Goal: Transaction & Acquisition: Book appointment/travel/reservation

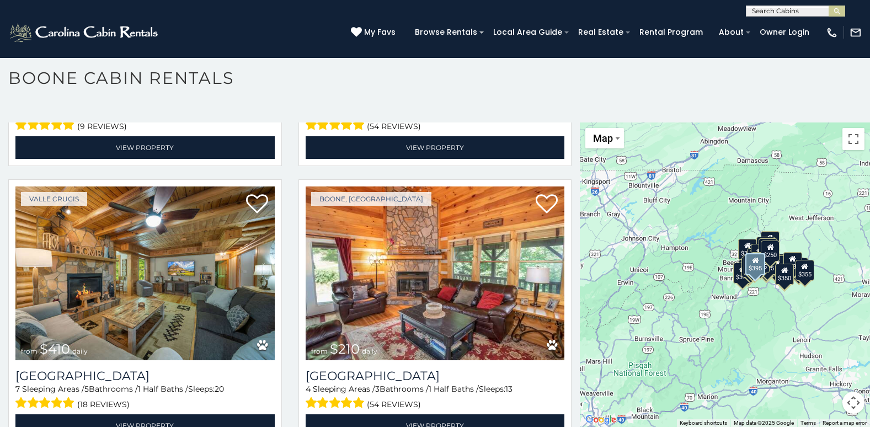
scroll to position [3584, 0]
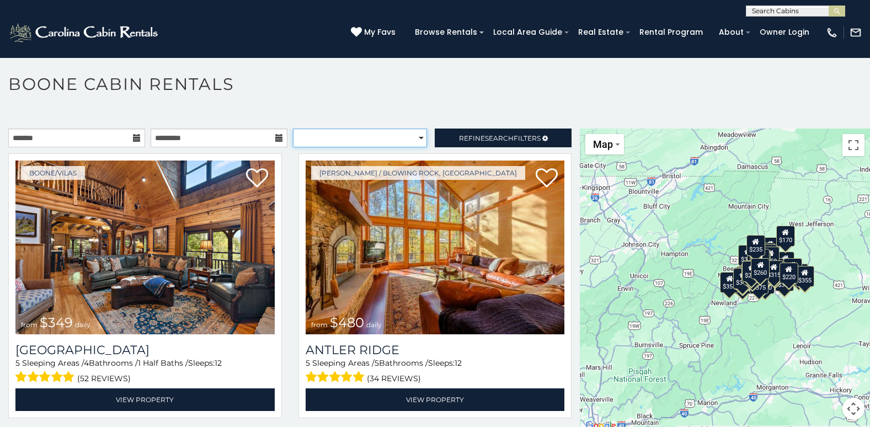
click at [415, 137] on select "**********" at bounding box center [360, 137] width 135 height 19
select select "**********"
click at [293, 128] on select "**********" at bounding box center [360, 137] width 135 height 19
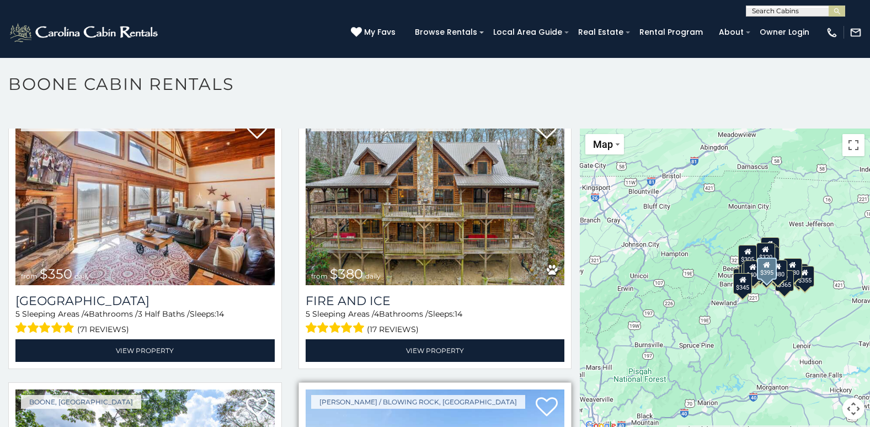
scroll to position [3584, 0]
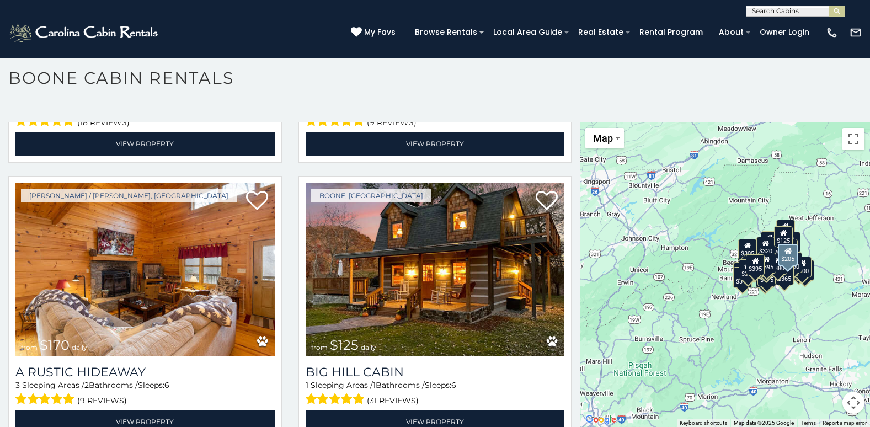
scroll to position [4668, 0]
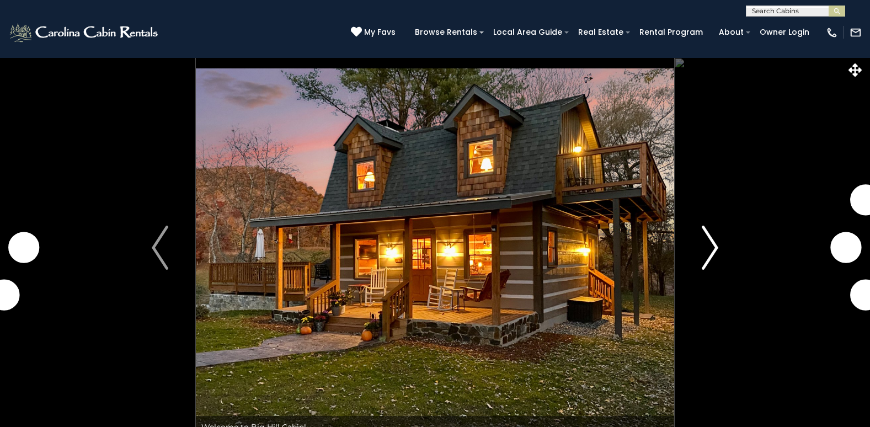
click at [718, 243] on button "Next" at bounding box center [710, 247] width 72 height 380
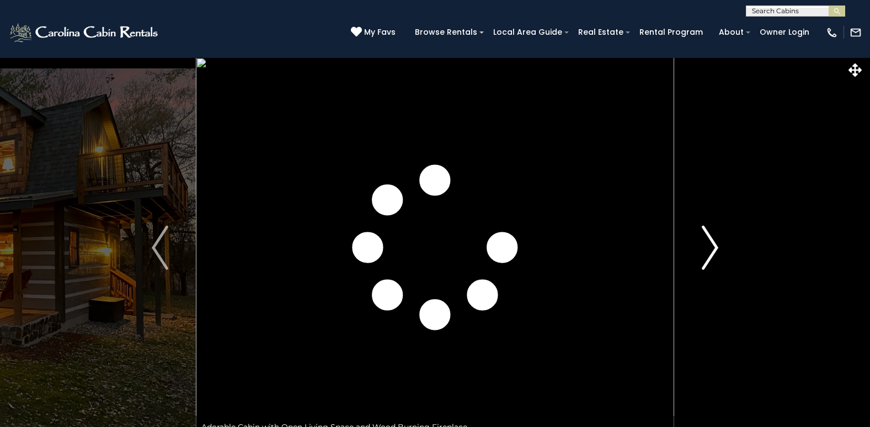
scroll to position [55, 0]
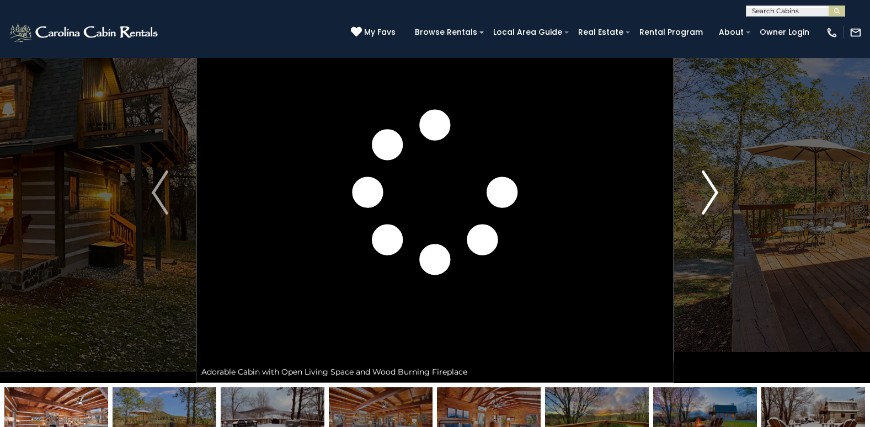
click at [712, 190] on img "Next" at bounding box center [709, 192] width 17 height 44
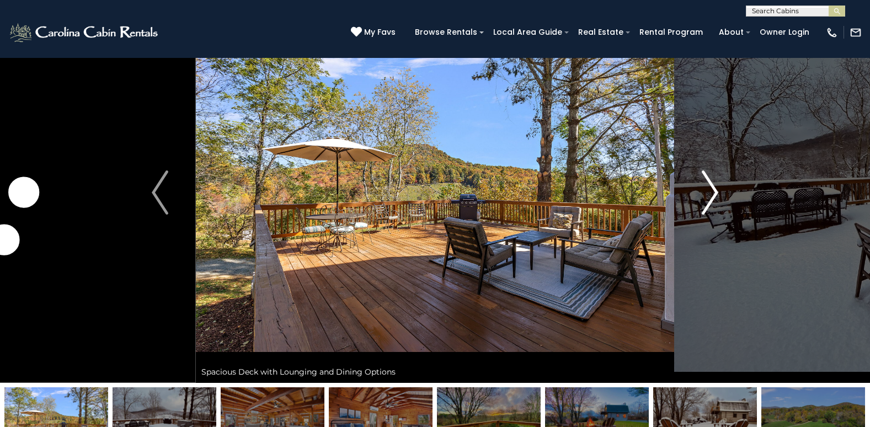
click at [712, 190] on img "Next" at bounding box center [709, 192] width 17 height 44
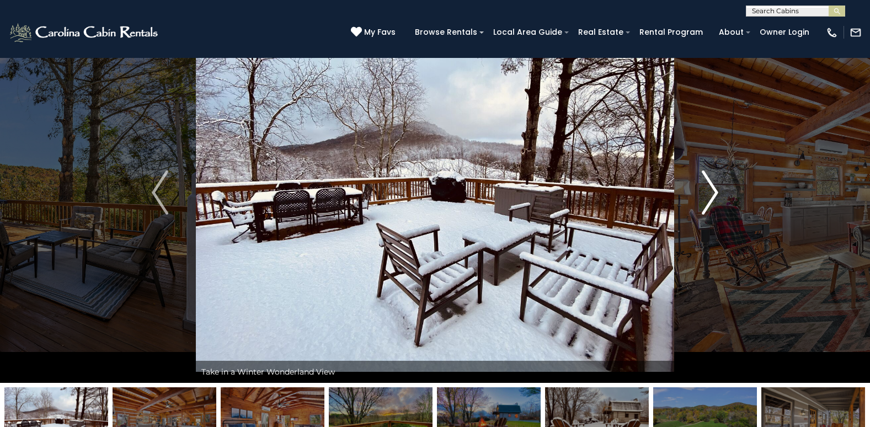
click at [712, 190] on img "Next" at bounding box center [709, 192] width 17 height 44
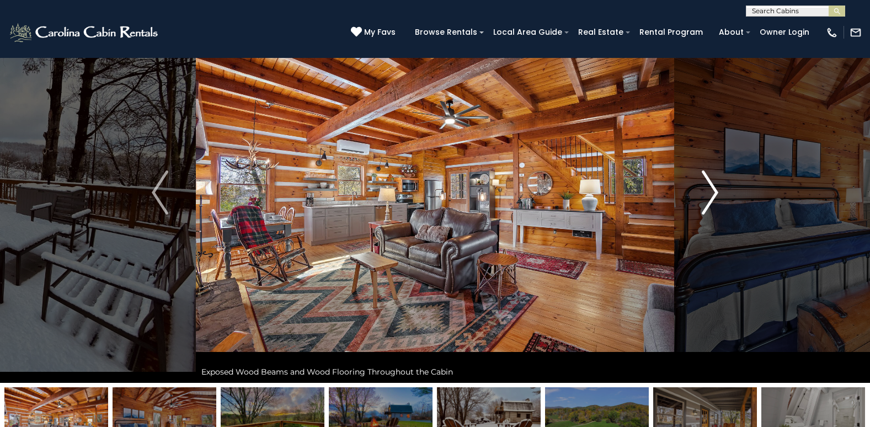
click at [712, 190] on img "Next" at bounding box center [709, 192] width 17 height 44
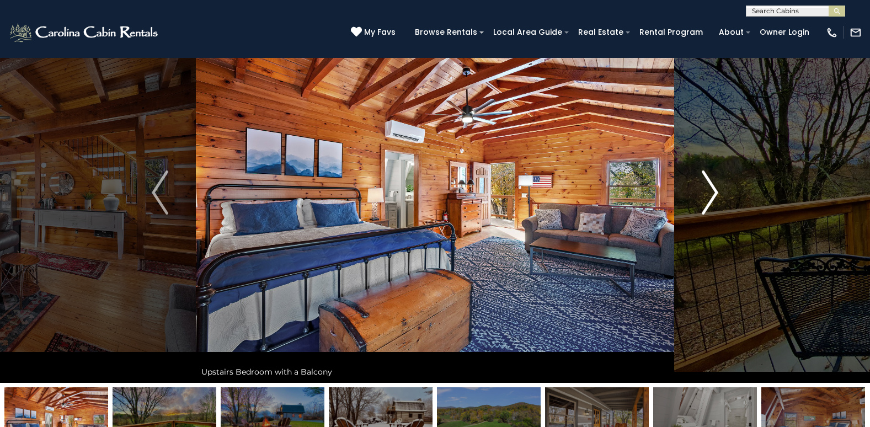
click at [712, 190] on img "Next" at bounding box center [709, 192] width 17 height 44
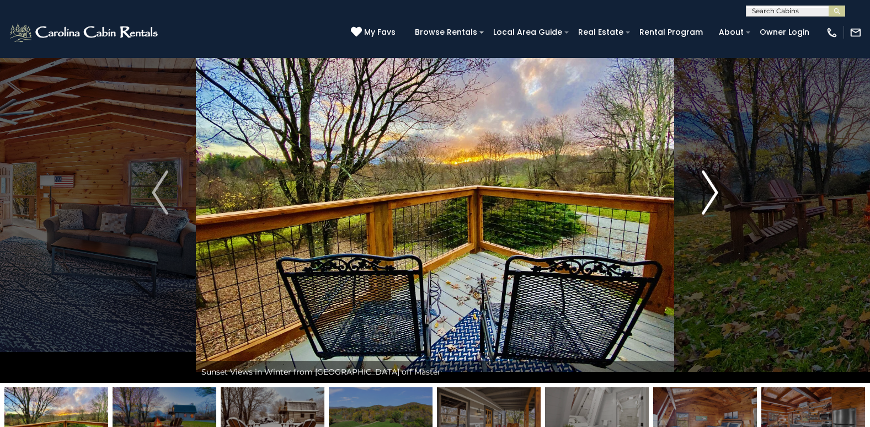
click at [712, 190] on img "Next" at bounding box center [709, 192] width 17 height 44
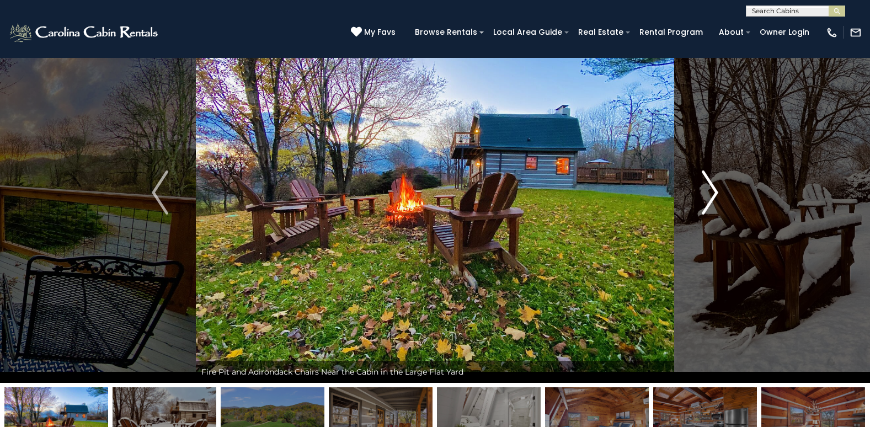
click at [712, 190] on img "Next" at bounding box center [709, 192] width 17 height 44
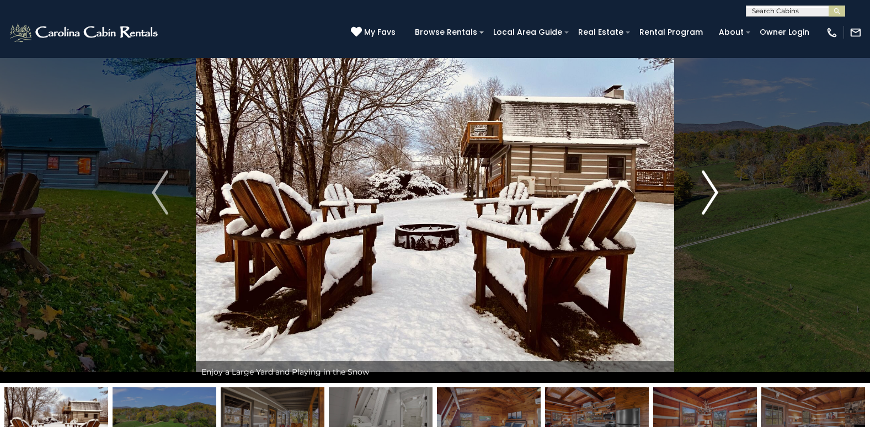
click at [712, 190] on img "Next" at bounding box center [709, 192] width 17 height 44
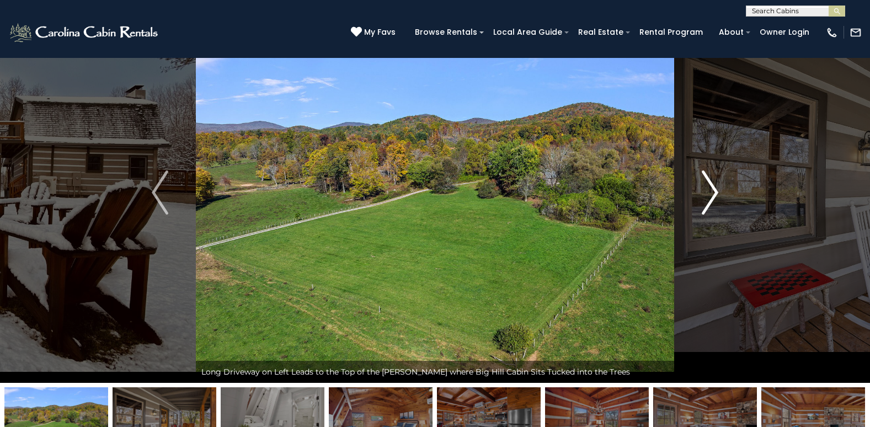
click at [712, 190] on img "Next" at bounding box center [709, 192] width 17 height 44
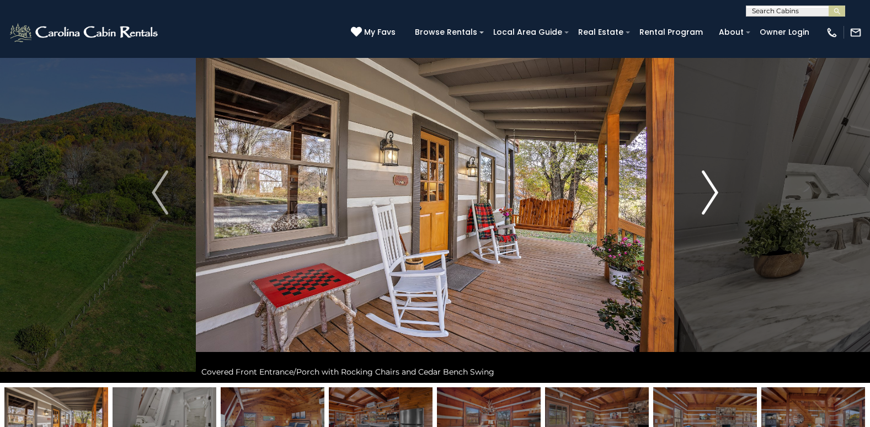
click at [712, 190] on img "Next" at bounding box center [709, 192] width 17 height 44
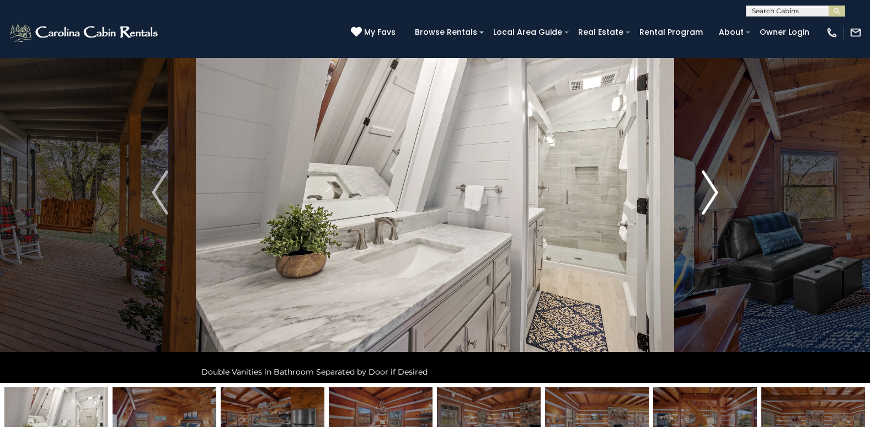
click at [712, 190] on img "Next" at bounding box center [709, 192] width 17 height 44
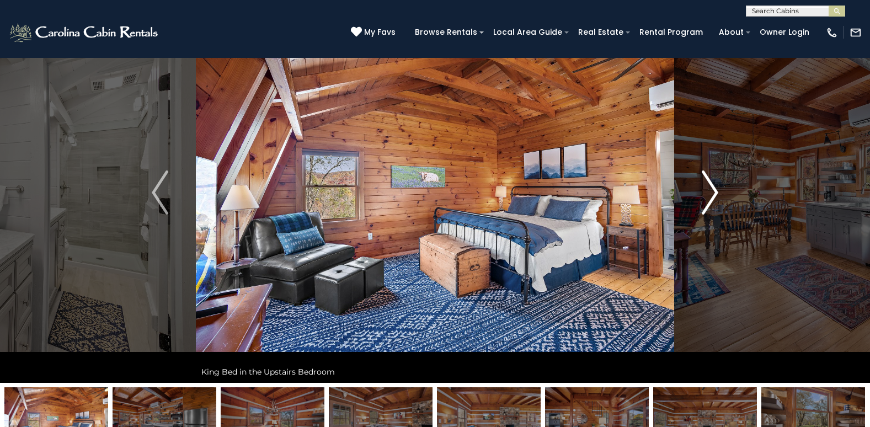
click at [712, 190] on img "Next" at bounding box center [709, 192] width 17 height 44
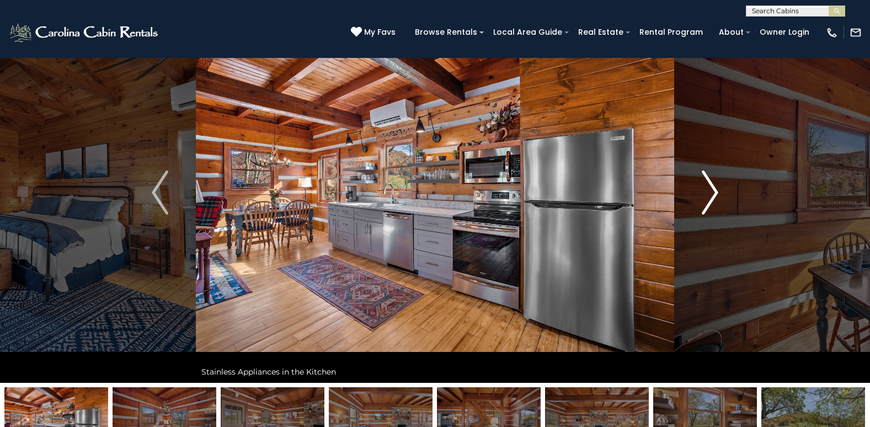
click at [712, 190] on img "Next" at bounding box center [709, 192] width 17 height 44
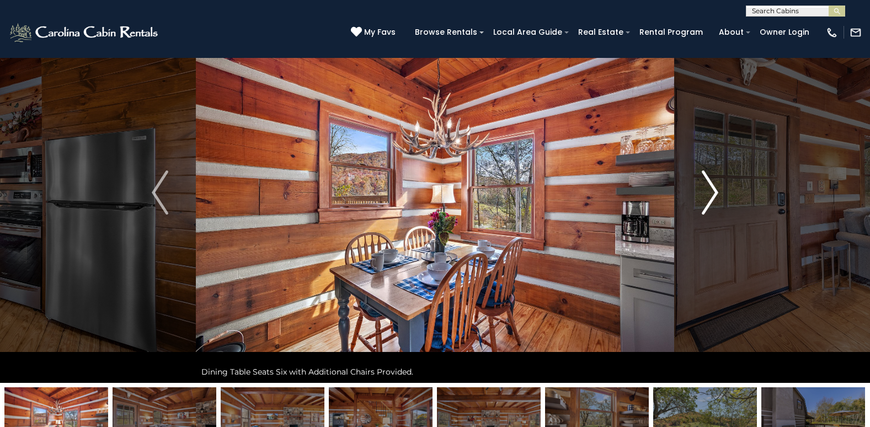
click at [712, 190] on img "Next" at bounding box center [709, 192] width 17 height 44
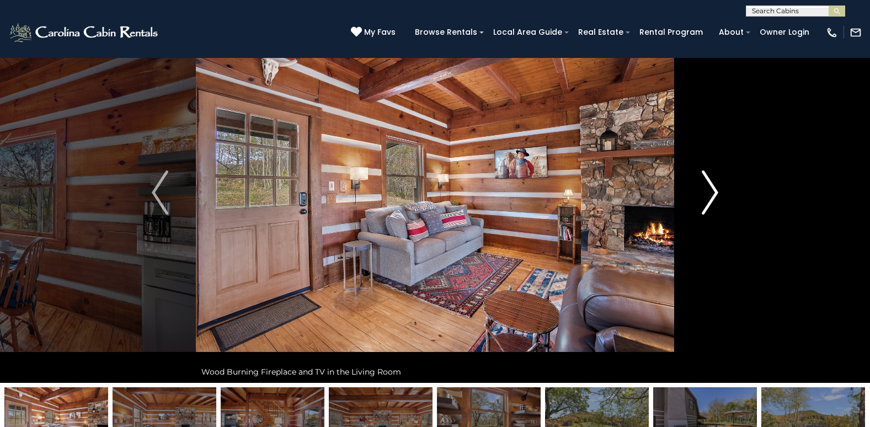
click at [712, 190] on img "Next" at bounding box center [709, 192] width 17 height 44
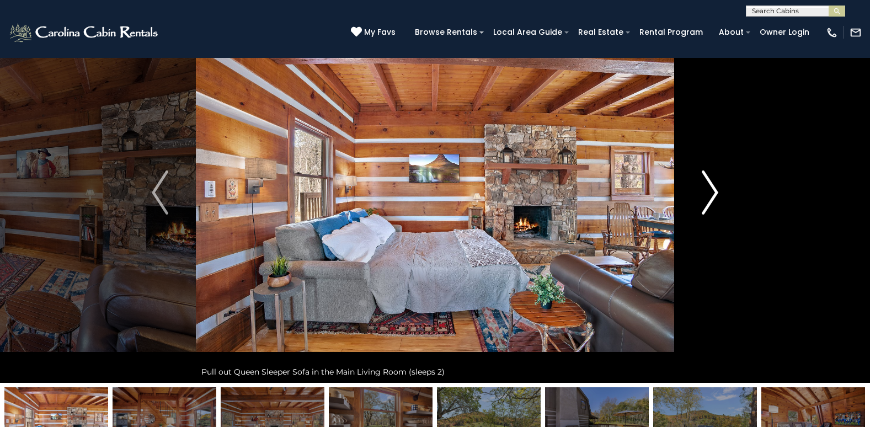
click at [712, 190] on img "Next" at bounding box center [709, 192] width 17 height 44
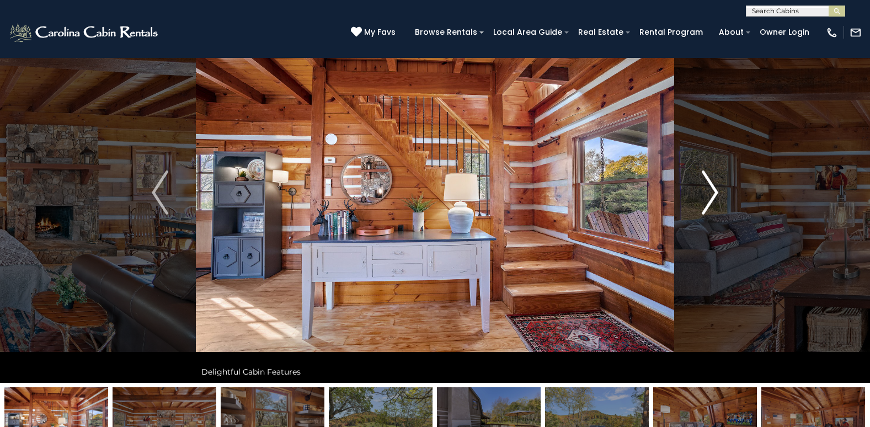
click at [712, 190] on img "Next" at bounding box center [709, 192] width 17 height 44
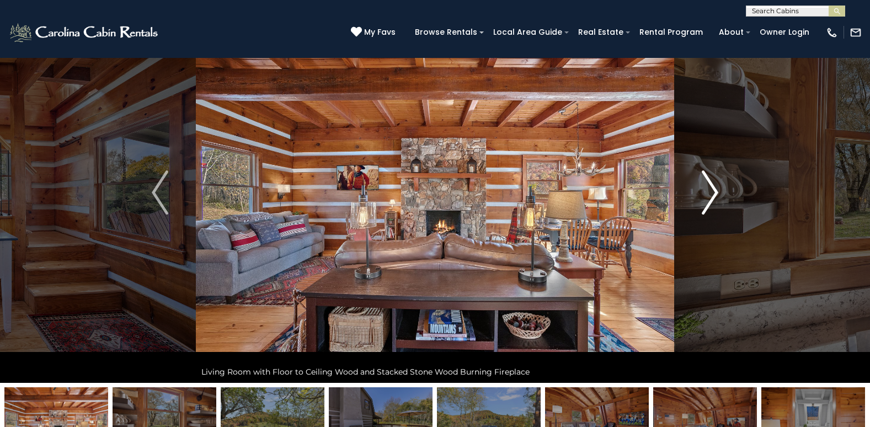
click at [712, 190] on img "Next" at bounding box center [709, 192] width 17 height 44
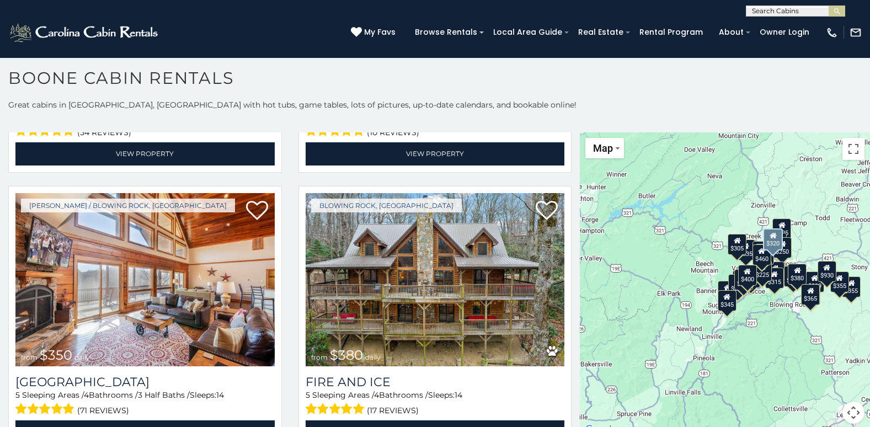
scroll to position [3309, 0]
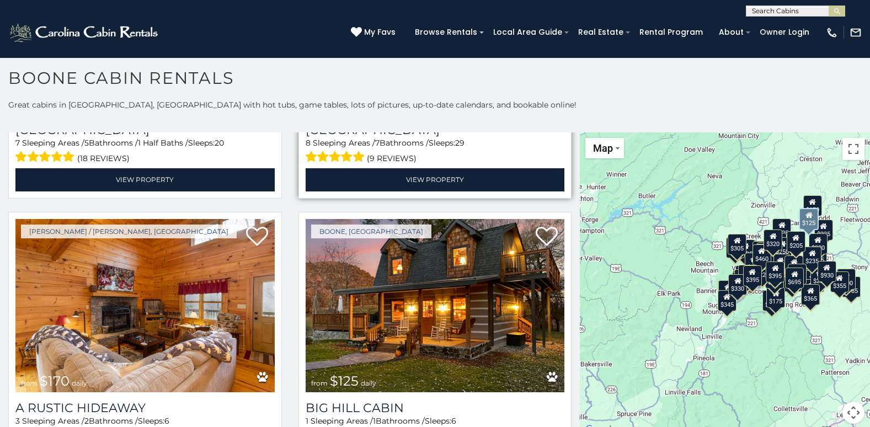
scroll to position [4723, 0]
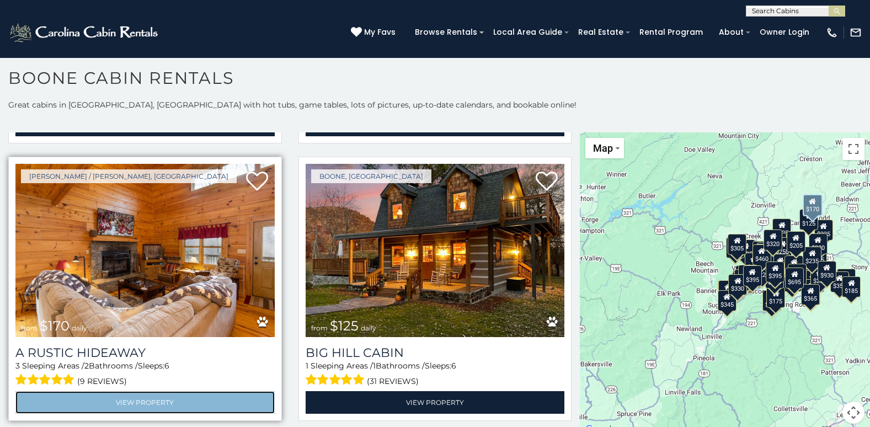
click at [141, 391] on link "View Property" at bounding box center [144, 402] width 259 height 23
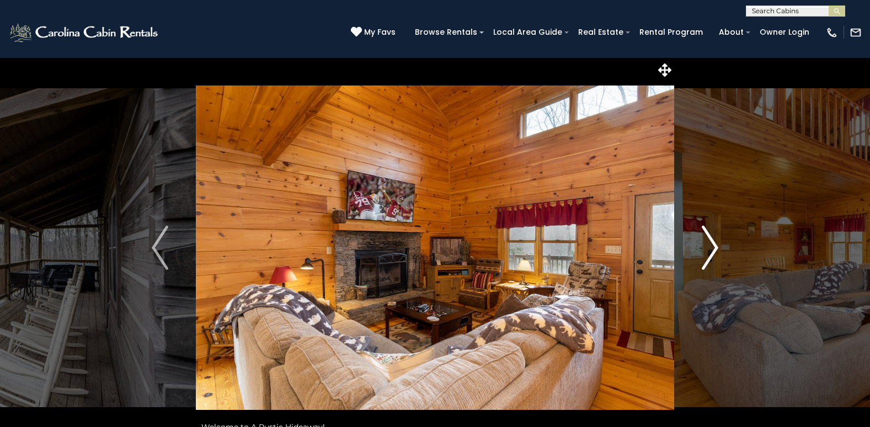
click at [713, 246] on img "Next" at bounding box center [709, 248] width 17 height 44
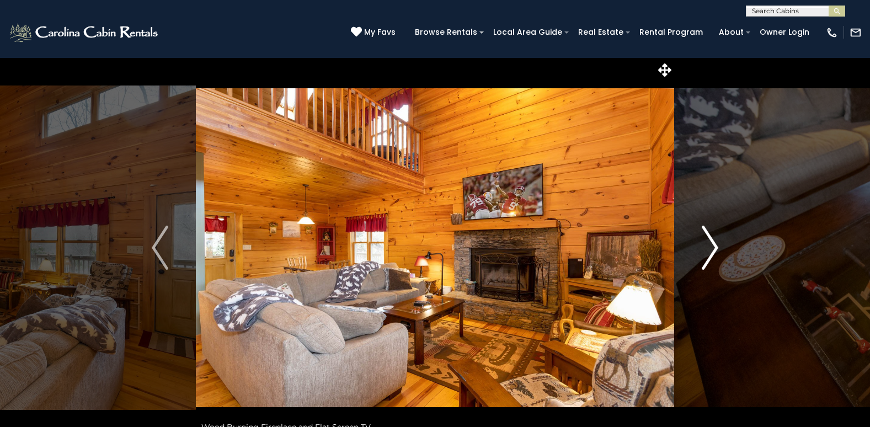
click at [713, 246] on img "Next" at bounding box center [709, 248] width 17 height 44
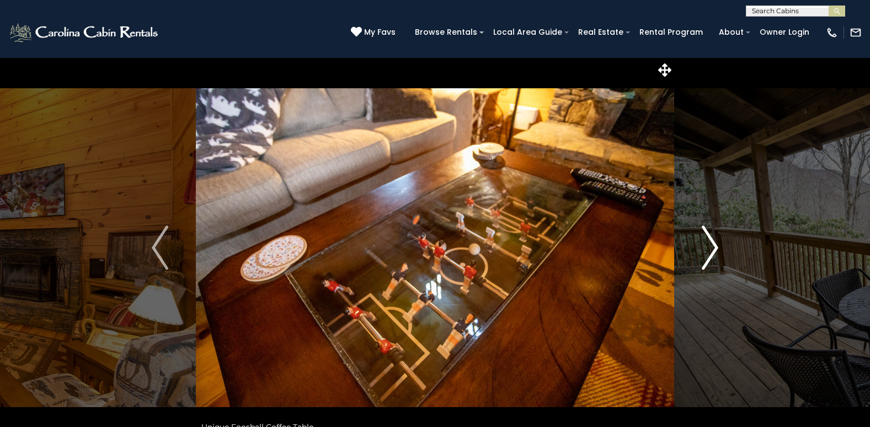
click at [713, 246] on img "Next" at bounding box center [709, 248] width 17 height 44
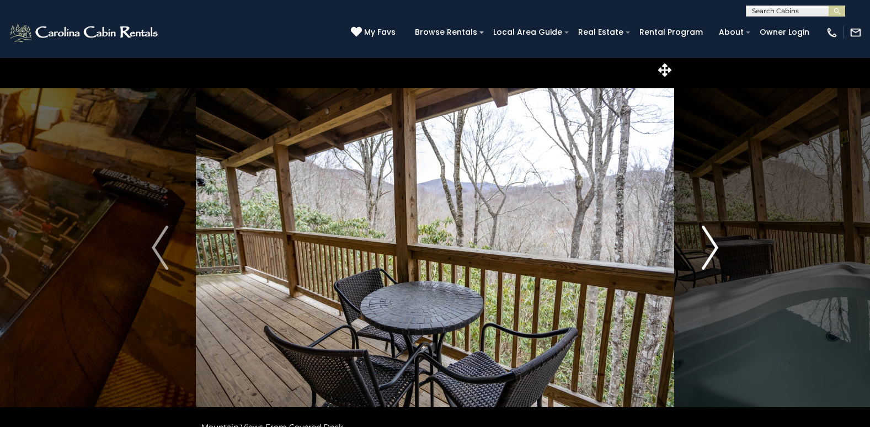
click at [713, 246] on img "Next" at bounding box center [709, 248] width 17 height 44
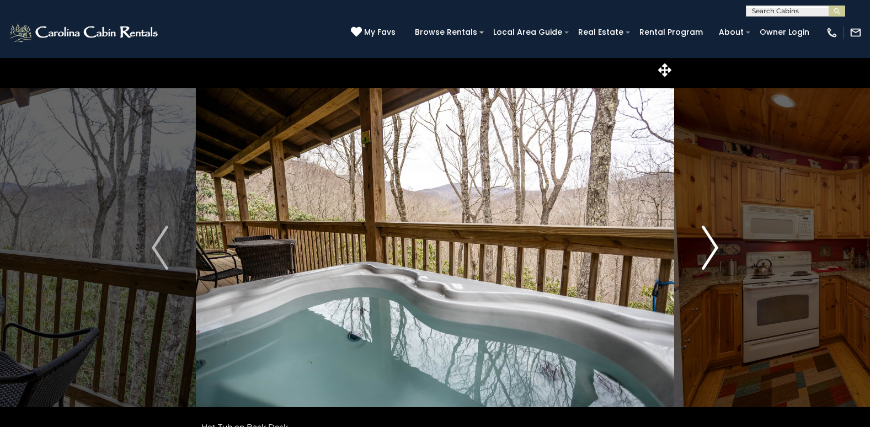
click at [713, 246] on img "Next" at bounding box center [709, 248] width 17 height 44
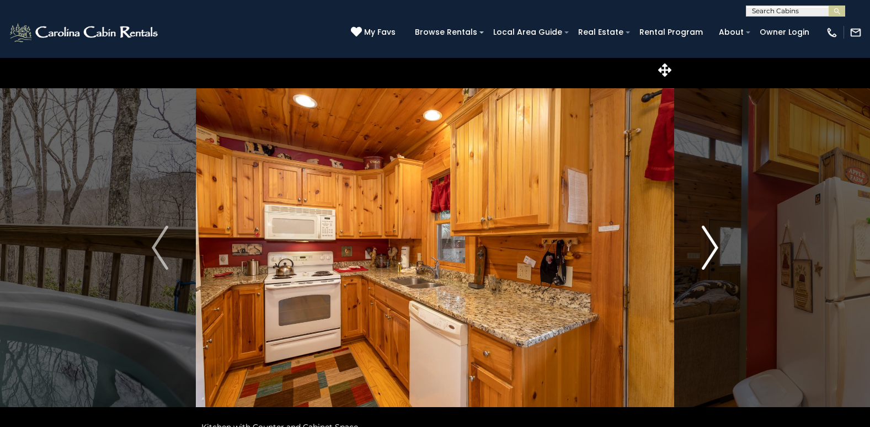
click at [713, 246] on img "Next" at bounding box center [709, 248] width 17 height 44
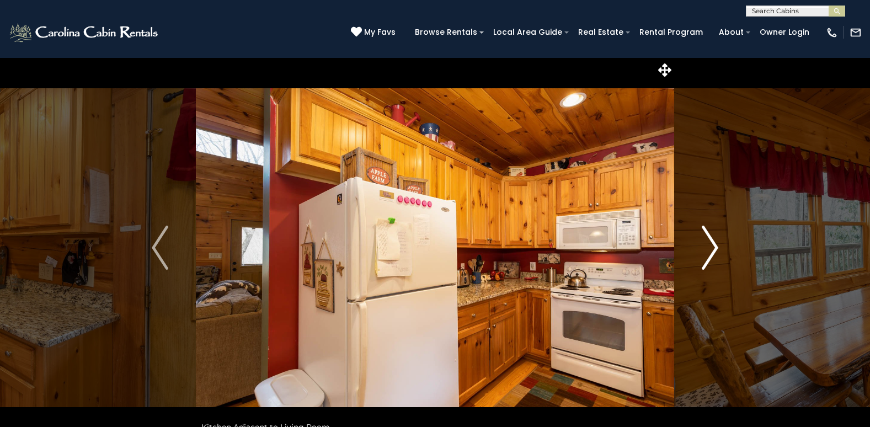
click at [713, 246] on img "Next" at bounding box center [709, 248] width 17 height 44
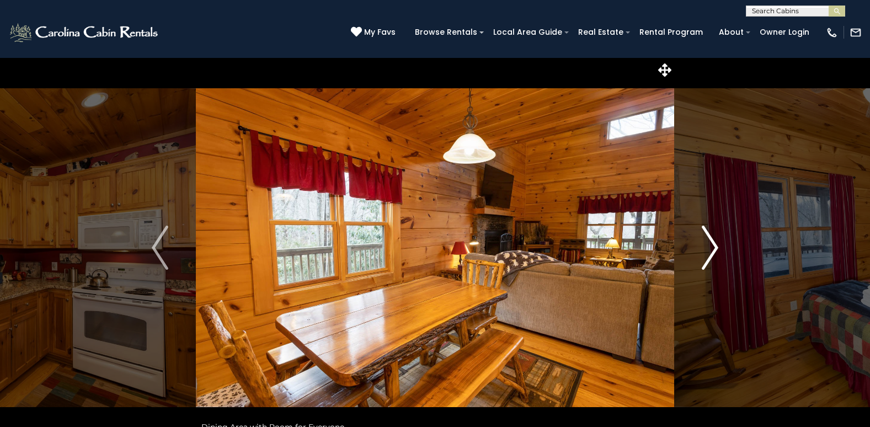
click at [713, 246] on img "Next" at bounding box center [709, 248] width 17 height 44
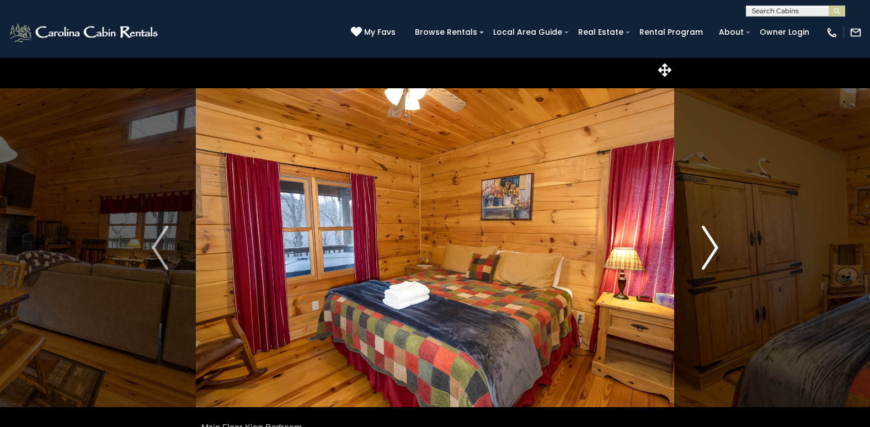
click at [713, 246] on img "Next" at bounding box center [709, 248] width 17 height 44
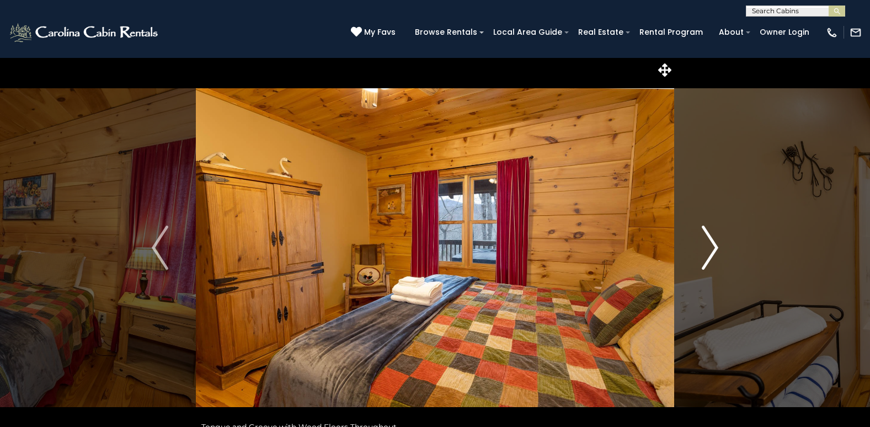
click at [713, 246] on img "Next" at bounding box center [709, 248] width 17 height 44
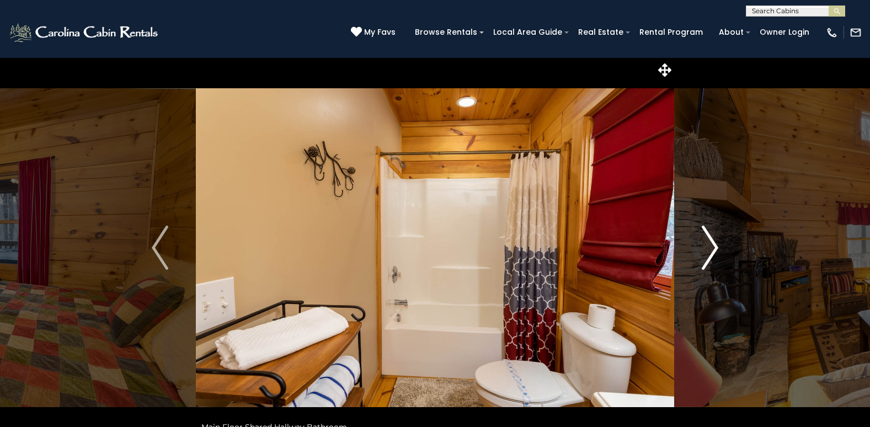
click at [713, 246] on img "Next" at bounding box center [709, 248] width 17 height 44
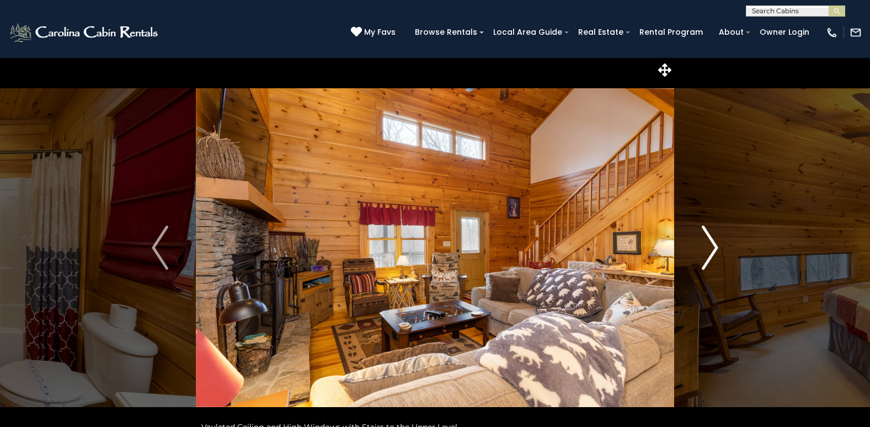
click at [713, 246] on img "Next" at bounding box center [709, 248] width 17 height 44
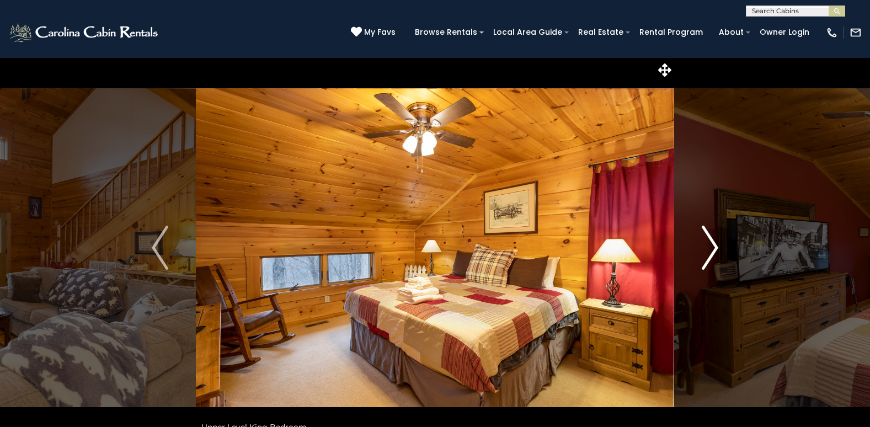
click at [713, 246] on img "Next" at bounding box center [709, 248] width 17 height 44
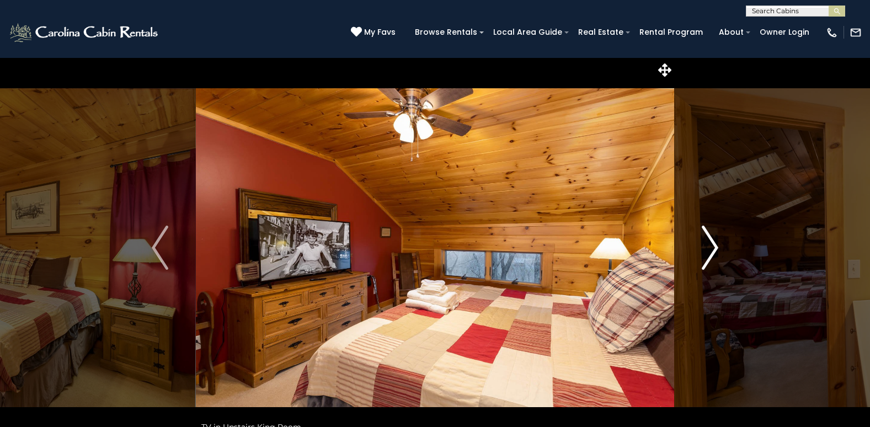
click at [713, 246] on img "Next" at bounding box center [709, 248] width 17 height 44
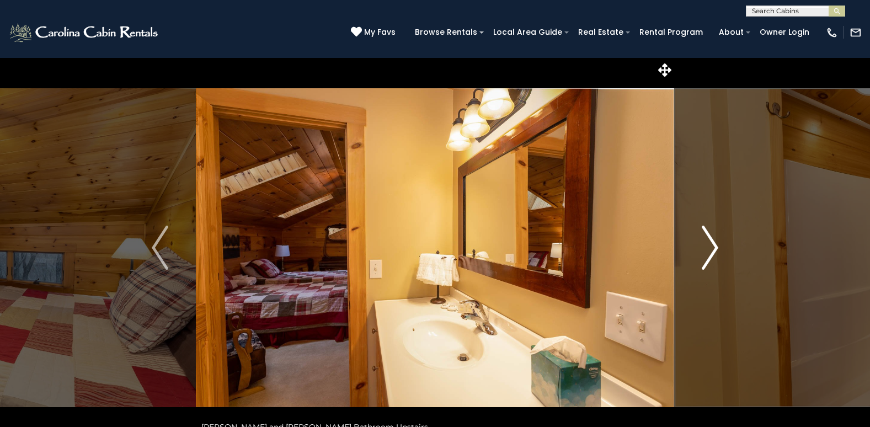
click at [713, 246] on img "Next" at bounding box center [709, 248] width 17 height 44
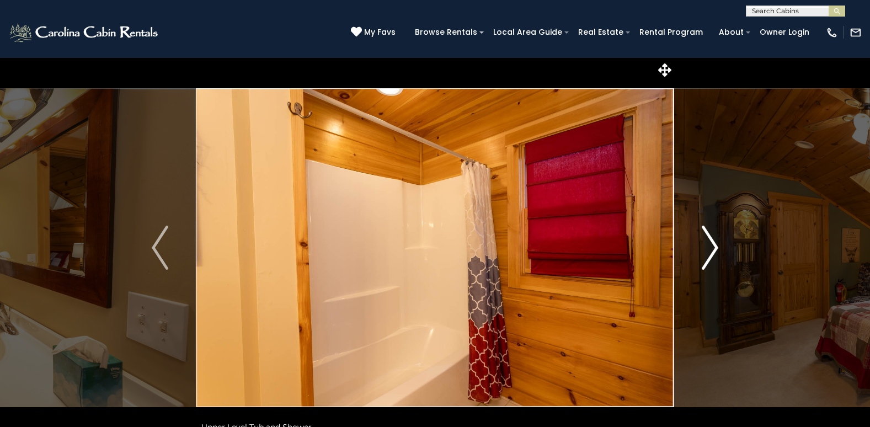
click at [713, 246] on img "Next" at bounding box center [709, 248] width 17 height 44
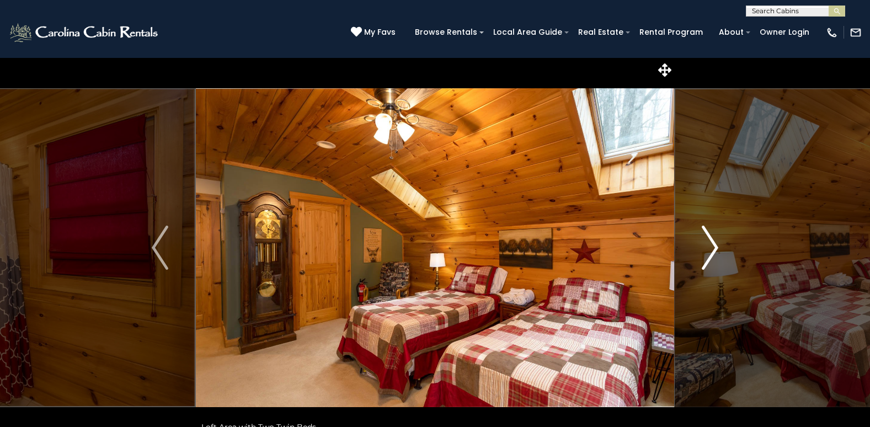
click at [713, 246] on img "Next" at bounding box center [709, 248] width 17 height 44
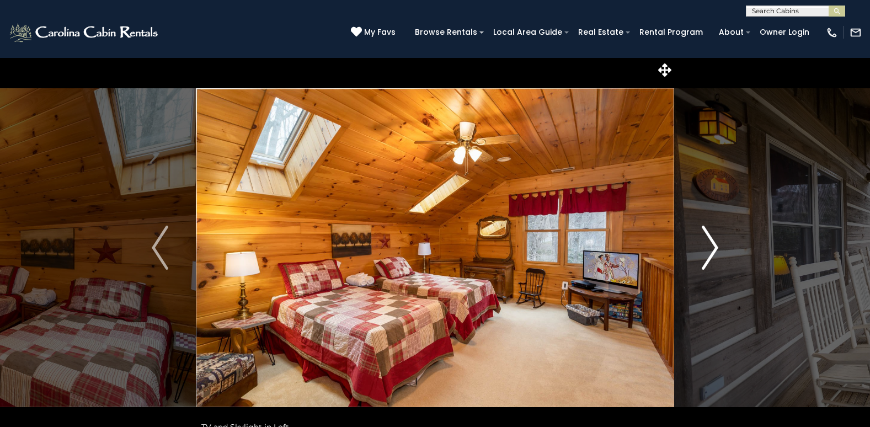
click at [713, 246] on img "Next" at bounding box center [709, 248] width 17 height 44
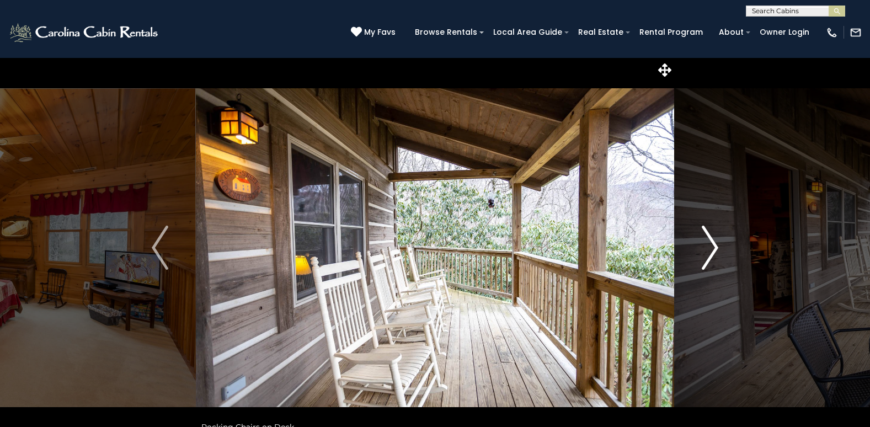
click at [713, 246] on img "Next" at bounding box center [709, 248] width 17 height 44
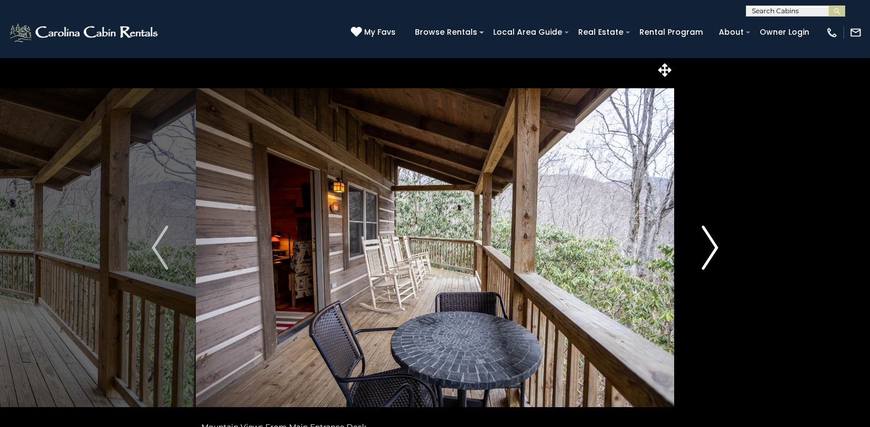
click at [713, 246] on img "Next" at bounding box center [709, 248] width 17 height 44
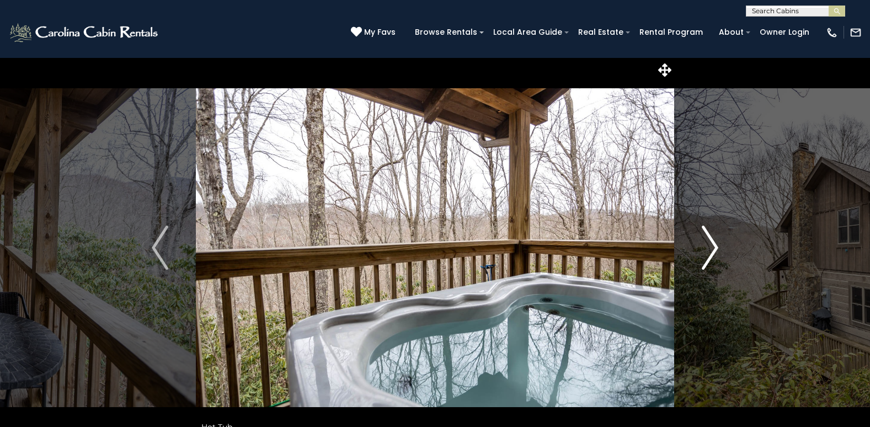
click at [713, 246] on img "Next" at bounding box center [709, 248] width 17 height 44
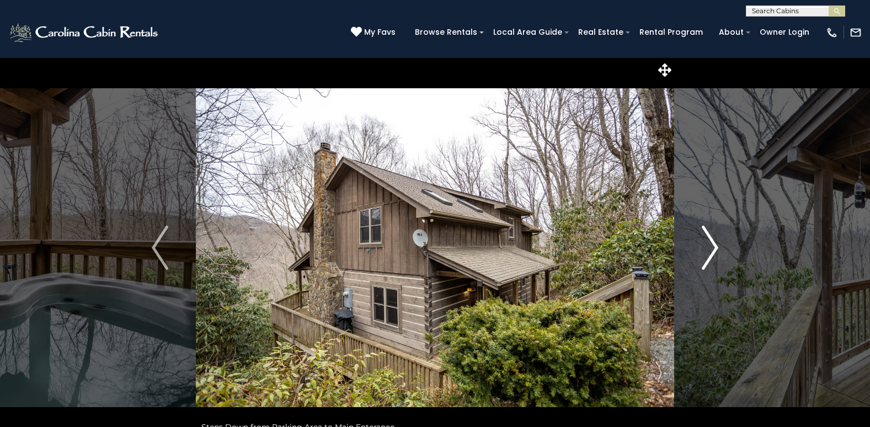
click at [713, 246] on img "Next" at bounding box center [709, 248] width 17 height 44
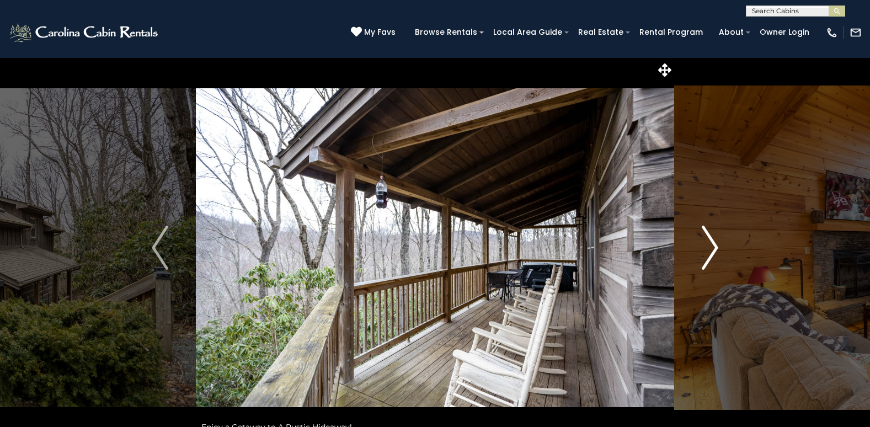
click at [713, 246] on img "Next" at bounding box center [709, 248] width 17 height 44
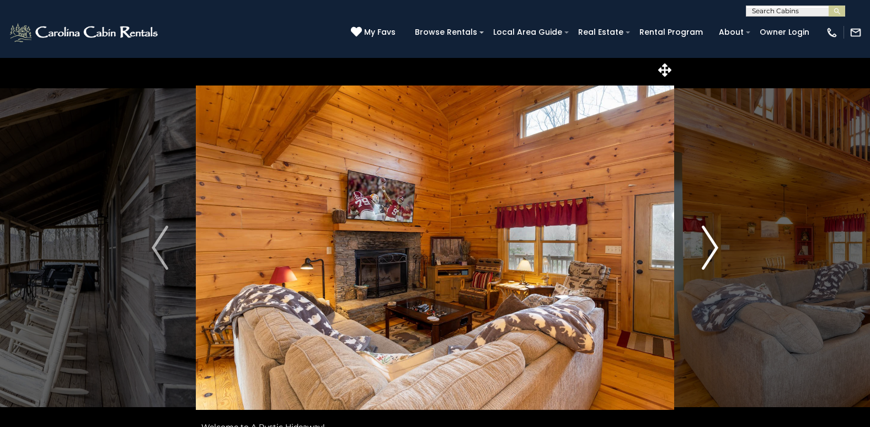
click at [713, 246] on img "Next" at bounding box center [709, 248] width 17 height 44
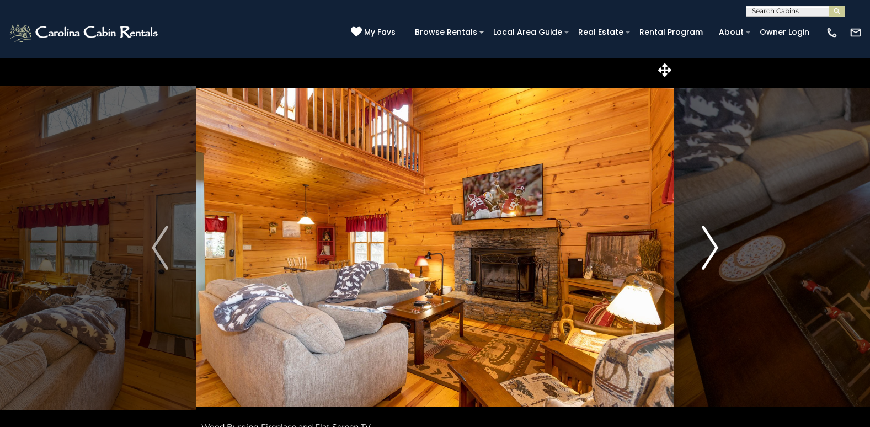
click at [713, 246] on img "Next" at bounding box center [709, 248] width 17 height 44
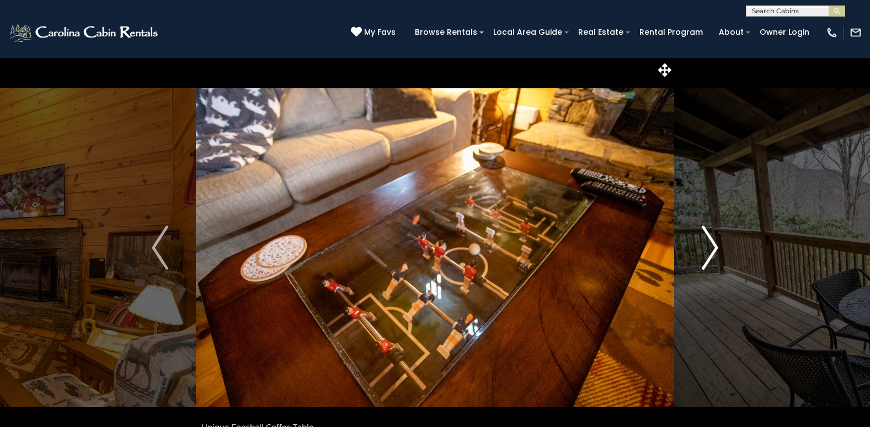
click at [713, 246] on img "Next" at bounding box center [709, 248] width 17 height 44
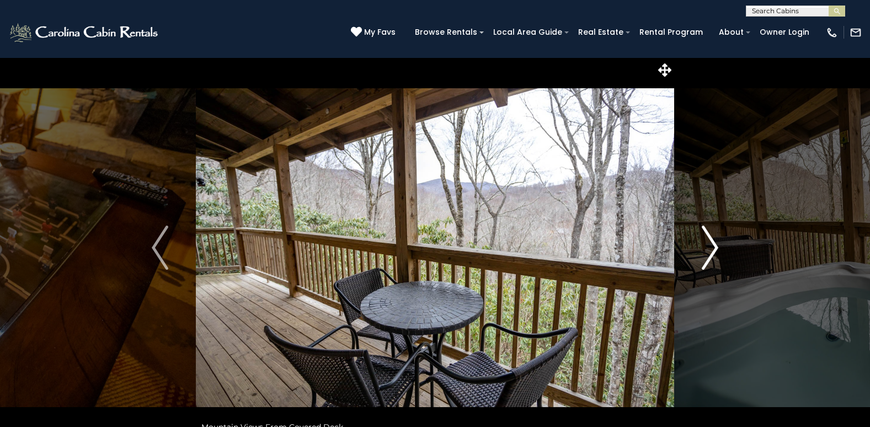
click at [713, 246] on img "Next" at bounding box center [709, 248] width 17 height 44
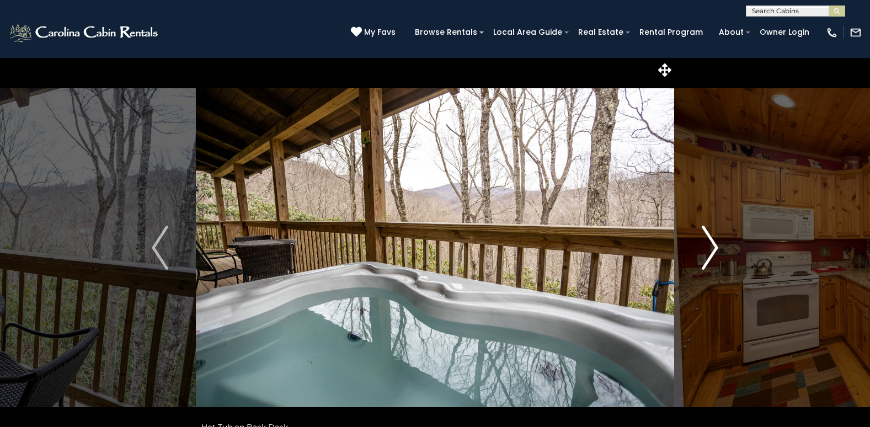
click at [713, 246] on img "Next" at bounding box center [709, 248] width 17 height 44
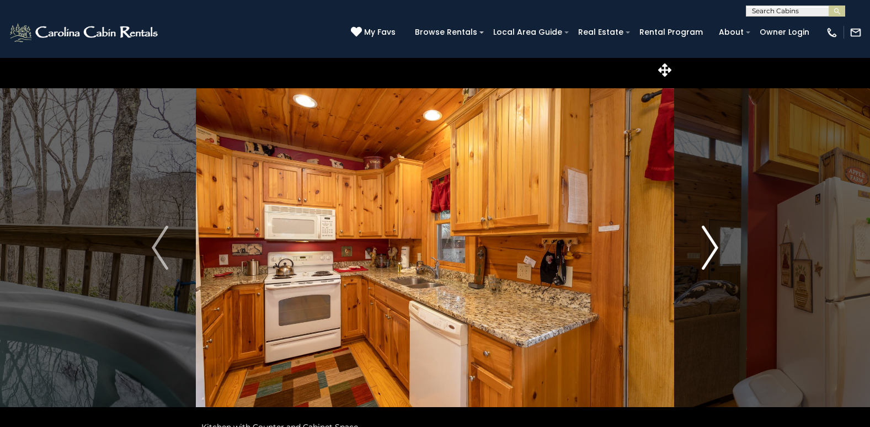
click at [713, 246] on img "Next" at bounding box center [709, 248] width 17 height 44
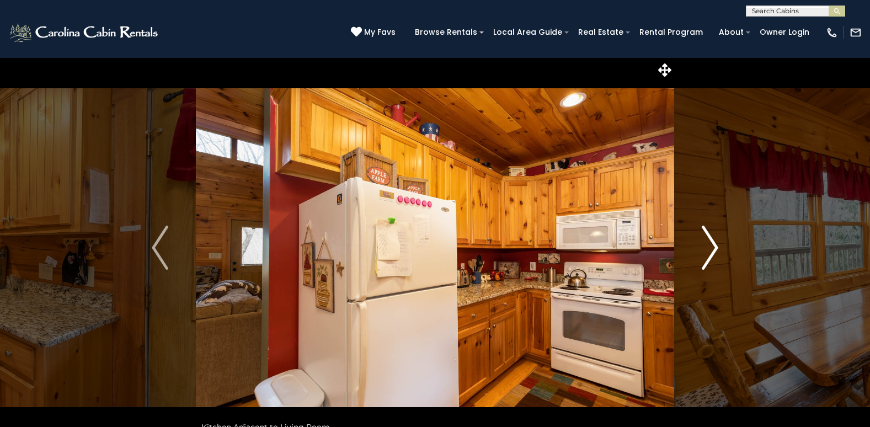
click at [713, 246] on img "Next" at bounding box center [709, 248] width 17 height 44
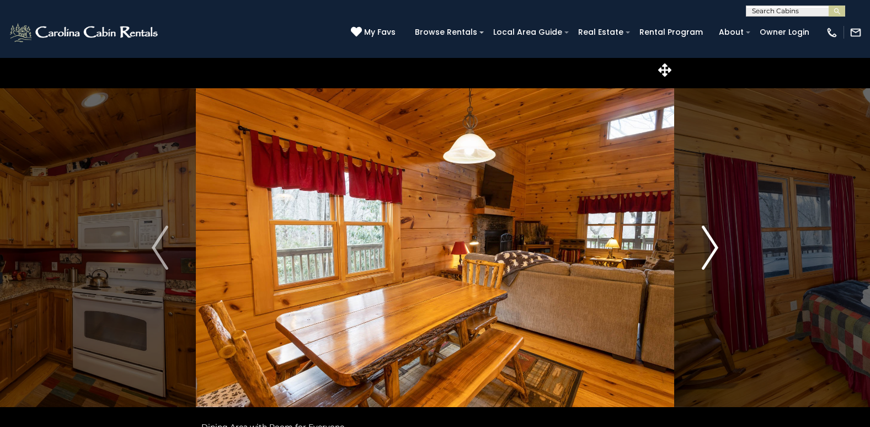
click at [713, 246] on img "Next" at bounding box center [709, 248] width 17 height 44
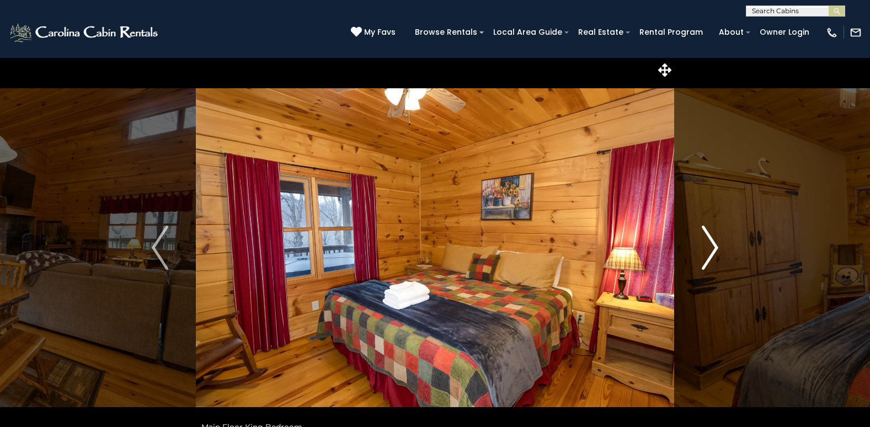
click at [713, 246] on img "Next" at bounding box center [709, 248] width 17 height 44
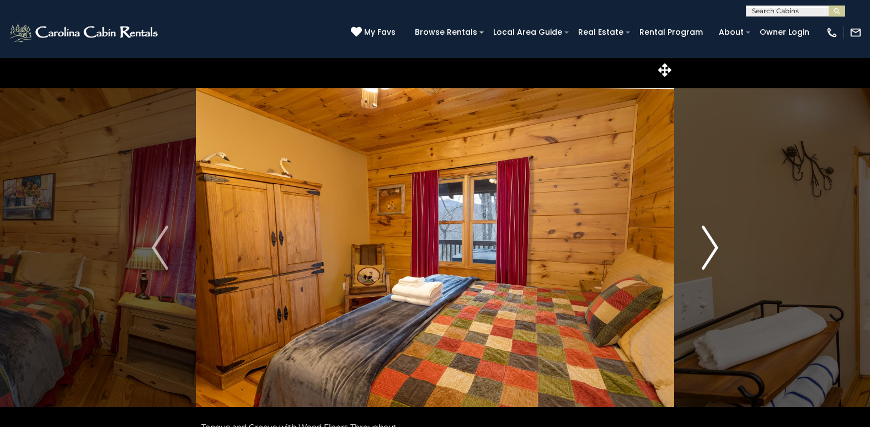
click at [715, 249] on img "Next" at bounding box center [709, 248] width 17 height 44
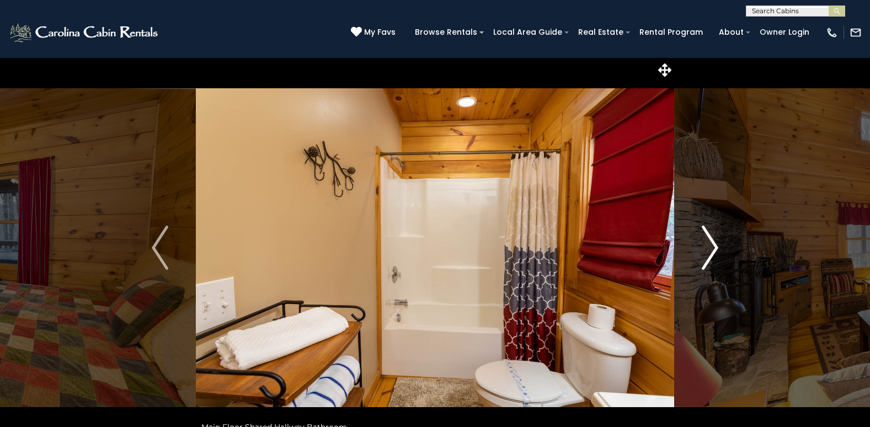
click at [715, 249] on img "Next" at bounding box center [709, 248] width 17 height 44
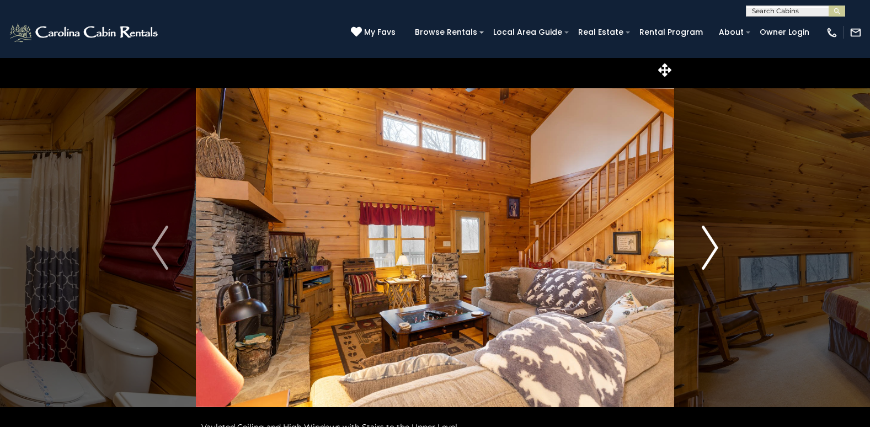
click at [715, 249] on img "Next" at bounding box center [709, 248] width 17 height 44
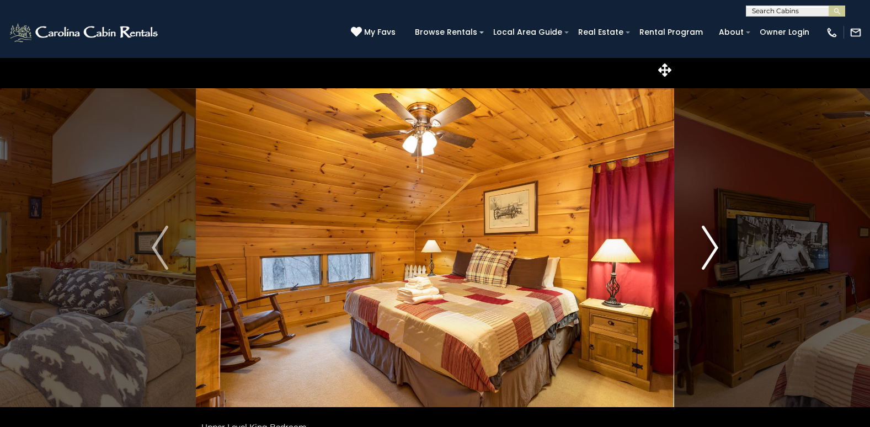
click at [715, 249] on img "Next" at bounding box center [709, 248] width 17 height 44
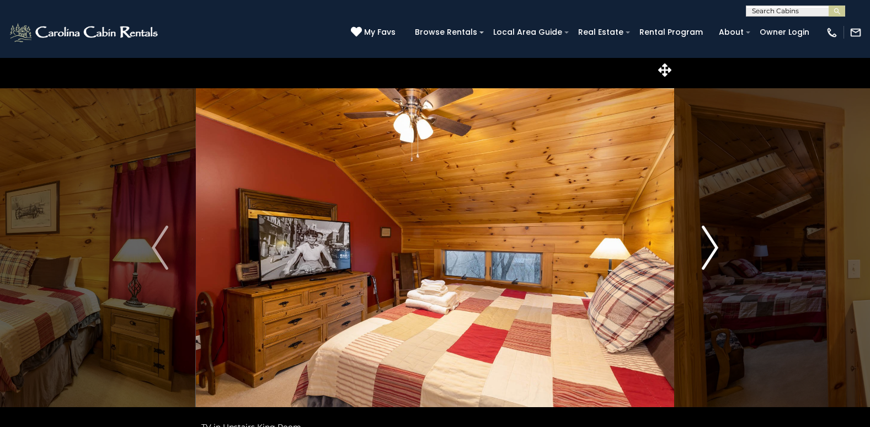
click at [715, 249] on img "Next" at bounding box center [709, 248] width 17 height 44
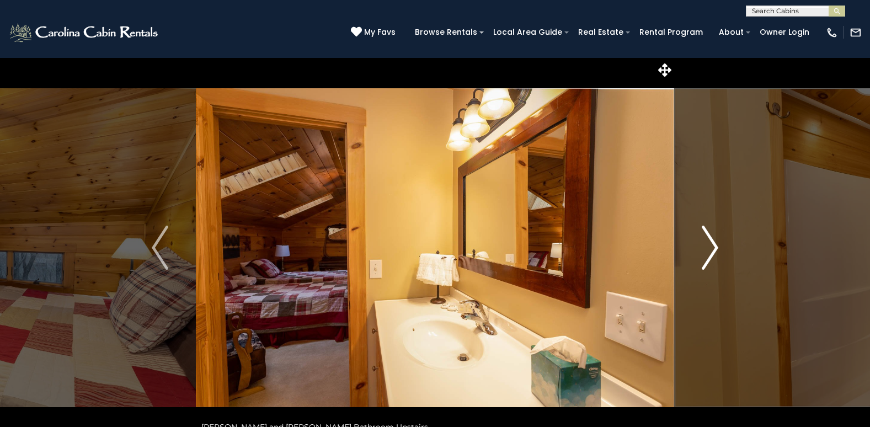
click at [715, 249] on img "Next" at bounding box center [709, 248] width 17 height 44
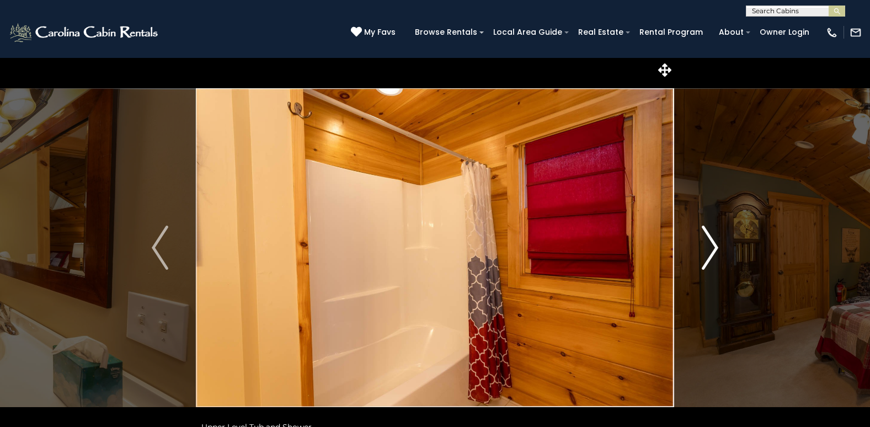
click at [715, 249] on img "Next" at bounding box center [709, 248] width 17 height 44
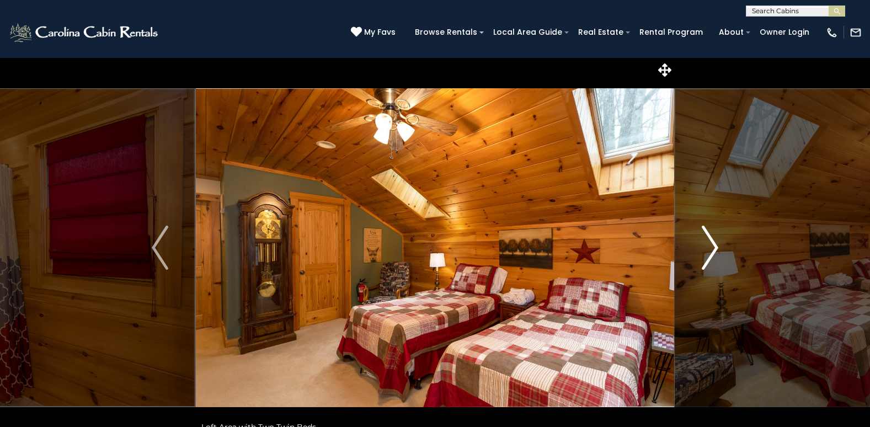
click at [715, 249] on img "Next" at bounding box center [709, 248] width 17 height 44
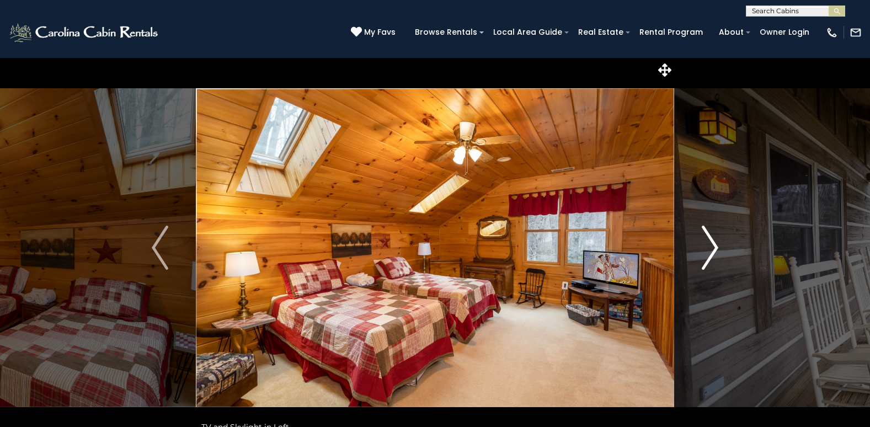
click at [715, 249] on img "Next" at bounding box center [709, 248] width 17 height 44
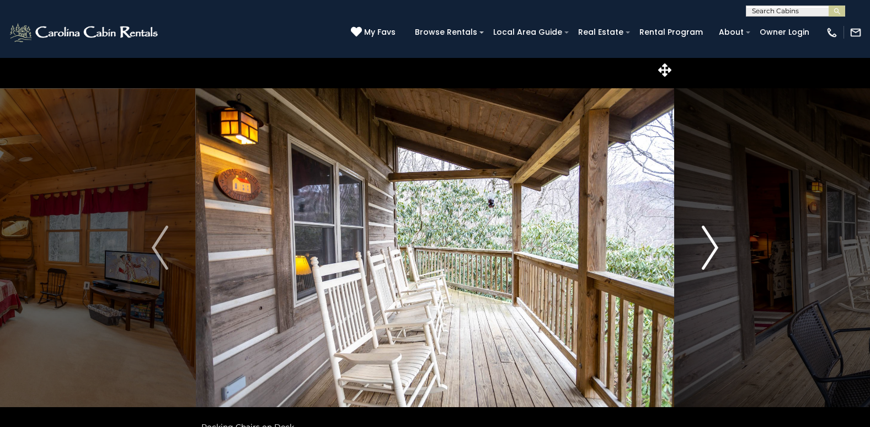
click at [715, 249] on img "Next" at bounding box center [709, 248] width 17 height 44
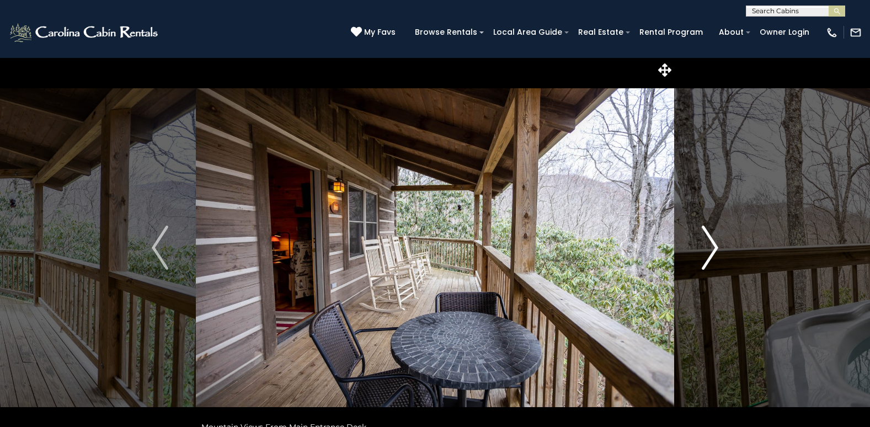
click at [715, 249] on img "Next" at bounding box center [709, 248] width 17 height 44
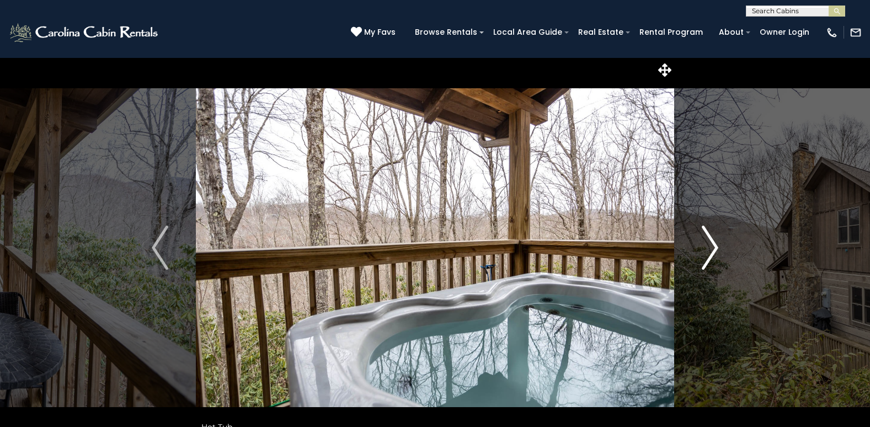
click at [715, 249] on img "Next" at bounding box center [709, 248] width 17 height 44
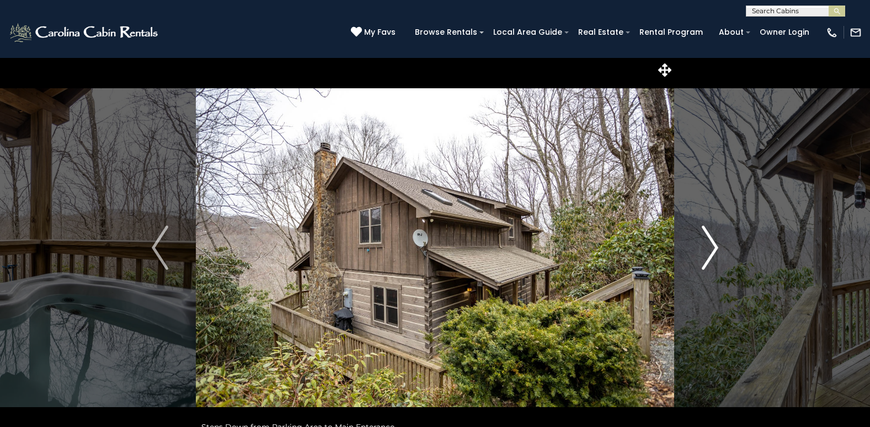
click at [713, 248] on img "Next" at bounding box center [709, 248] width 17 height 44
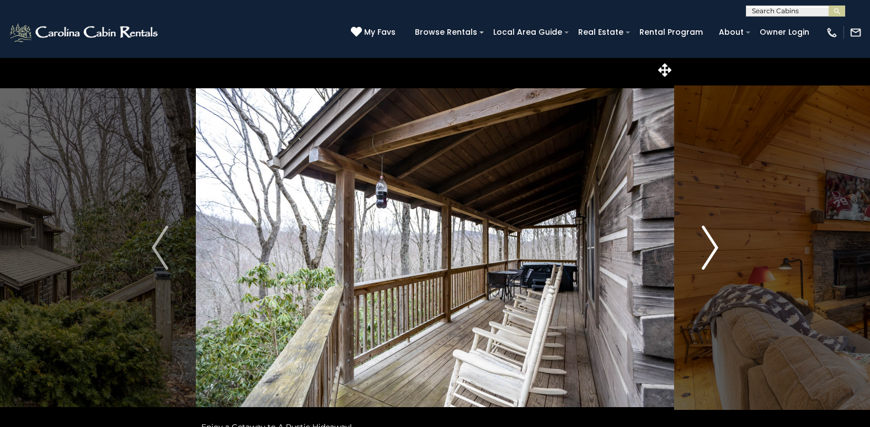
click at [709, 246] on img "Next" at bounding box center [709, 248] width 17 height 44
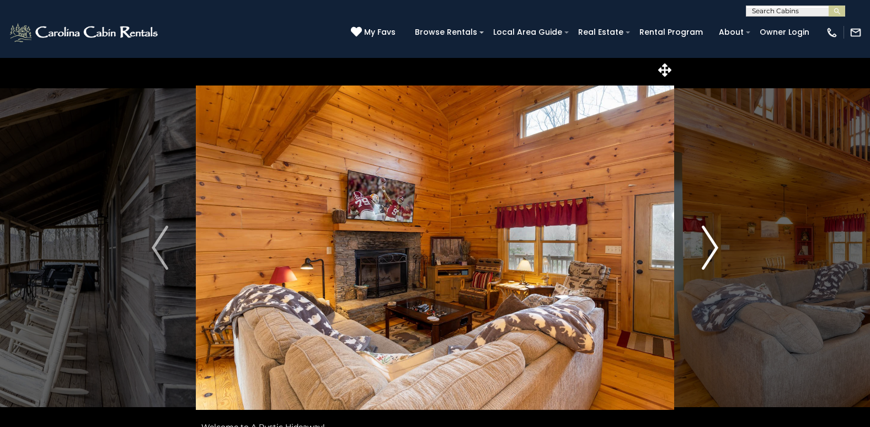
click at [714, 247] on img "Next" at bounding box center [709, 248] width 17 height 44
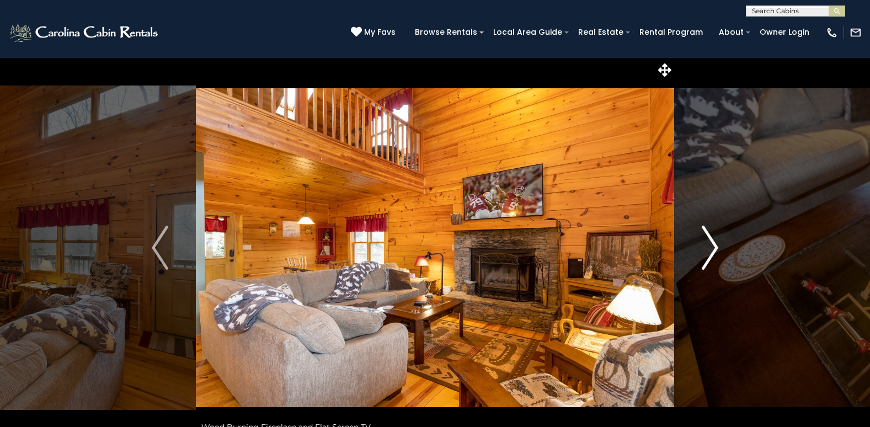
click at [714, 247] on img "Next" at bounding box center [709, 248] width 17 height 44
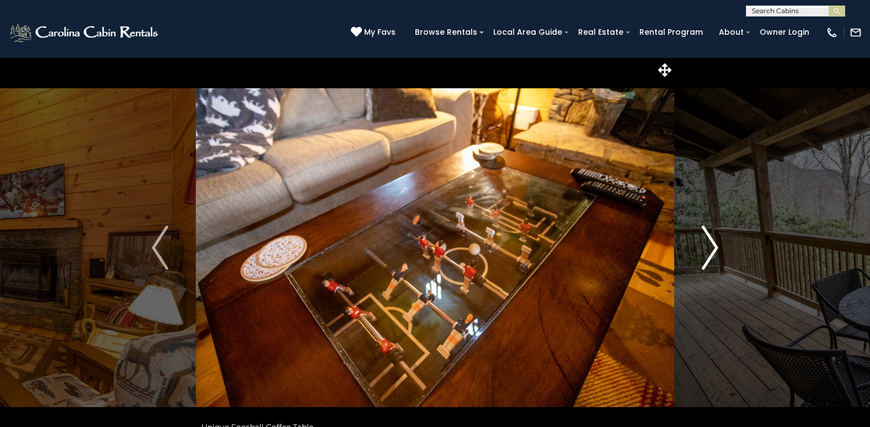
click at [714, 247] on img "Next" at bounding box center [709, 248] width 17 height 44
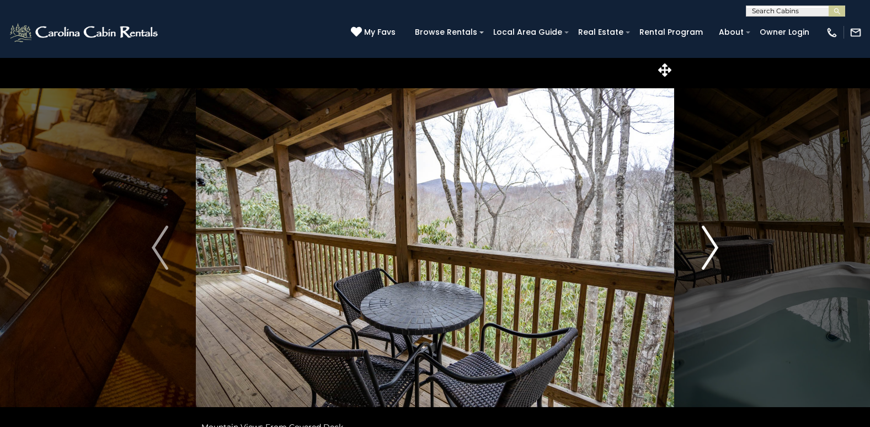
click at [714, 247] on img "Next" at bounding box center [709, 248] width 17 height 44
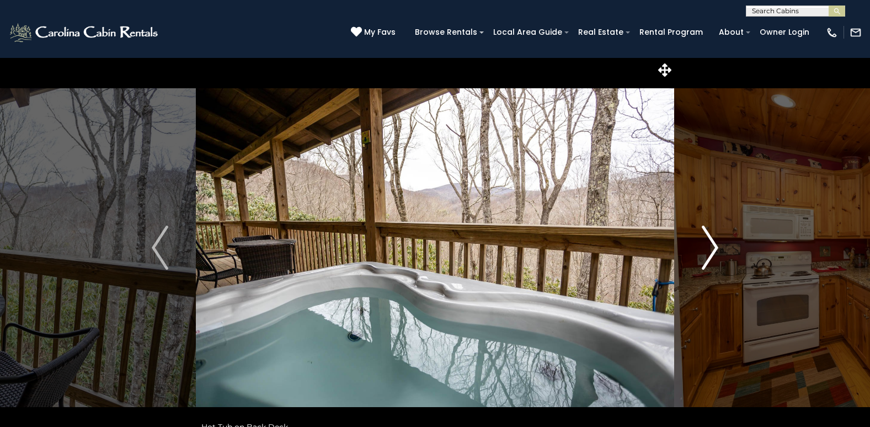
click at [714, 247] on img "Next" at bounding box center [709, 248] width 17 height 44
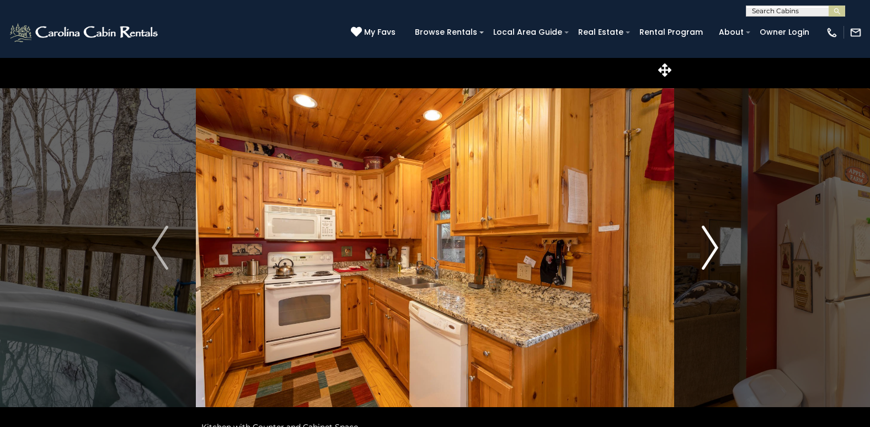
click at [714, 247] on img "Next" at bounding box center [709, 248] width 17 height 44
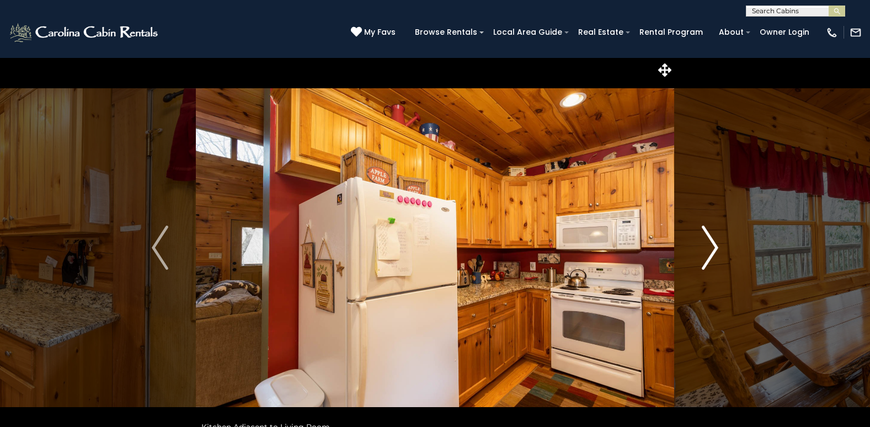
click at [714, 247] on img "Next" at bounding box center [709, 248] width 17 height 44
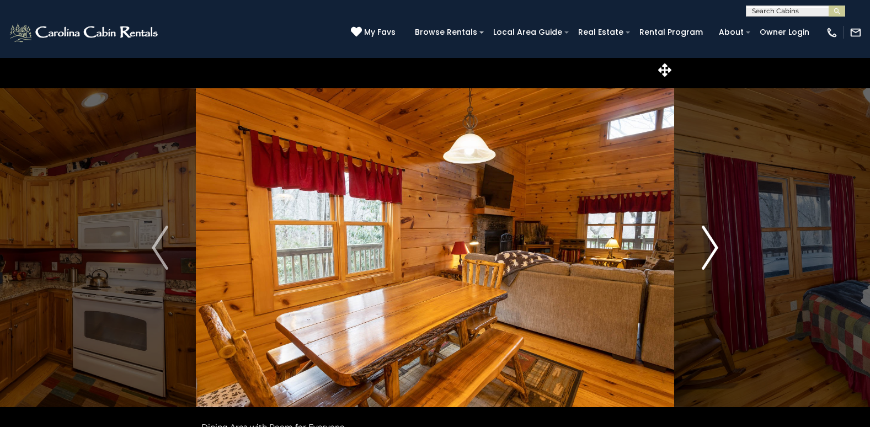
click at [714, 247] on img "Next" at bounding box center [709, 248] width 17 height 44
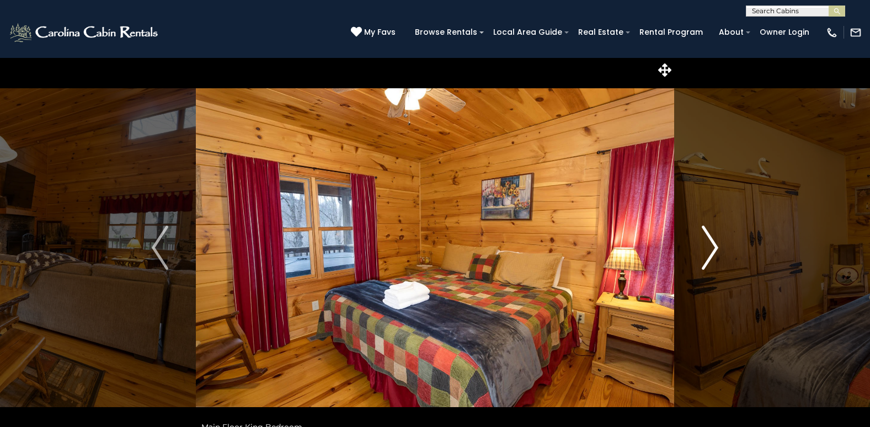
click at [714, 247] on img "Next" at bounding box center [709, 248] width 17 height 44
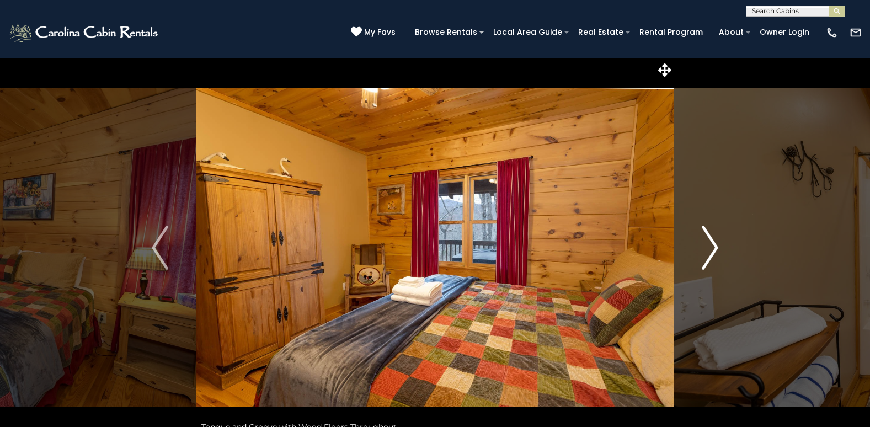
click at [714, 247] on img "Next" at bounding box center [709, 248] width 17 height 44
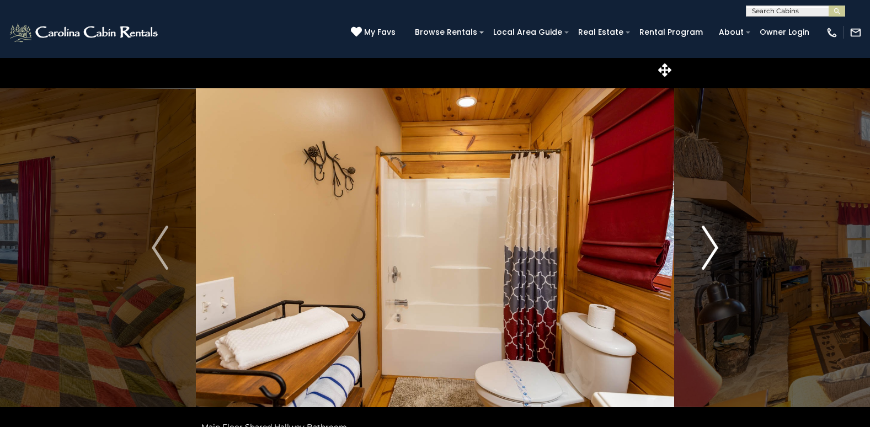
click at [714, 247] on img "Next" at bounding box center [709, 248] width 17 height 44
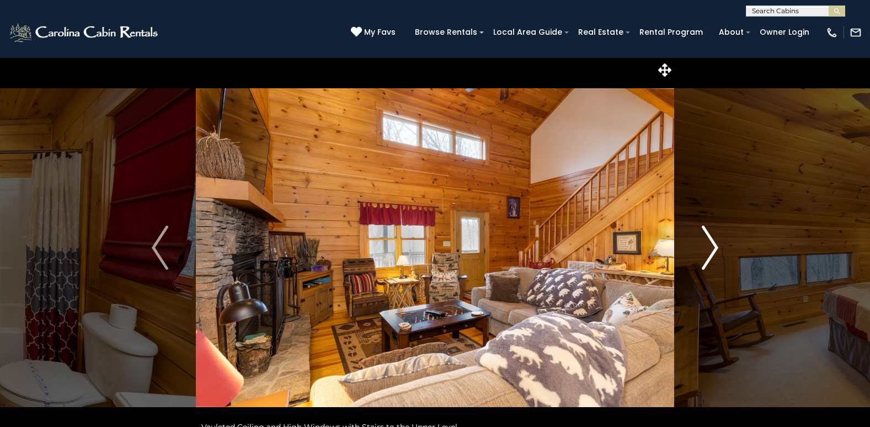
click at [714, 247] on img "Next" at bounding box center [709, 248] width 17 height 44
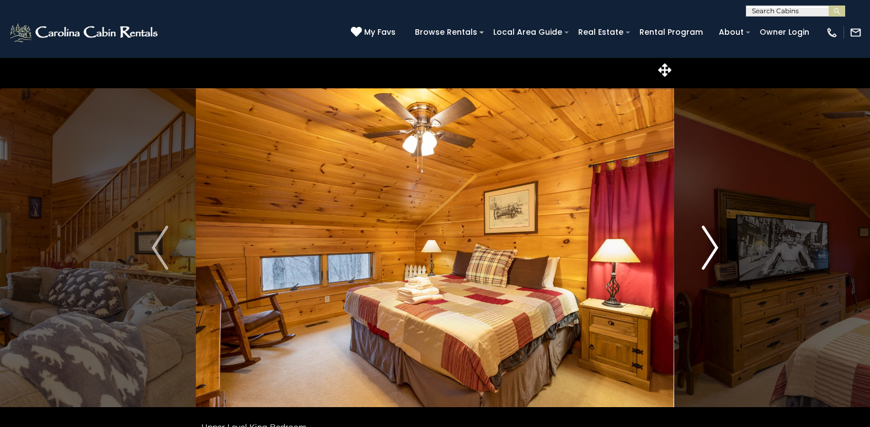
click at [714, 247] on img "Next" at bounding box center [709, 248] width 17 height 44
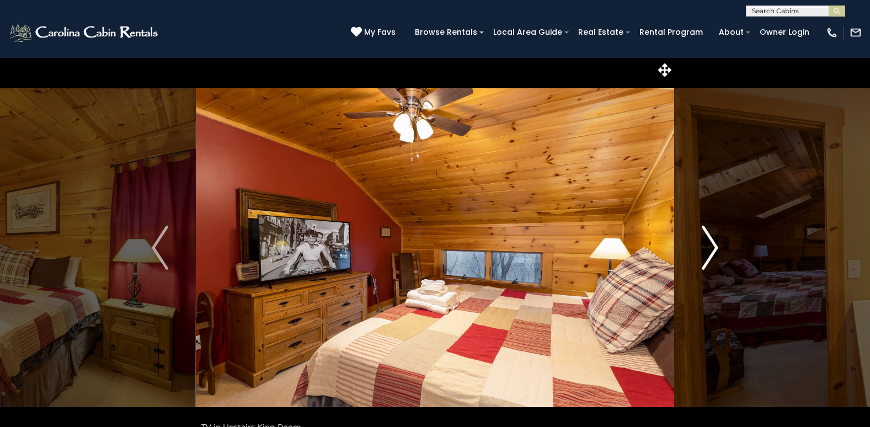
click at [714, 247] on img "Next" at bounding box center [709, 248] width 17 height 44
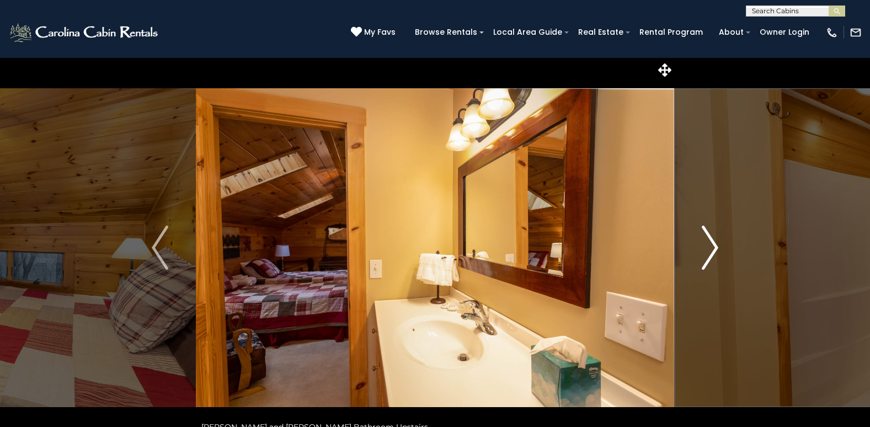
click at [714, 247] on img "Next" at bounding box center [709, 248] width 17 height 44
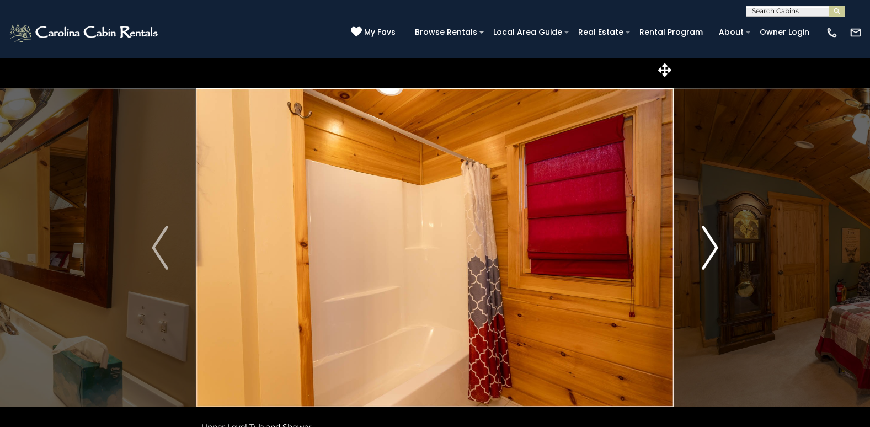
click at [714, 247] on img "Next" at bounding box center [709, 248] width 17 height 44
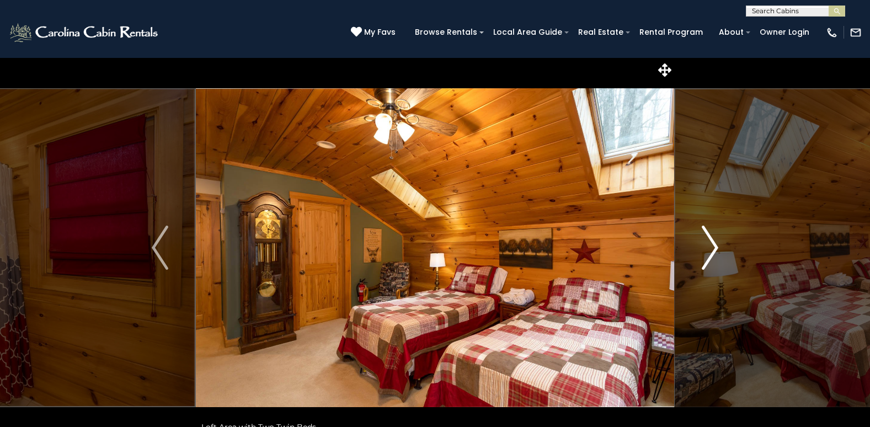
click at [714, 247] on img "Next" at bounding box center [709, 248] width 17 height 44
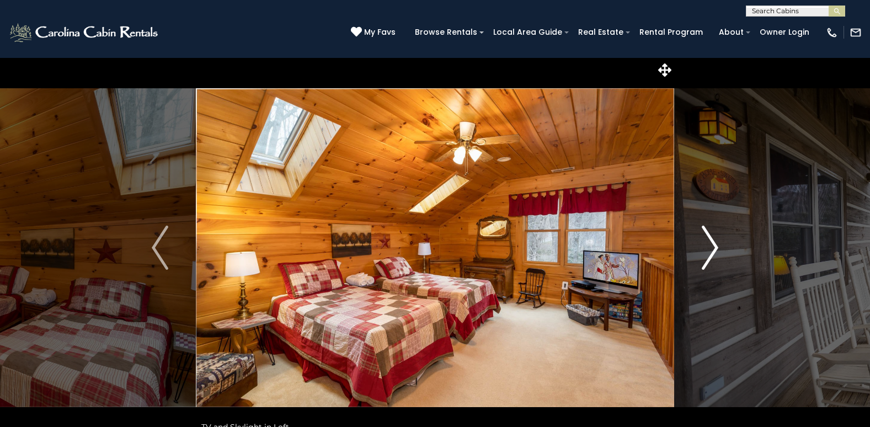
click at [714, 247] on img "Next" at bounding box center [709, 248] width 17 height 44
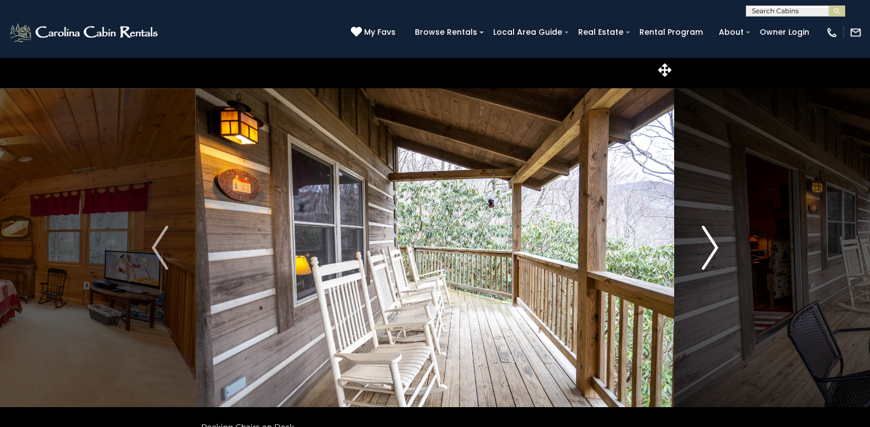
click at [714, 247] on img "Next" at bounding box center [709, 248] width 17 height 44
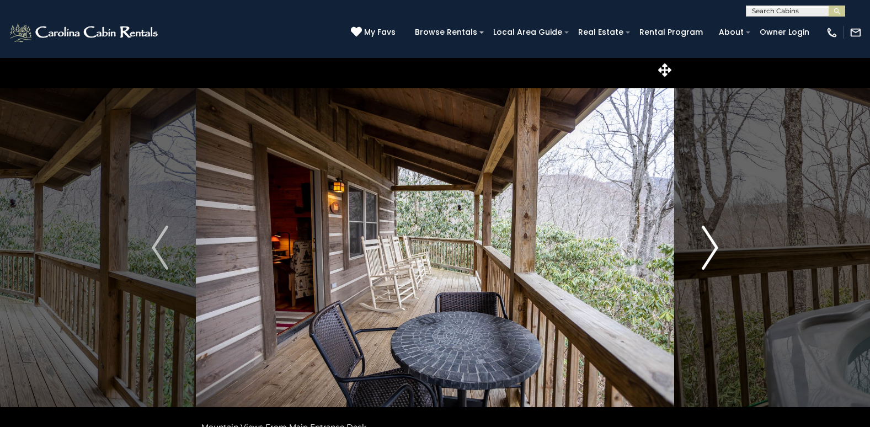
click at [714, 247] on img "Next" at bounding box center [709, 248] width 17 height 44
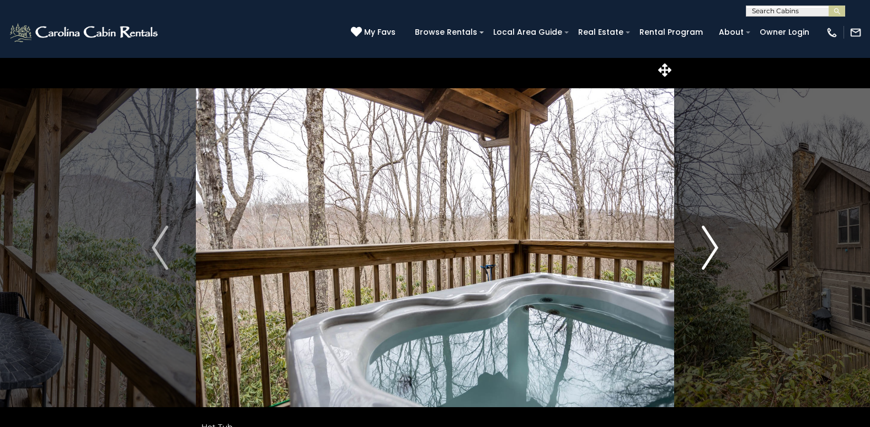
click at [714, 247] on img "Next" at bounding box center [709, 248] width 17 height 44
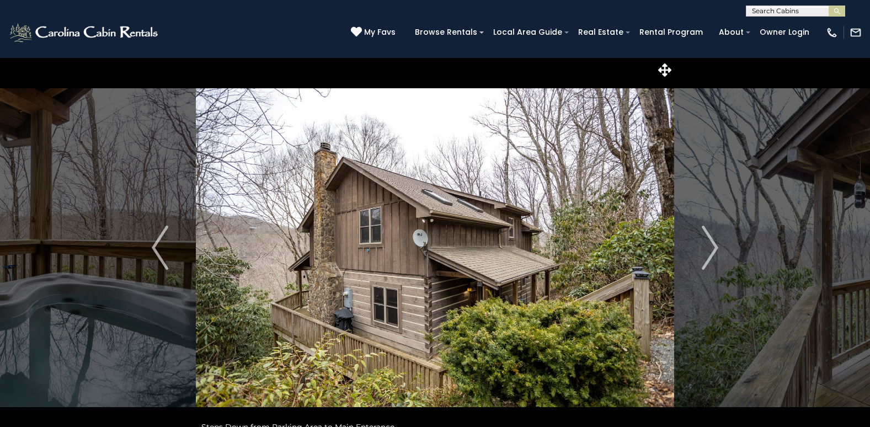
click at [443, 293] on img at bounding box center [435, 247] width 478 height 380
click at [714, 247] on img "Next" at bounding box center [709, 248] width 17 height 44
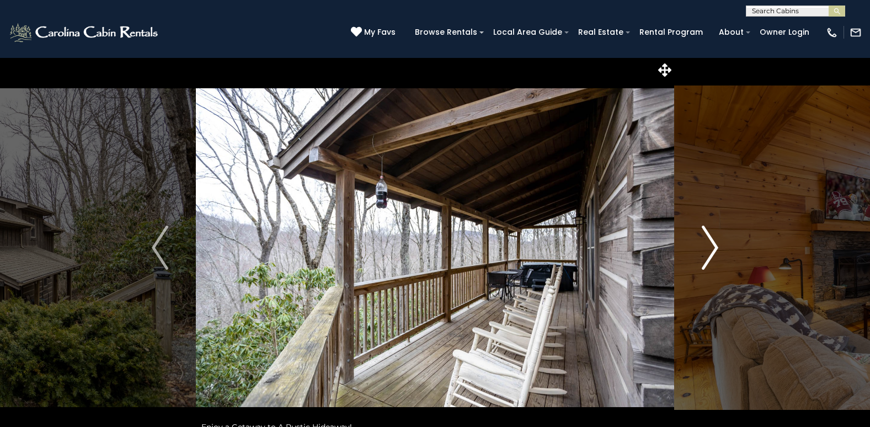
click at [714, 247] on img "Next" at bounding box center [709, 248] width 17 height 44
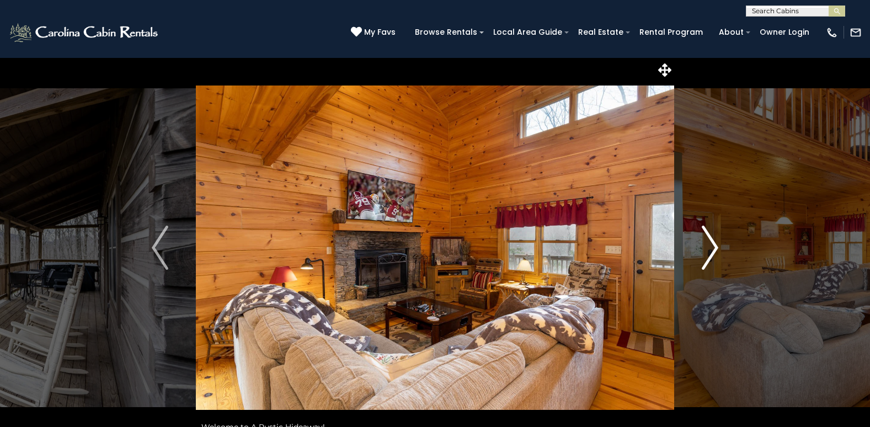
click at [714, 247] on img "Next" at bounding box center [709, 248] width 17 height 44
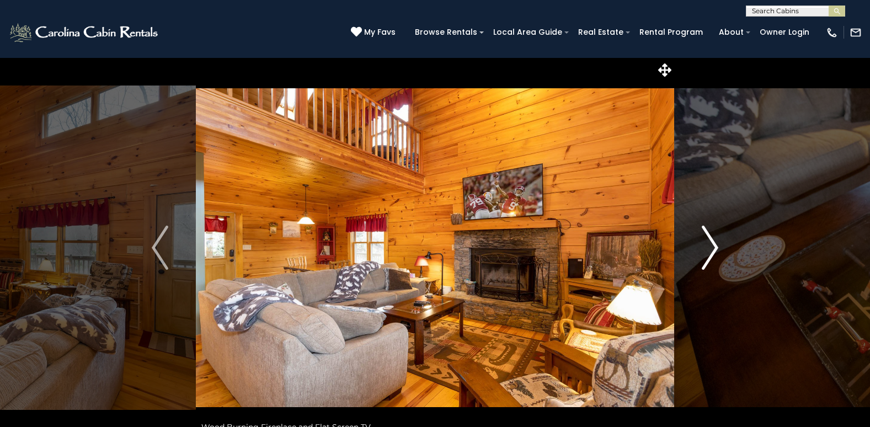
click at [714, 247] on img "Next" at bounding box center [709, 248] width 17 height 44
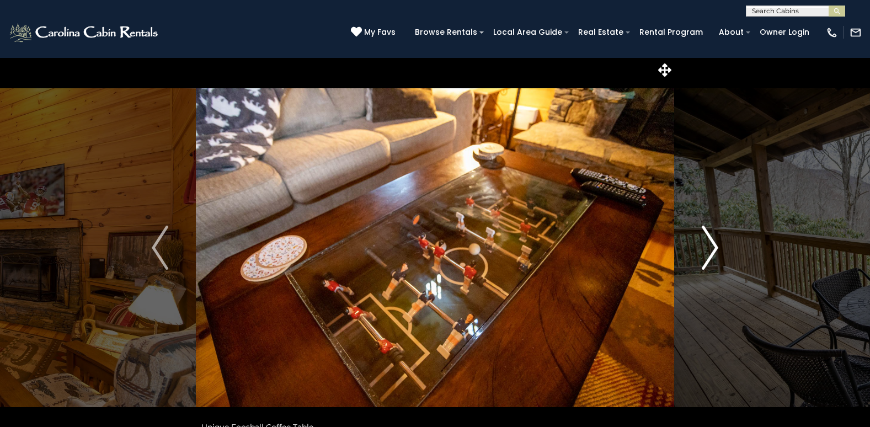
click at [714, 247] on img "Next" at bounding box center [709, 248] width 17 height 44
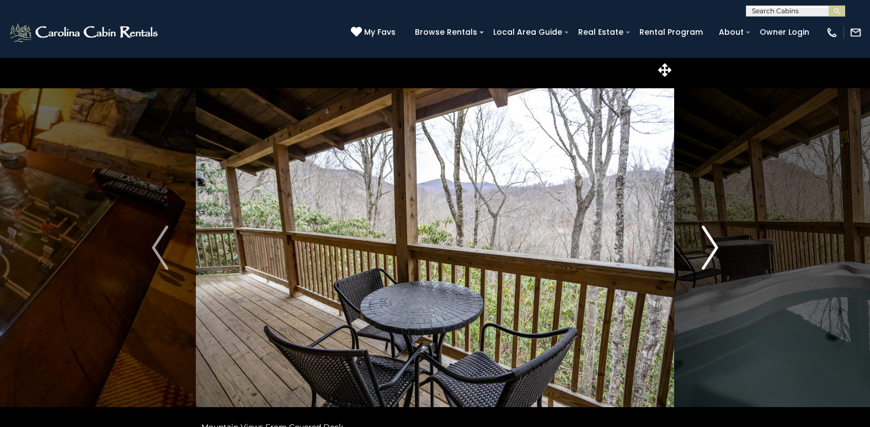
click at [714, 247] on img "Next" at bounding box center [709, 248] width 17 height 44
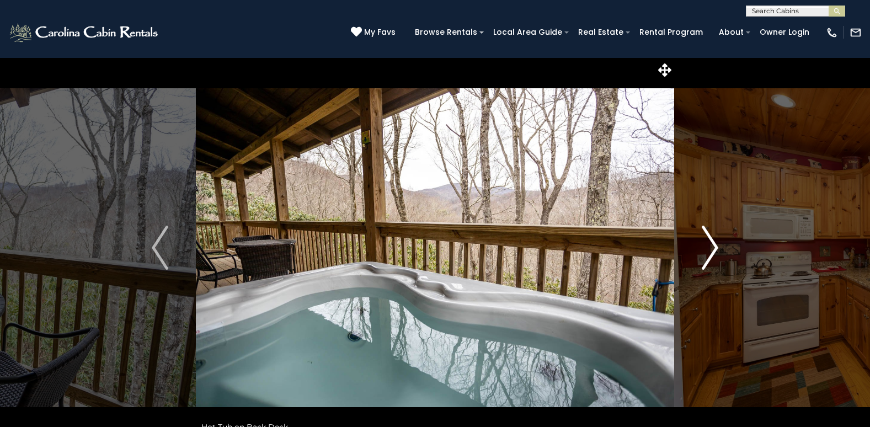
click at [714, 247] on img "Next" at bounding box center [709, 248] width 17 height 44
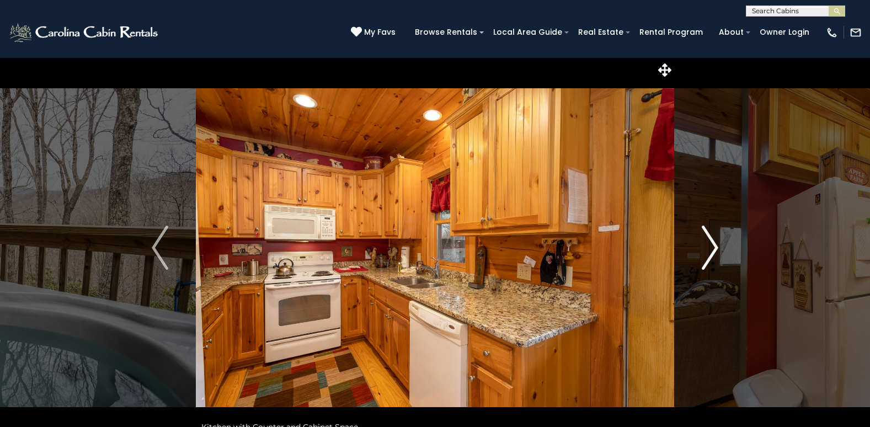
click at [714, 247] on img "Next" at bounding box center [709, 248] width 17 height 44
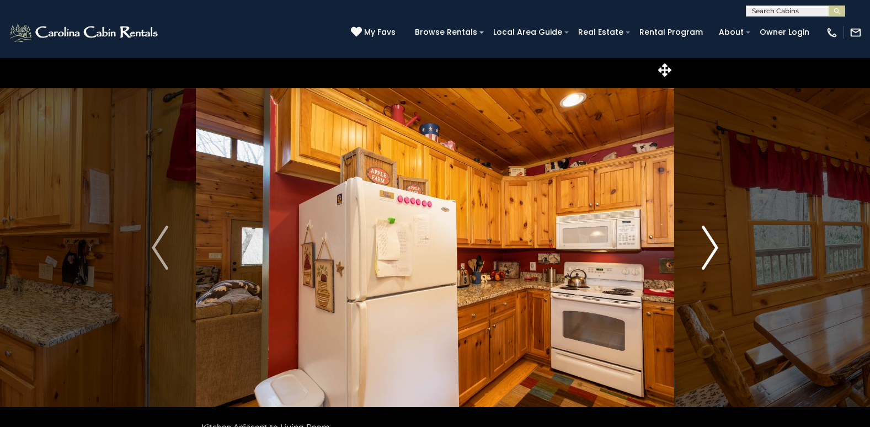
click at [714, 247] on img "Next" at bounding box center [709, 248] width 17 height 44
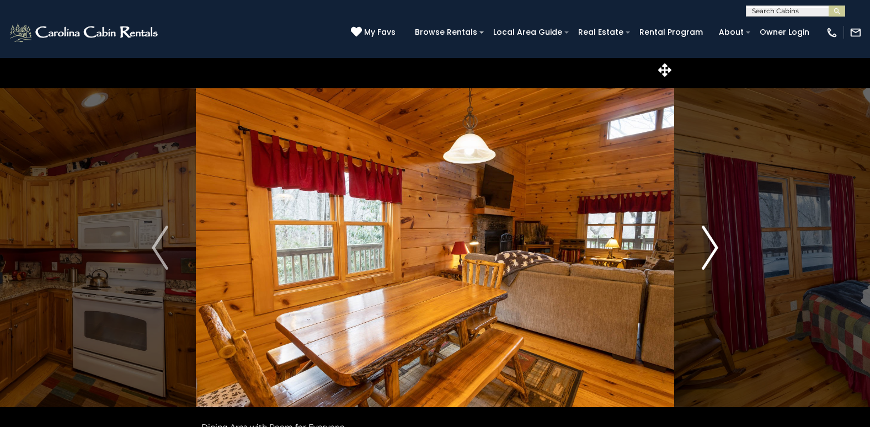
click at [714, 247] on img "Next" at bounding box center [709, 248] width 17 height 44
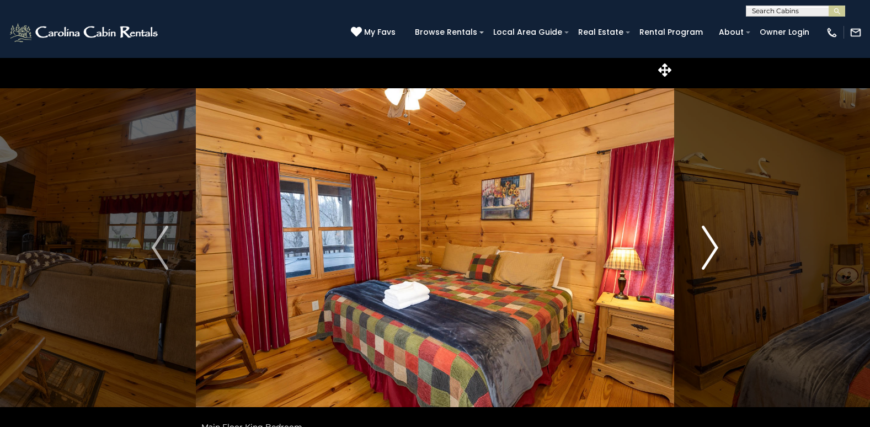
click at [714, 247] on img "Next" at bounding box center [709, 248] width 17 height 44
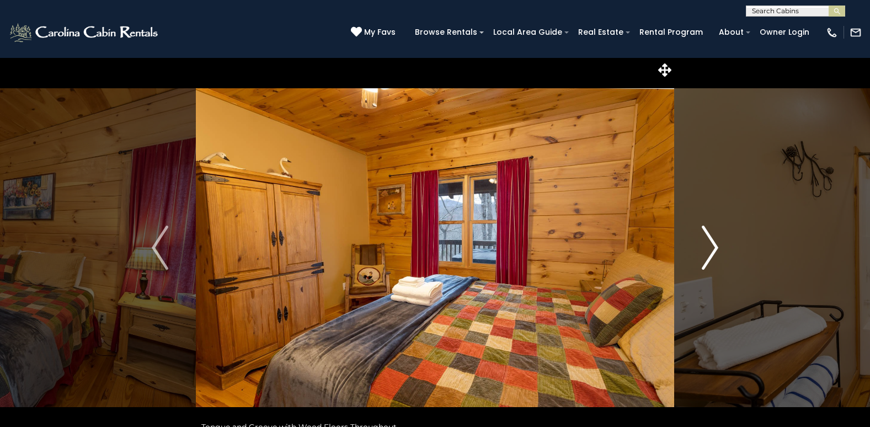
click at [714, 247] on img "Next" at bounding box center [709, 248] width 17 height 44
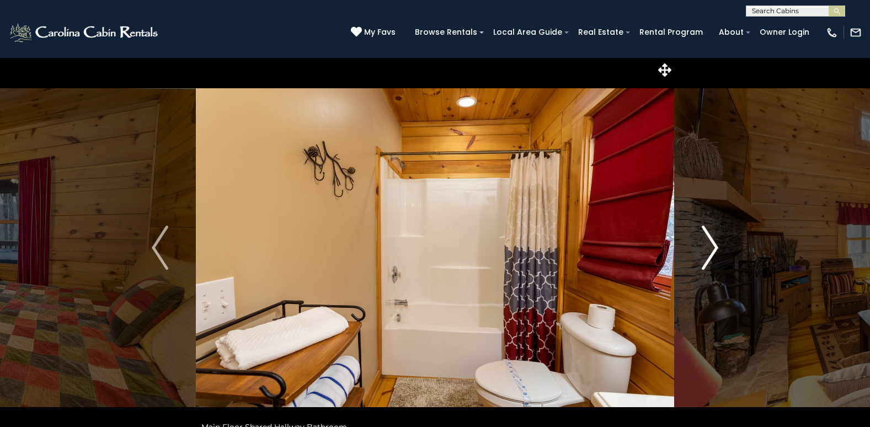
click at [714, 247] on img "Next" at bounding box center [709, 248] width 17 height 44
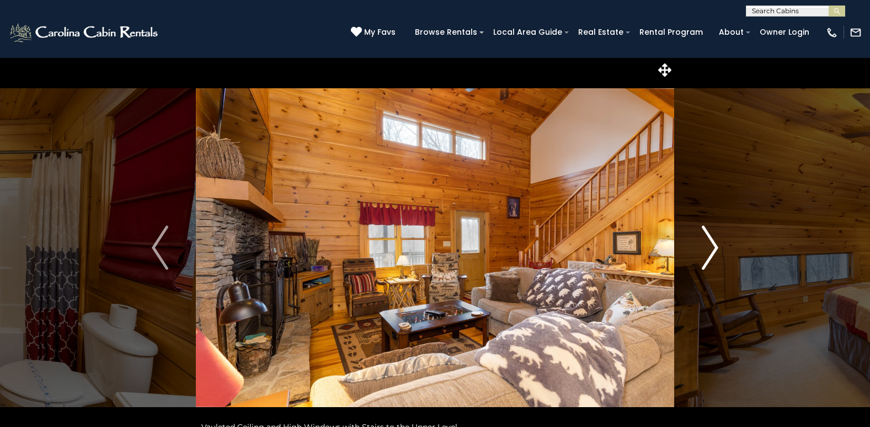
click at [714, 247] on img "Next" at bounding box center [709, 248] width 17 height 44
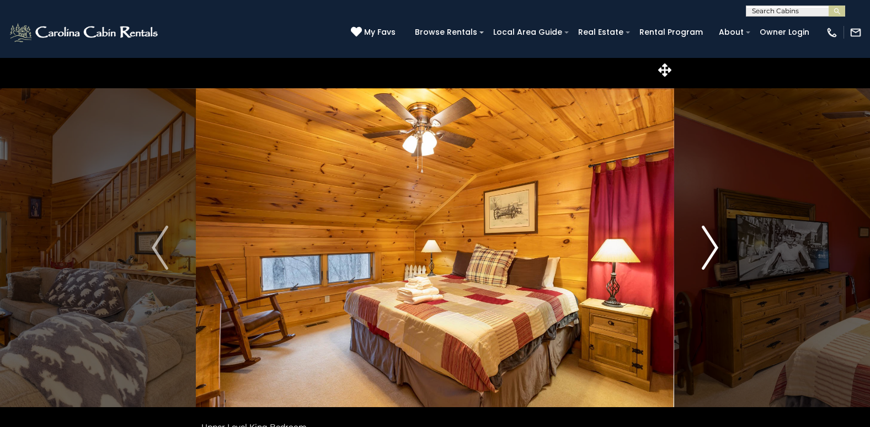
click at [714, 247] on img "Next" at bounding box center [709, 248] width 17 height 44
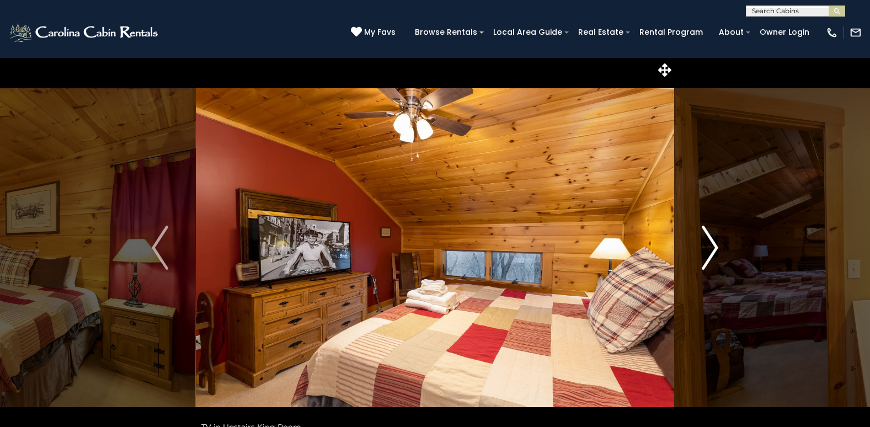
click at [714, 247] on img "Next" at bounding box center [709, 248] width 17 height 44
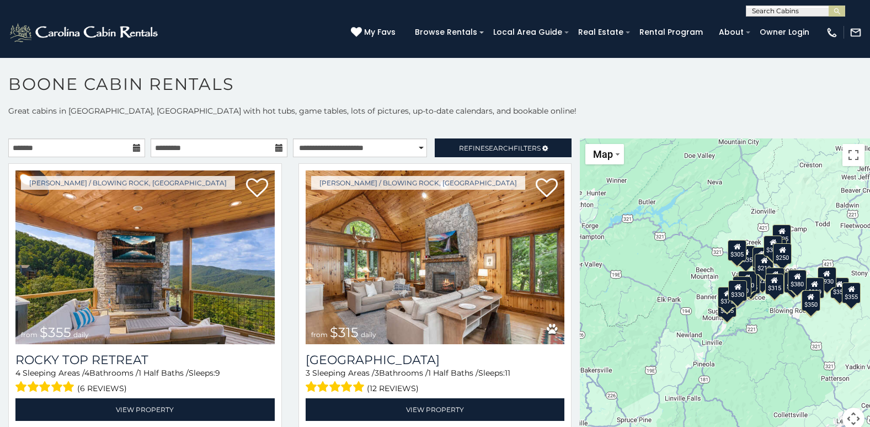
scroll to position [6, 0]
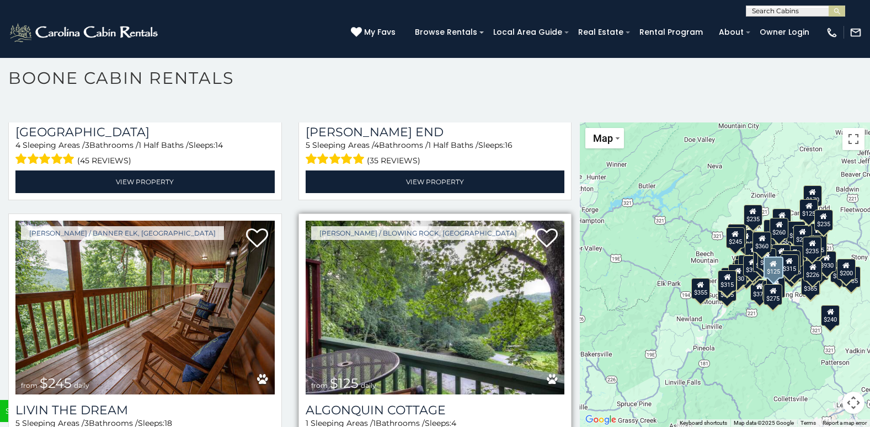
scroll to position [11602, 0]
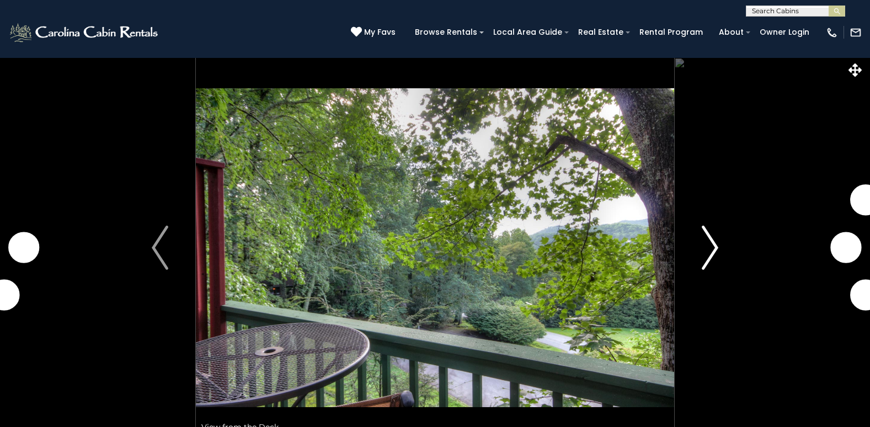
click at [714, 237] on img "Next" at bounding box center [709, 248] width 17 height 44
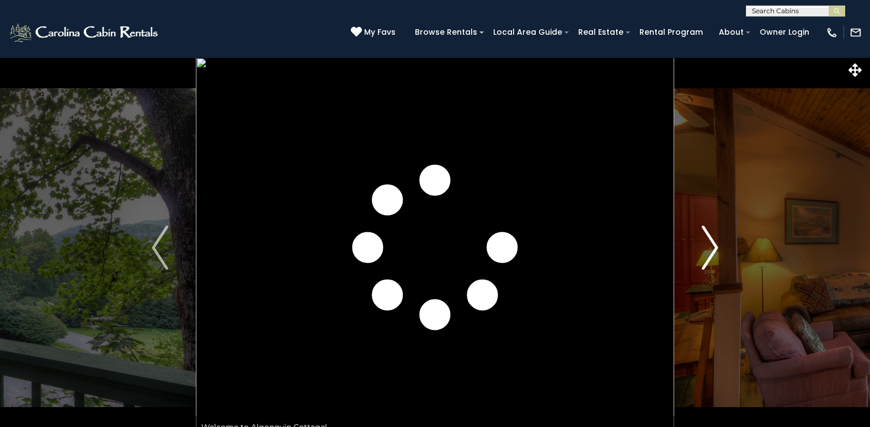
click at [714, 237] on img "Next" at bounding box center [709, 248] width 17 height 44
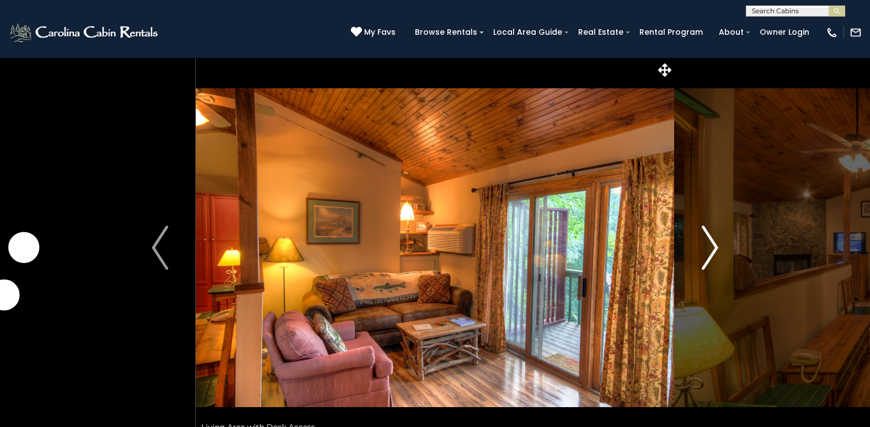
click at [713, 245] on img "Next" at bounding box center [709, 248] width 17 height 44
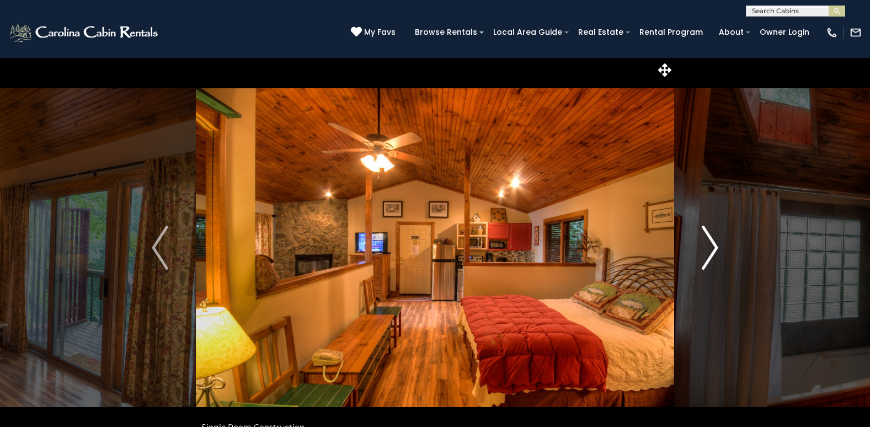
click at [713, 245] on img "Next" at bounding box center [709, 248] width 17 height 44
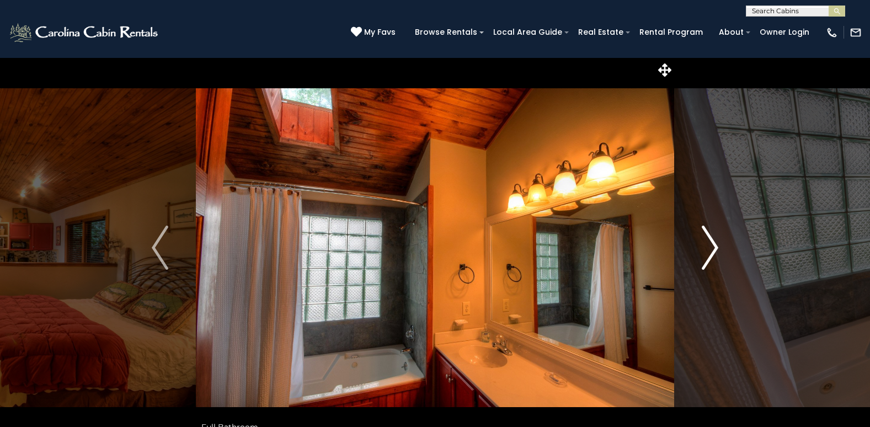
click at [713, 245] on img "Next" at bounding box center [709, 248] width 17 height 44
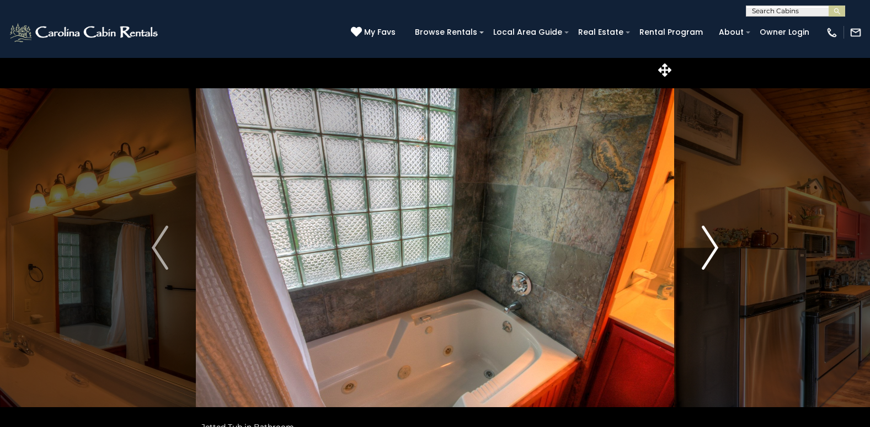
click at [713, 245] on img "Next" at bounding box center [709, 248] width 17 height 44
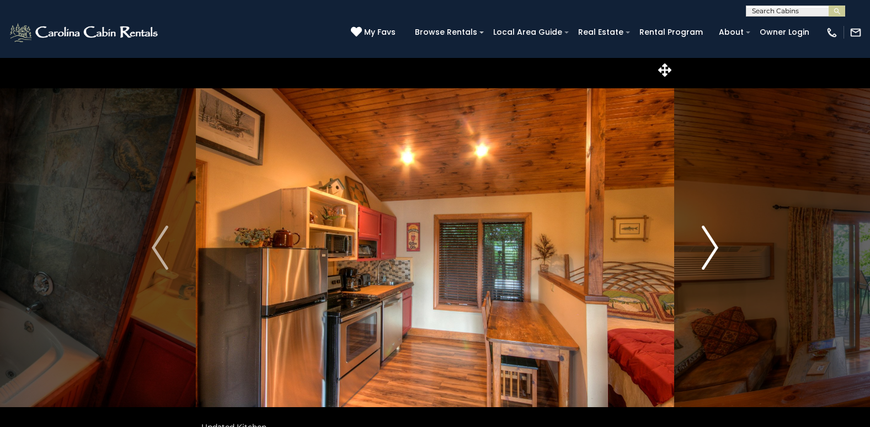
click at [713, 245] on img "Next" at bounding box center [709, 248] width 17 height 44
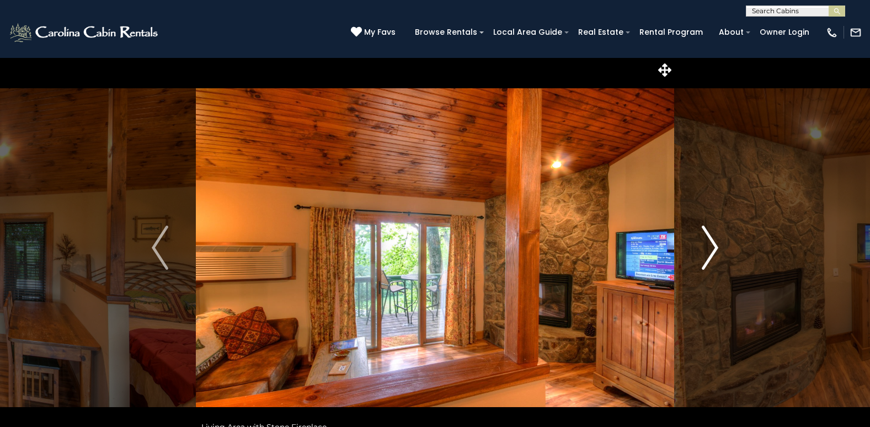
click at [713, 245] on img "Next" at bounding box center [709, 248] width 17 height 44
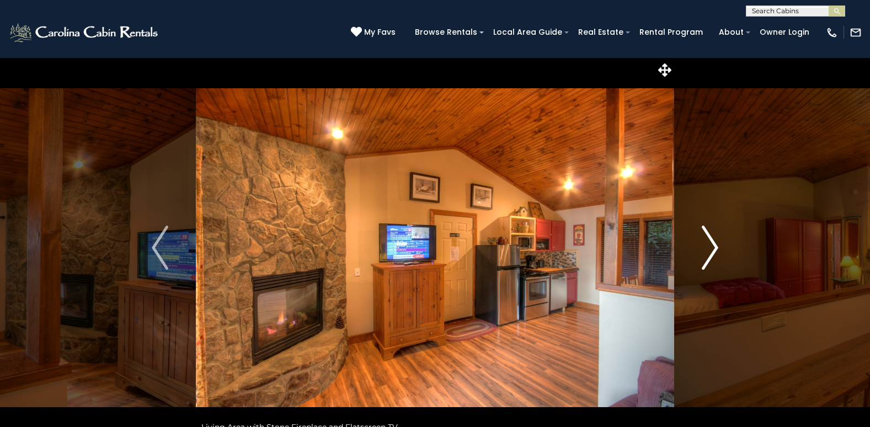
click at [713, 245] on img "Next" at bounding box center [709, 248] width 17 height 44
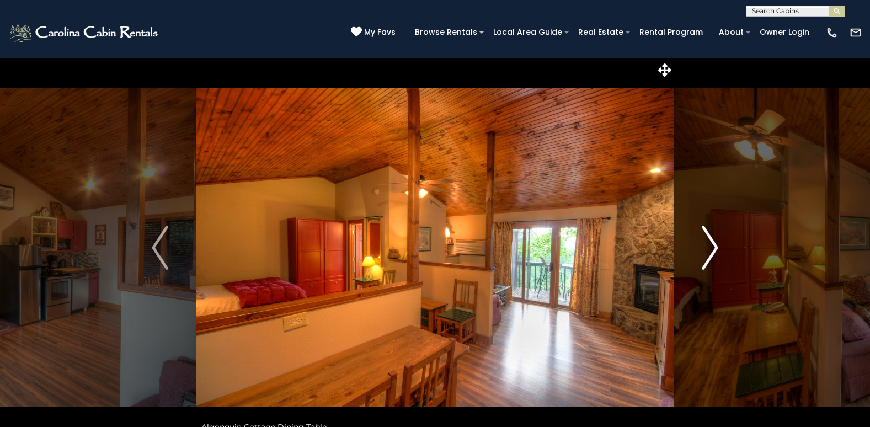
click at [713, 245] on img "Next" at bounding box center [709, 248] width 17 height 44
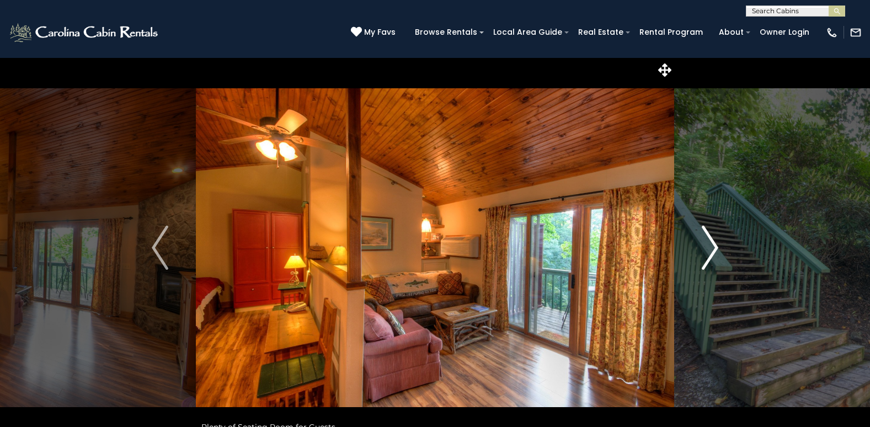
click at [713, 245] on img "Next" at bounding box center [709, 248] width 17 height 44
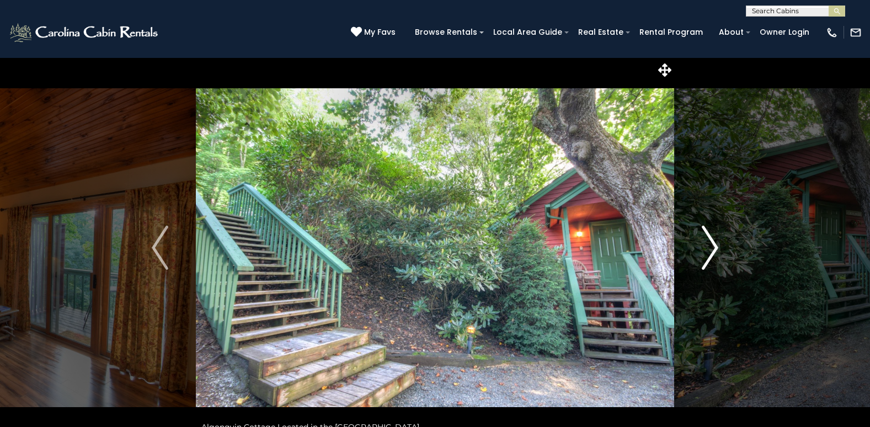
click at [713, 245] on img "Next" at bounding box center [709, 248] width 17 height 44
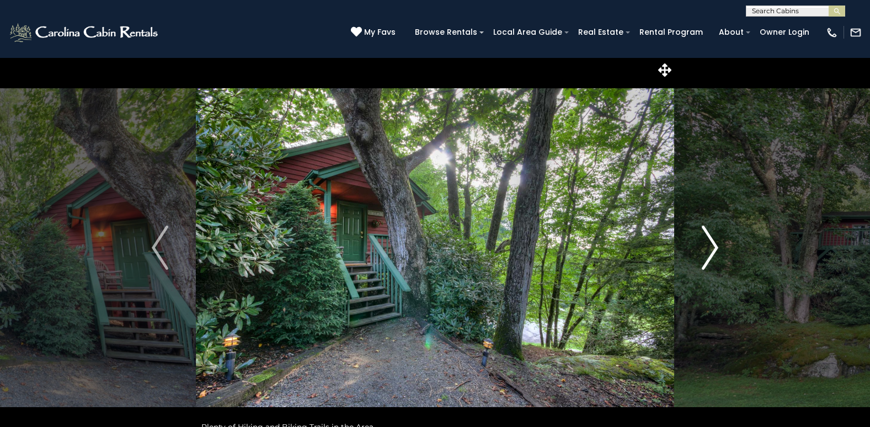
click at [713, 245] on img "Next" at bounding box center [709, 248] width 17 height 44
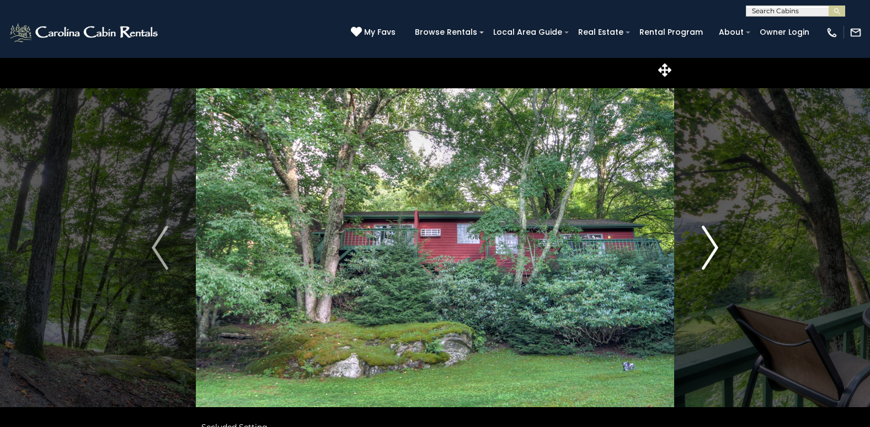
click at [713, 245] on img "Next" at bounding box center [709, 248] width 17 height 44
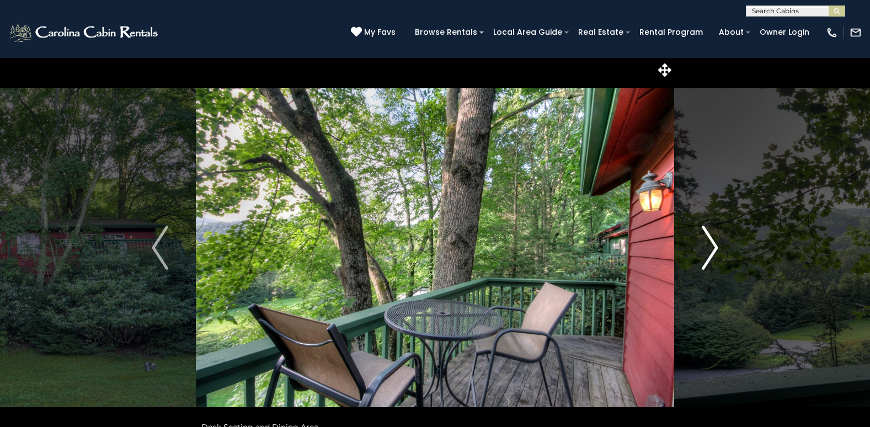
click at [713, 245] on img "Next" at bounding box center [709, 248] width 17 height 44
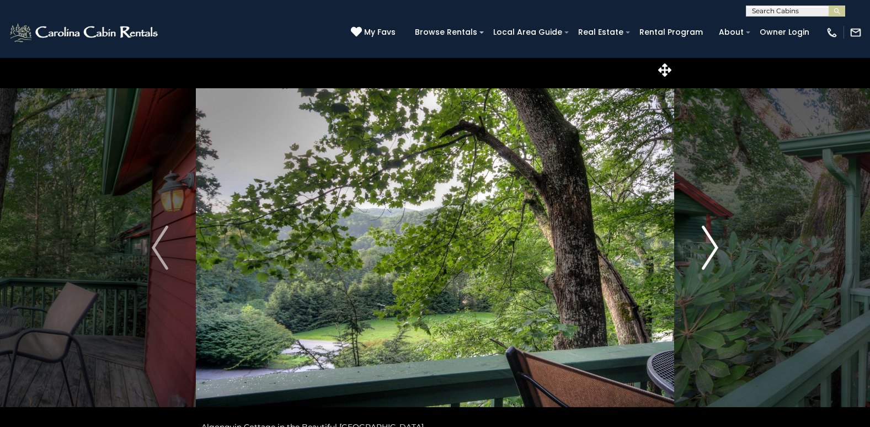
click at [713, 245] on img "Next" at bounding box center [709, 248] width 17 height 44
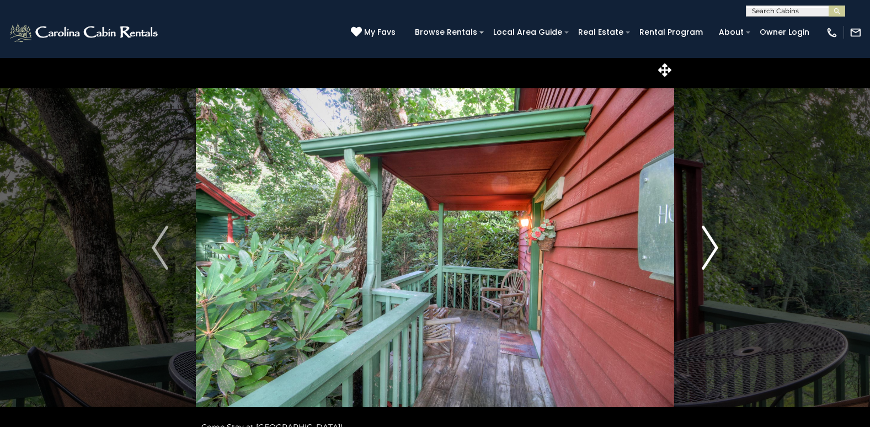
click at [713, 245] on img "Next" at bounding box center [709, 248] width 17 height 44
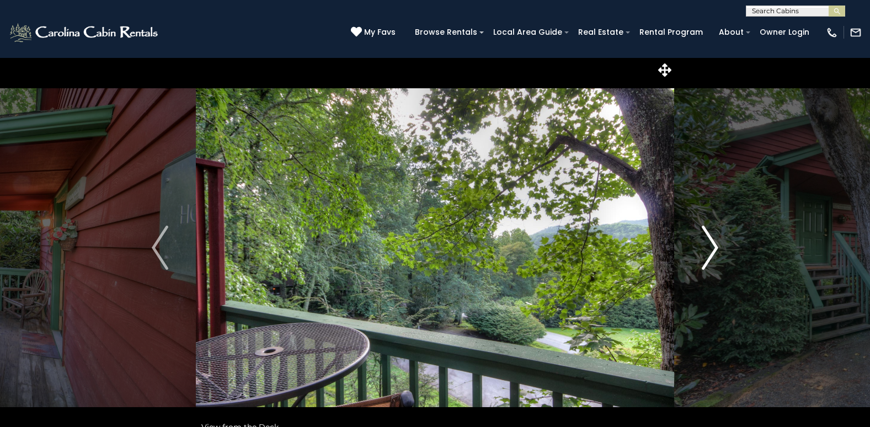
click at [713, 245] on img "Next" at bounding box center [709, 248] width 17 height 44
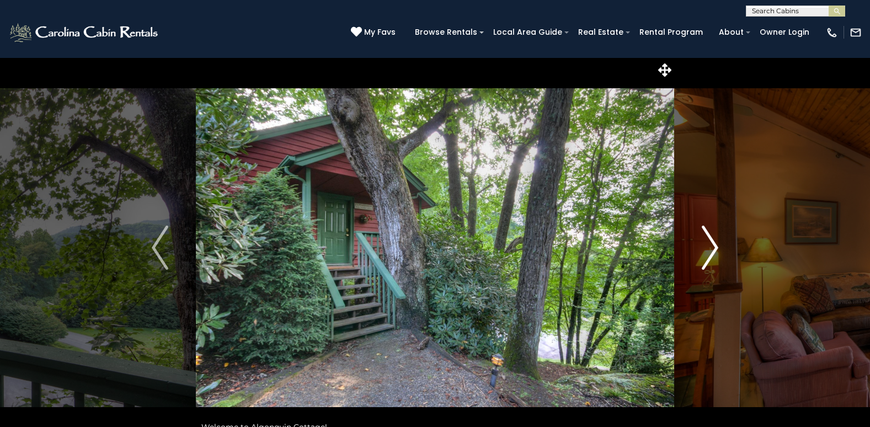
click at [713, 245] on img "Next" at bounding box center [709, 248] width 17 height 44
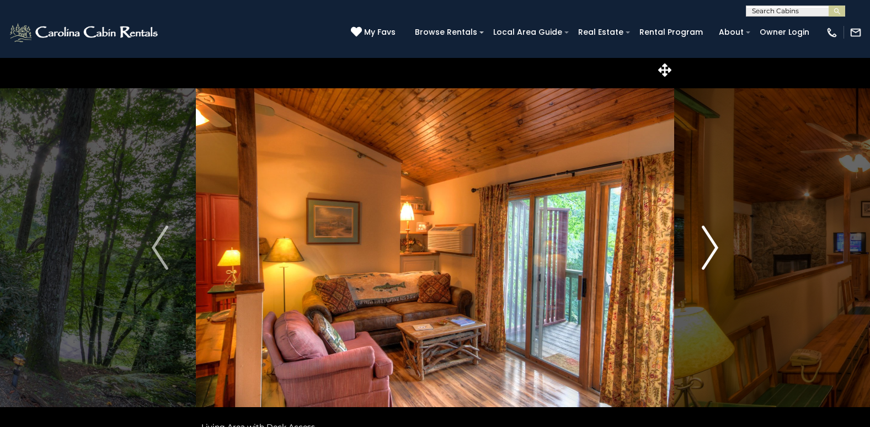
click at [713, 245] on img "Next" at bounding box center [709, 248] width 17 height 44
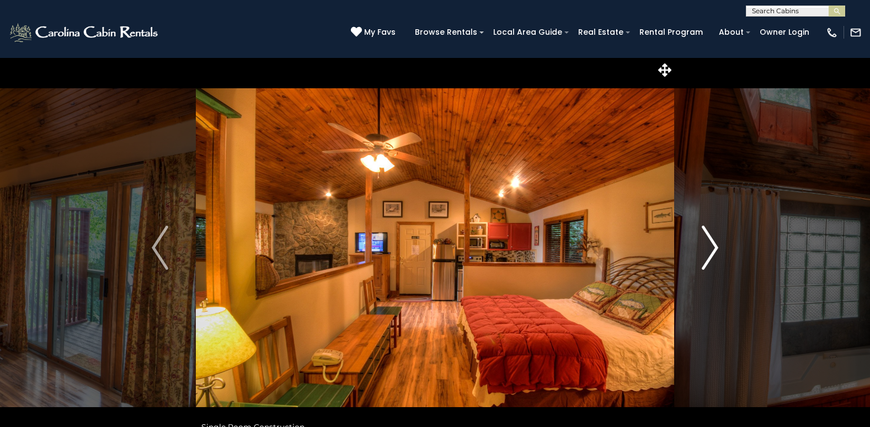
click at [713, 245] on img "Next" at bounding box center [709, 248] width 17 height 44
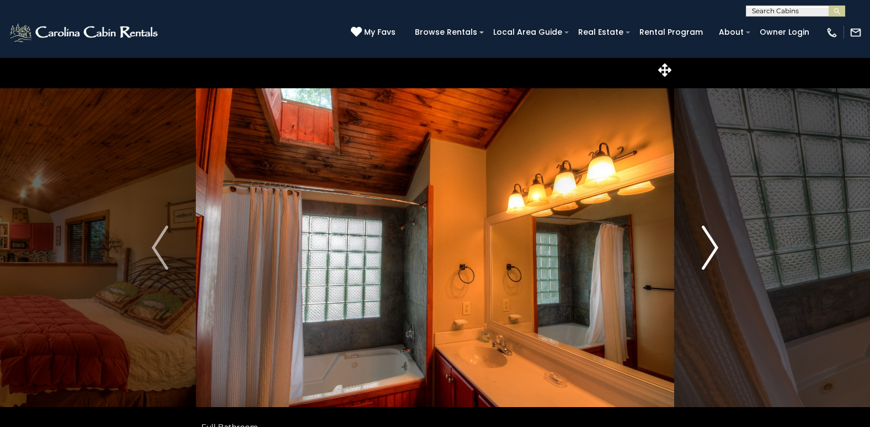
click at [713, 245] on img "Next" at bounding box center [709, 248] width 17 height 44
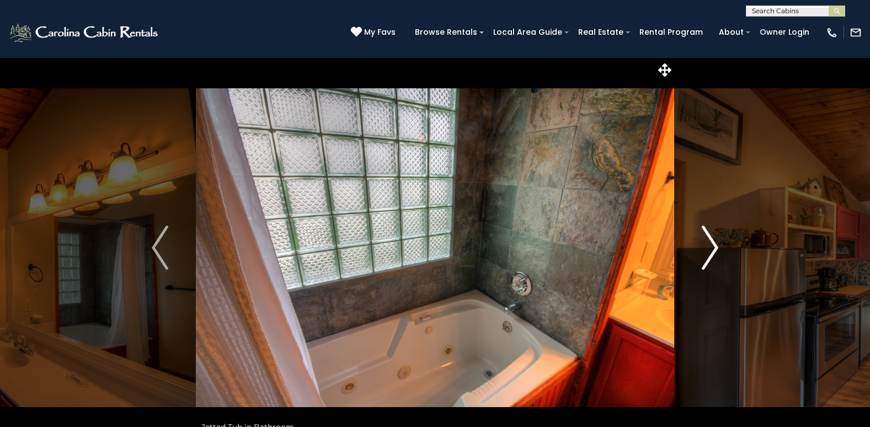
click at [713, 245] on img "Next" at bounding box center [709, 248] width 17 height 44
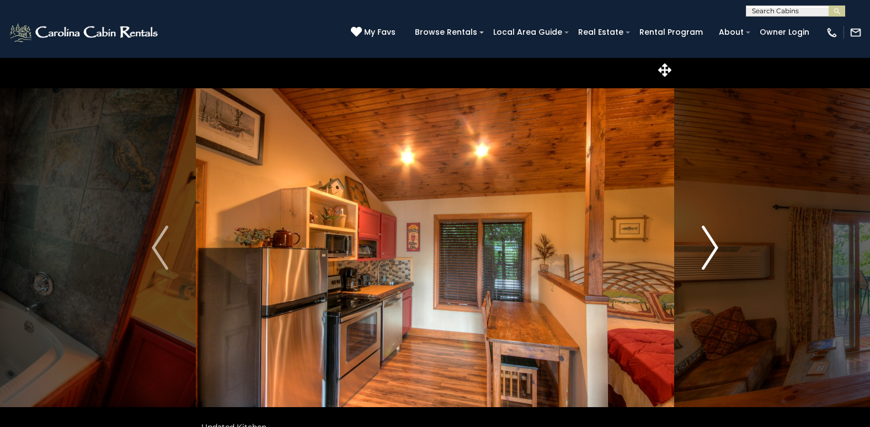
click at [713, 245] on img "Next" at bounding box center [709, 248] width 17 height 44
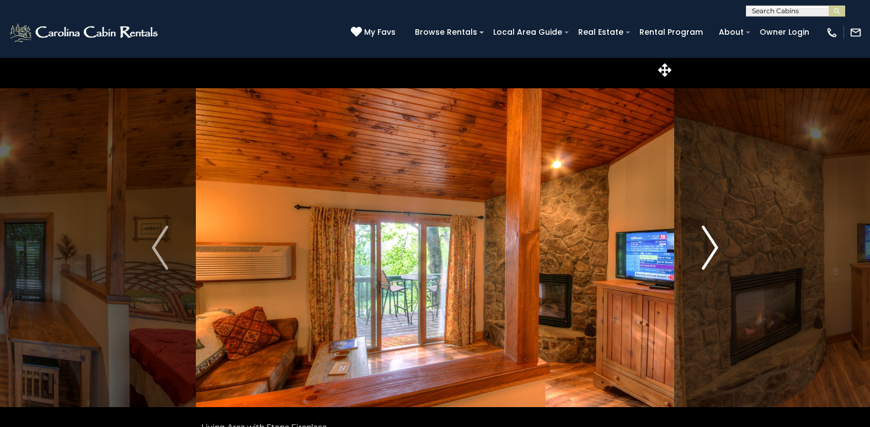
click at [713, 245] on img "Next" at bounding box center [709, 248] width 17 height 44
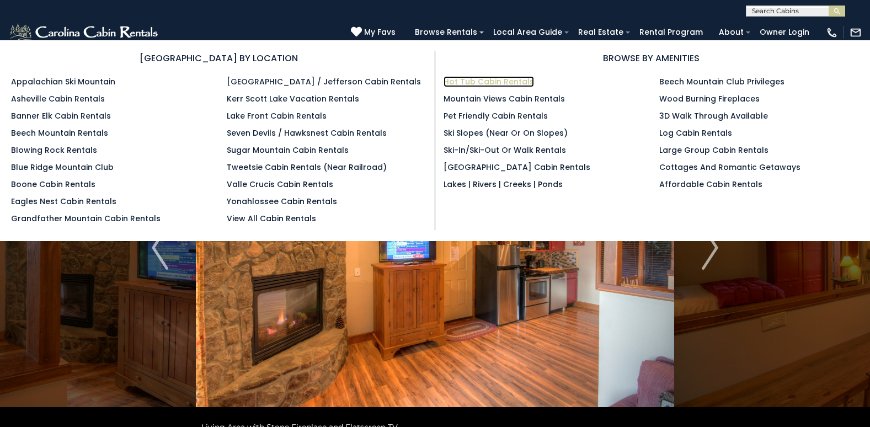
click at [489, 78] on link "Hot Tub Cabin Rentals" at bounding box center [488, 81] width 90 height 11
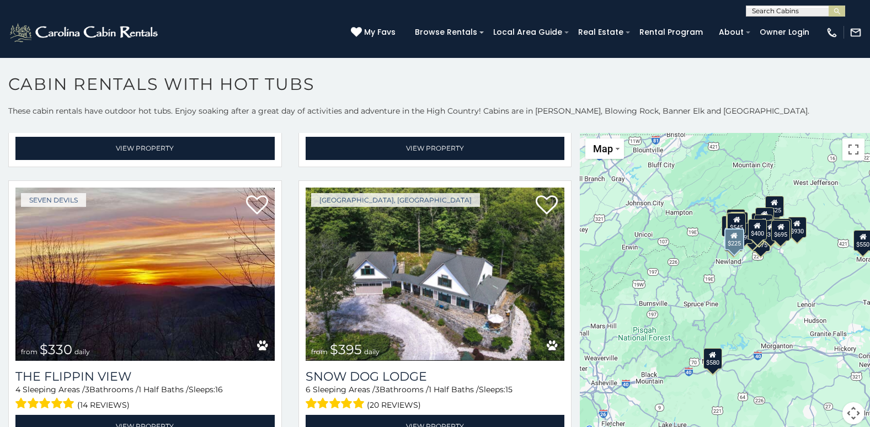
scroll to position [3364, 0]
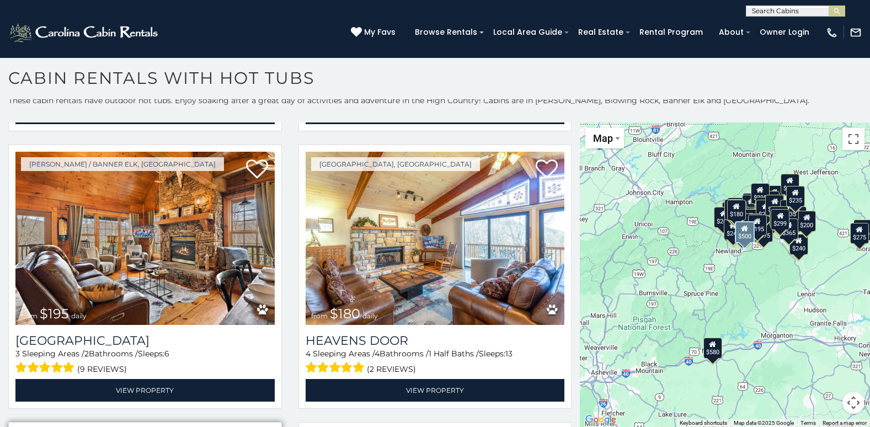
scroll to position [11326, 0]
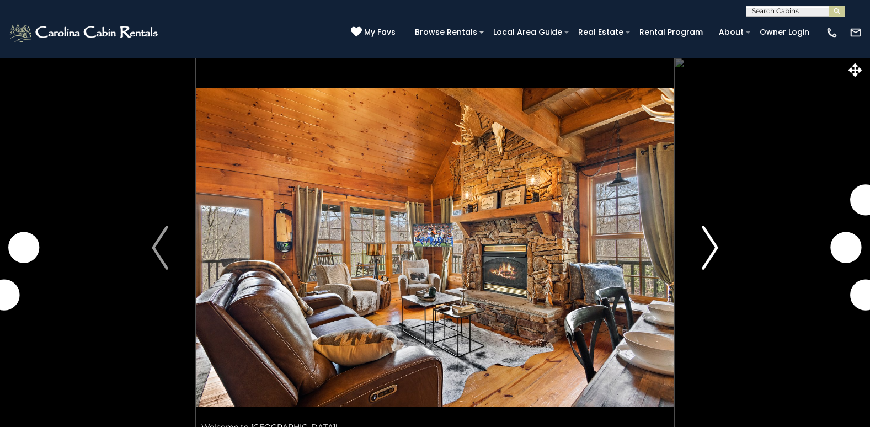
click at [715, 241] on img "Next" at bounding box center [709, 248] width 17 height 44
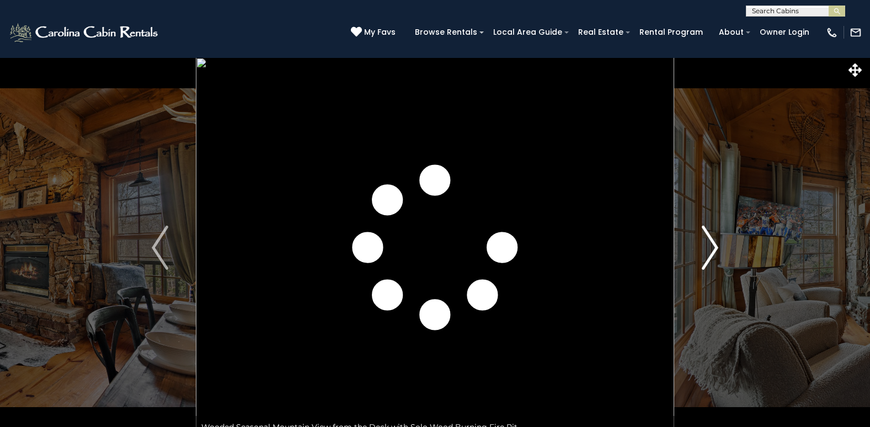
click at [715, 241] on img "Next" at bounding box center [709, 248] width 17 height 44
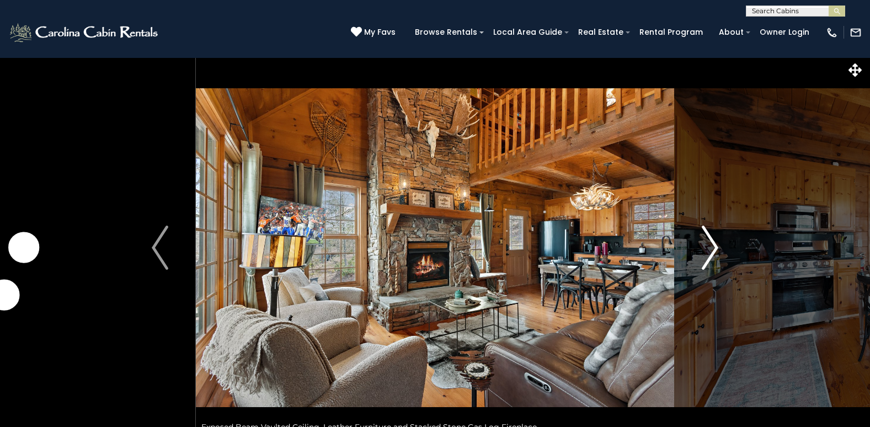
click at [715, 241] on img "Next" at bounding box center [709, 248] width 17 height 44
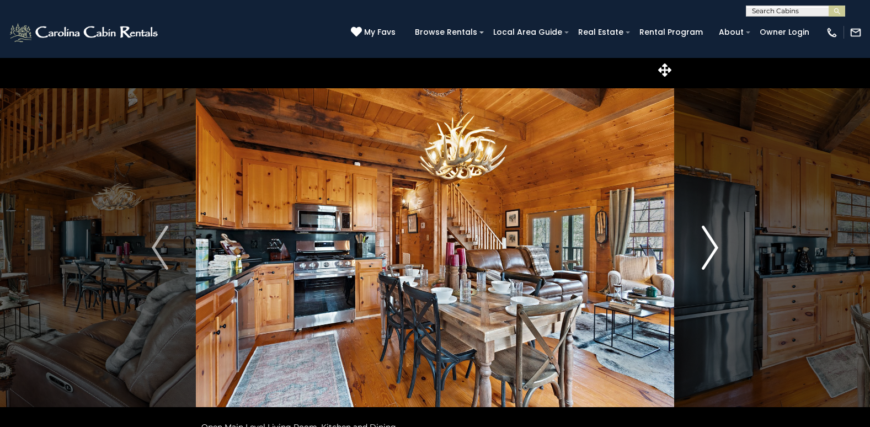
click at [715, 241] on img "Next" at bounding box center [709, 248] width 17 height 44
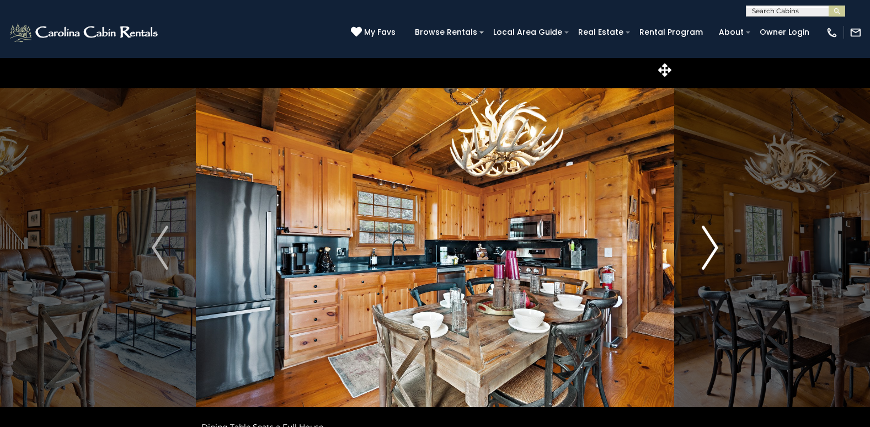
click at [715, 241] on img "Next" at bounding box center [709, 248] width 17 height 44
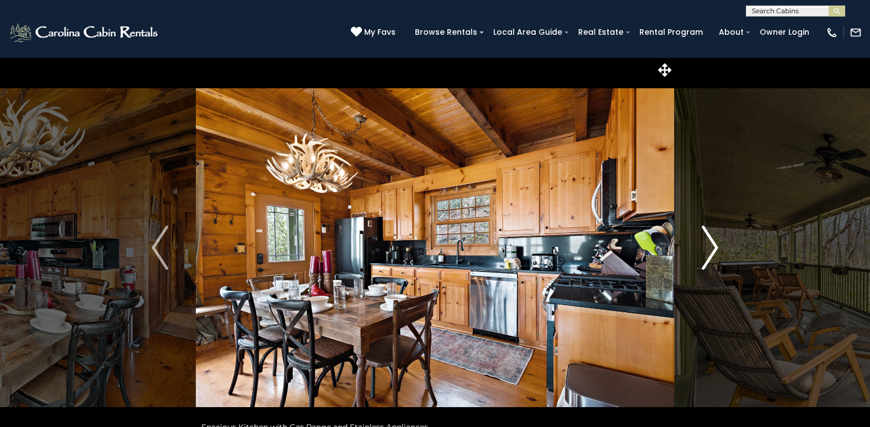
click at [715, 241] on img "Next" at bounding box center [709, 248] width 17 height 44
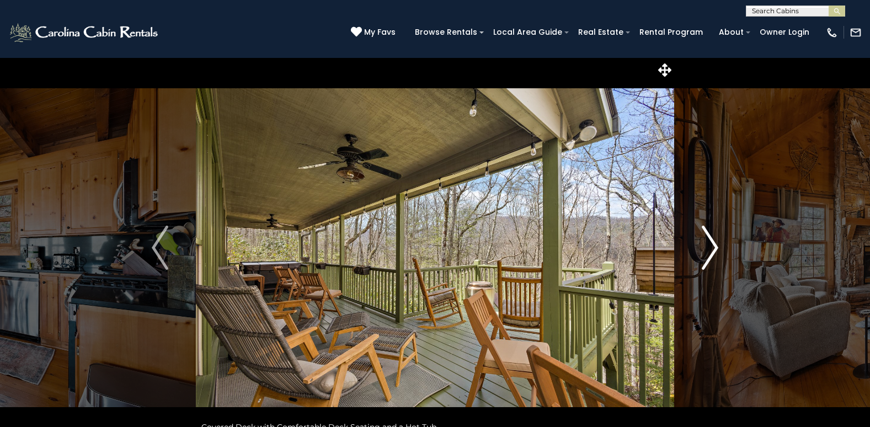
click at [715, 241] on img "Next" at bounding box center [709, 248] width 17 height 44
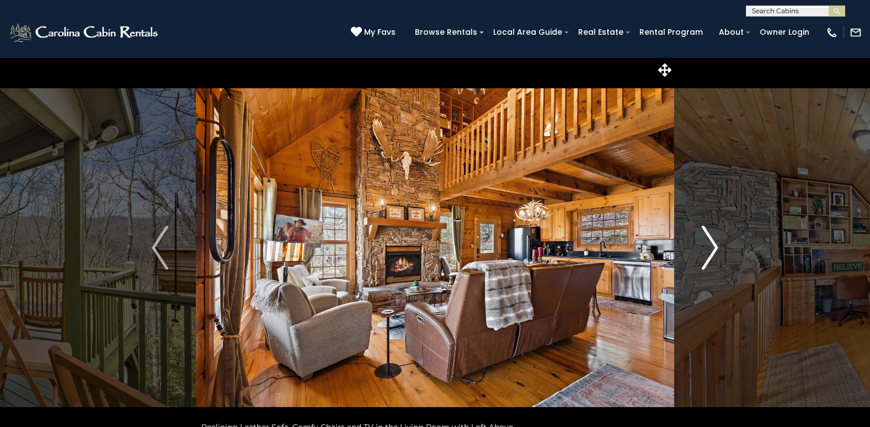
click at [715, 241] on img "Next" at bounding box center [709, 248] width 17 height 44
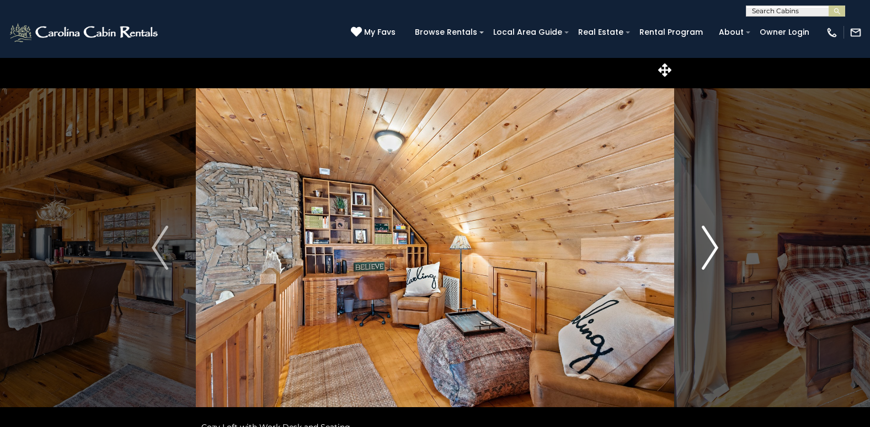
click at [715, 241] on img "Next" at bounding box center [709, 248] width 17 height 44
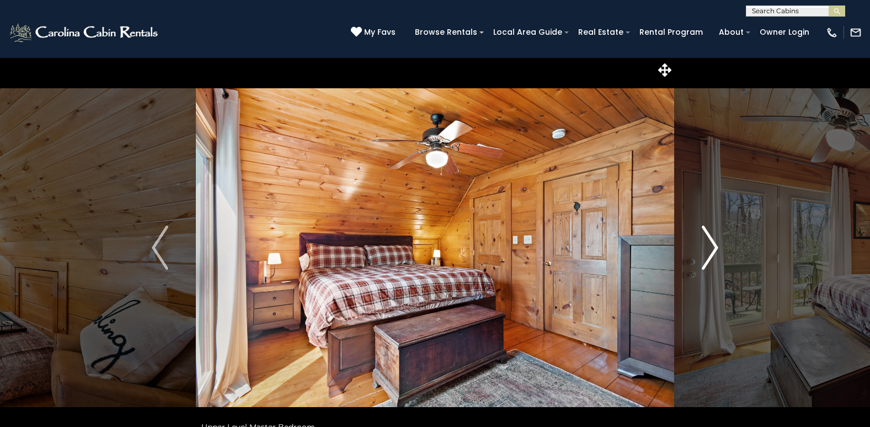
click at [715, 241] on img "Next" at bounding box center [709, 248] width 17 height 44
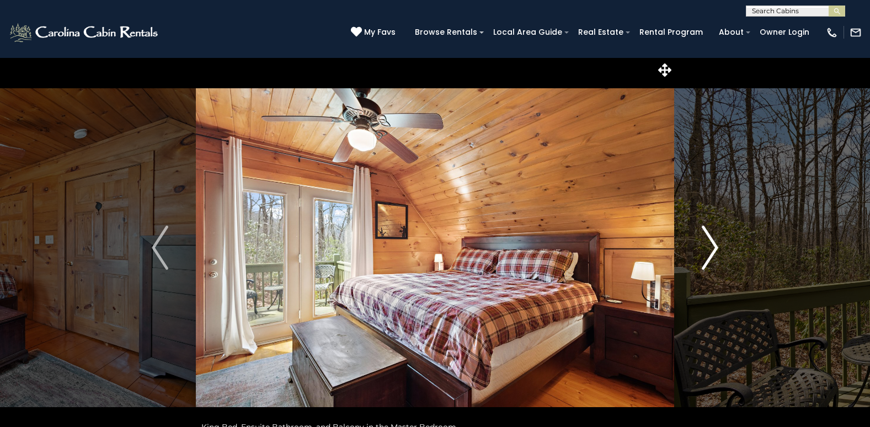
click at [715, 241] on img "Next" at bounding box center [709, 248] width 17 height 44
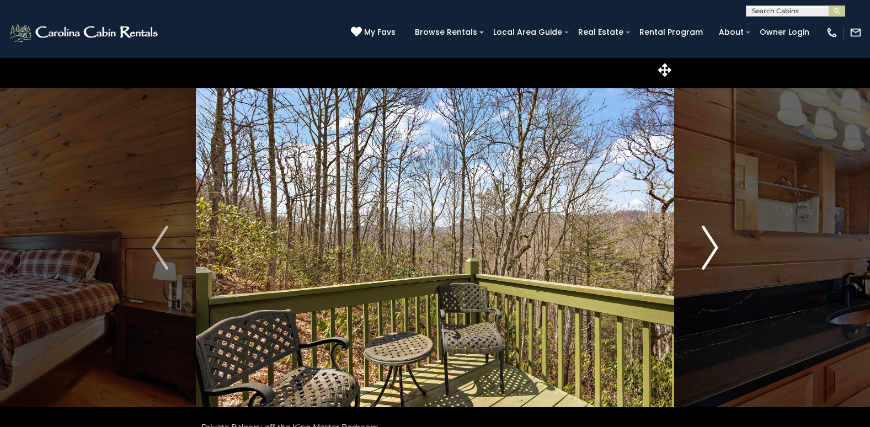
click at [715, 241] on img "Next" at bounding box center [709, 248] width 17 height 44
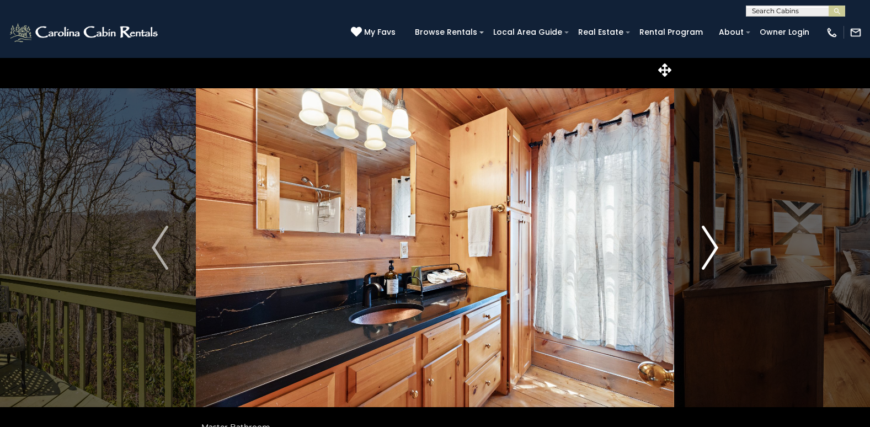
click at [715, 241] on img "Next" at bounding box center [709, 248] width 17 height 44
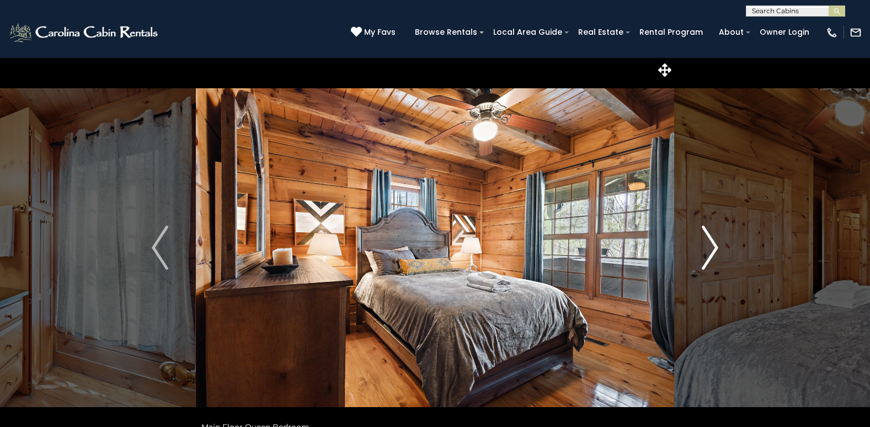
click at [715, 241] on img "Next" at bounding box center [709, 248] width 17 height 44
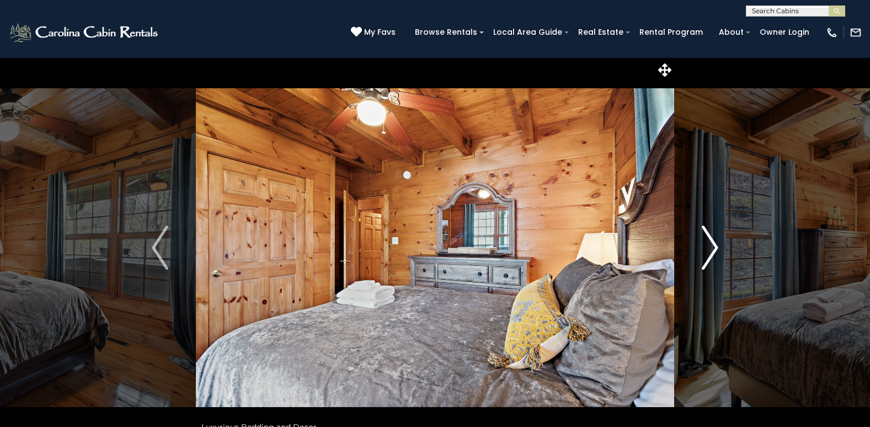
click at [715, 241] on img "Next" at bounding box center [709, 248] width 17 height 44
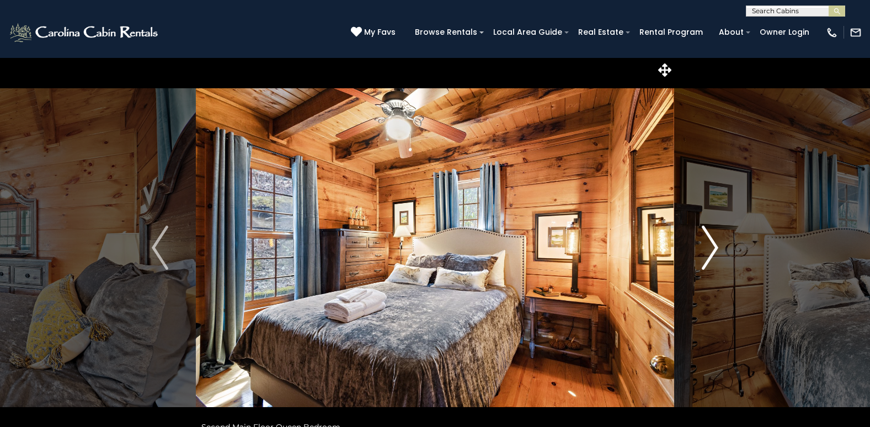
click at [715, 241] on img "Next" at bounding box center [709, 248] width 17 height 44
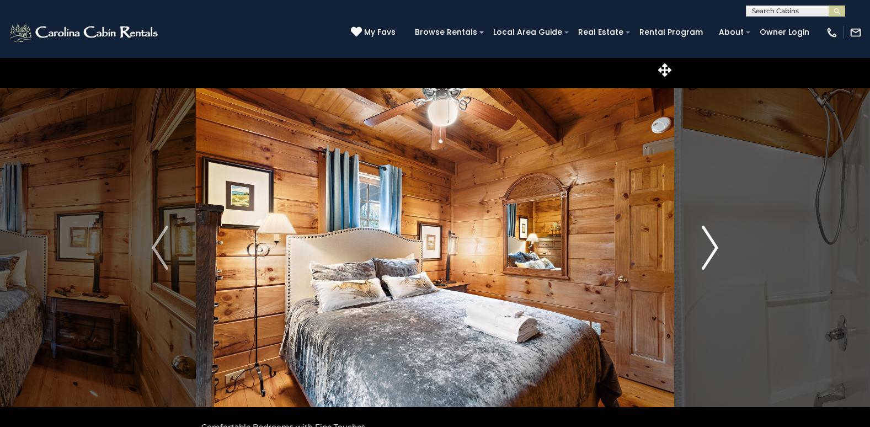
click at [715, 241] on img "Next" at bounding box center [709, 248] width 17 height 44
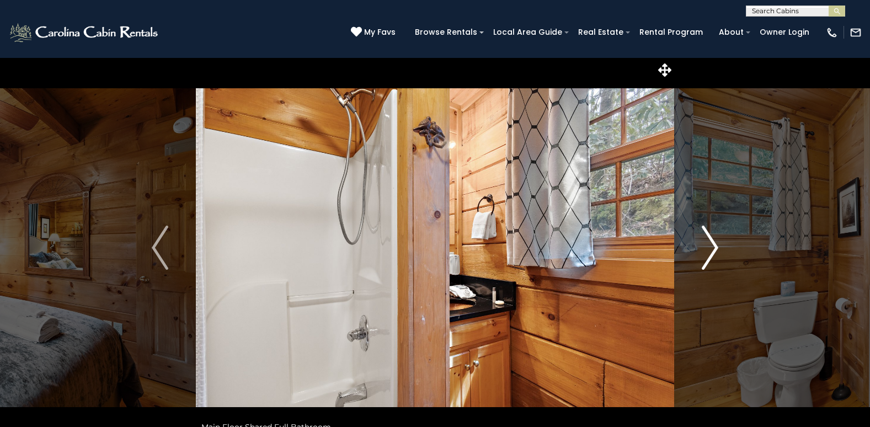
click at [715, 241] on img "Next" at bounding box center [709, 248] width 17 height 44
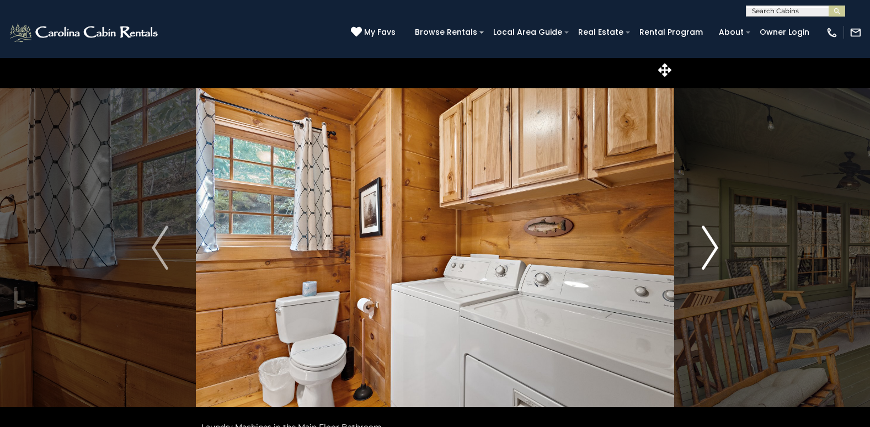
click at [715, 241] on img "Next" at bounding box center [709, 248] width 17 height 44
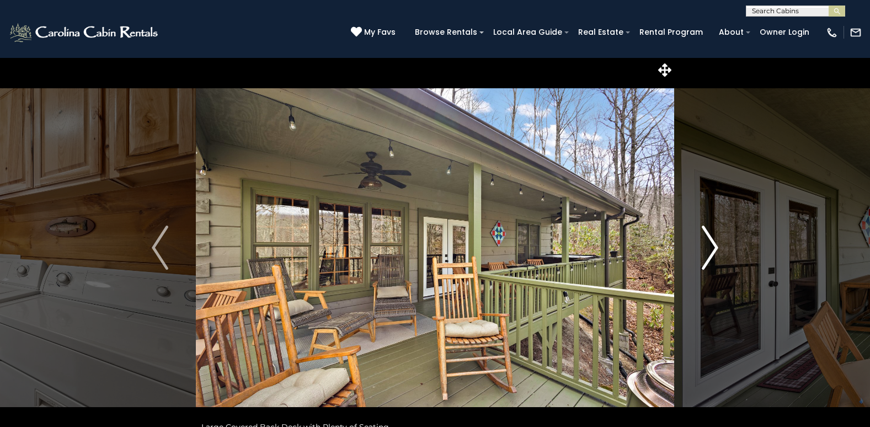
click at [715, 241] on img "Next" at bounding box center [709, 248] width 17 height 44
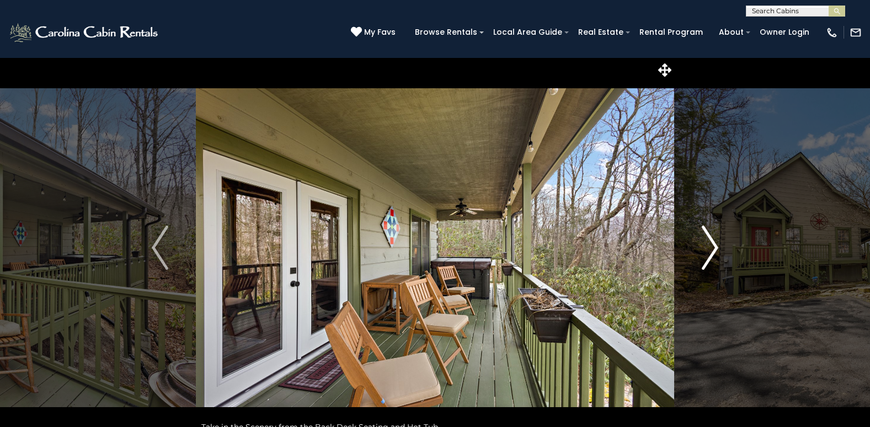
click at [715, 241] on img "Next" at bounding box center [709, 248] width 17 height 44
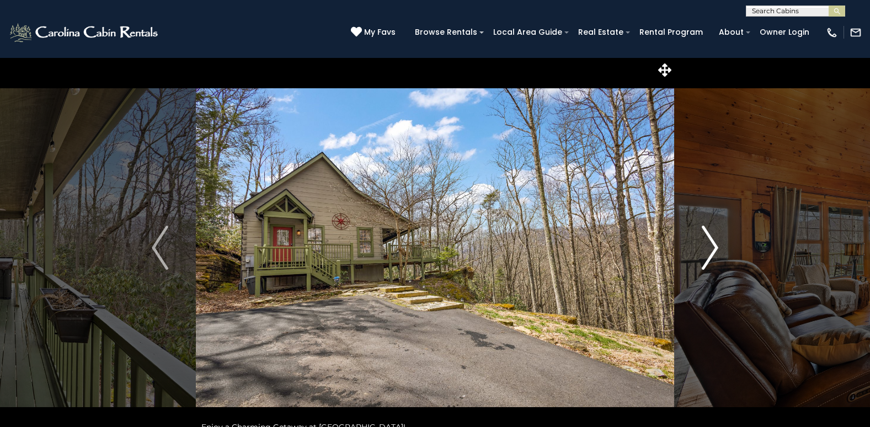
click at [715, 241] on img "Next" at bounding box center [709, 248] width 17 height 44
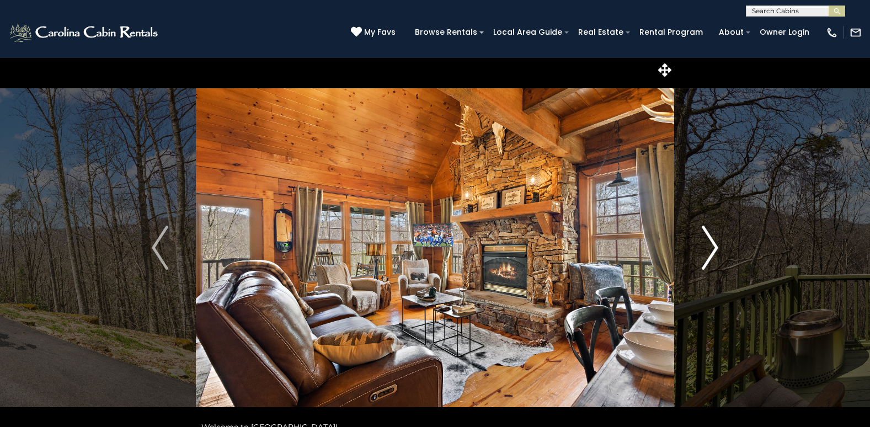
click at [715, 241] on img "Next" at bounding box center [709, 248] width 17 height 44
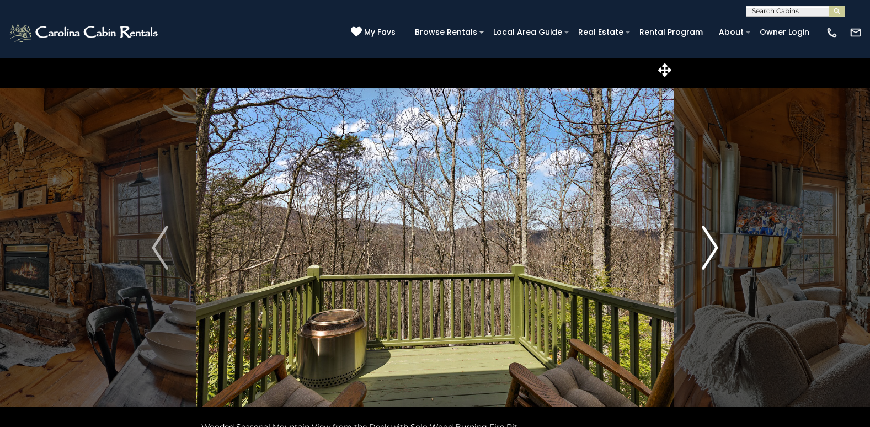
click at [716, 239] on img "Next" at bounding box center [709, 248] width 17 height 44
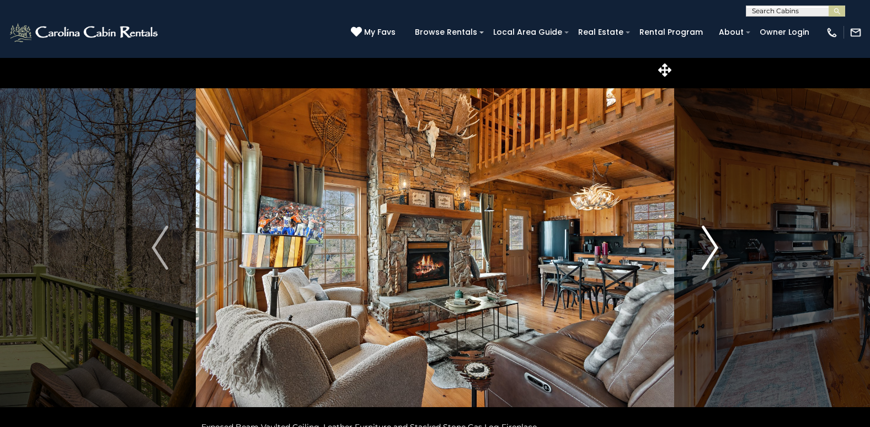
click at [716, 239] on img "Next" at bounding box center [709, 248] width 17 height 44
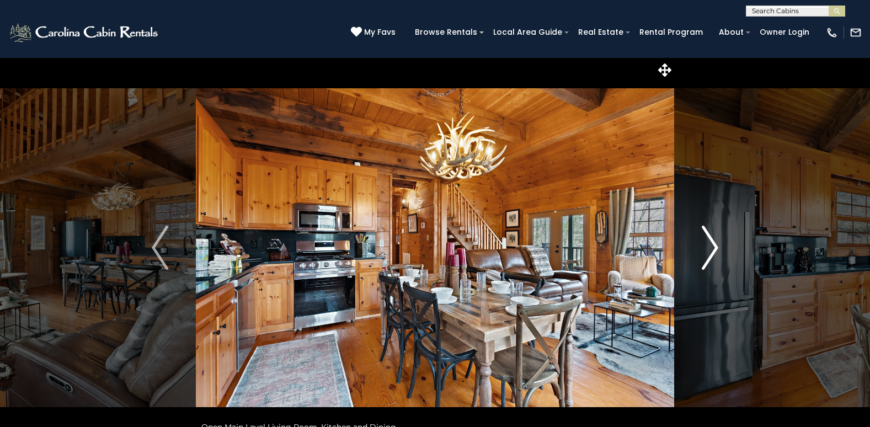
click at [716, 239] on img "Next" at bounding box center [709, 248] width 17 height 44
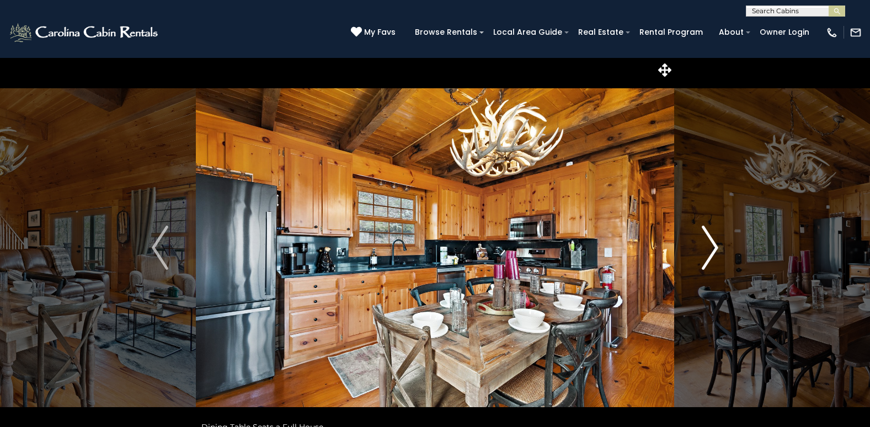
click at [716, 239] on img "Next" at bounding box center [709, 248] width 17 height 44
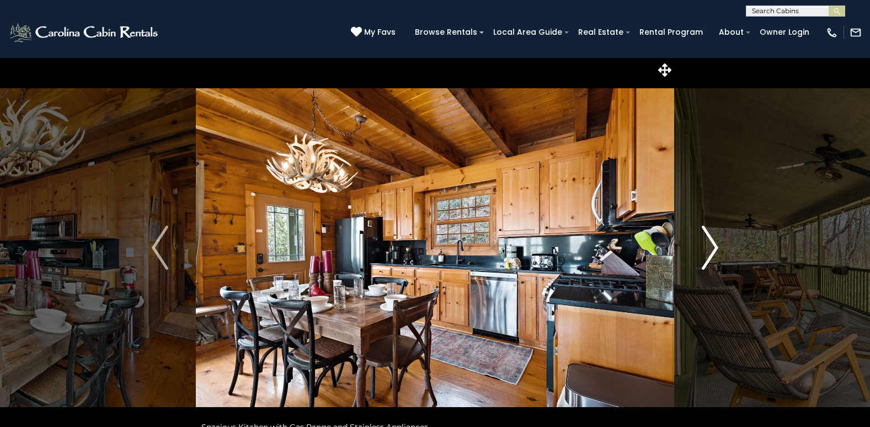
click at [716, 239] on img "Next" at bounding box center [709, 248] width 17 height 44
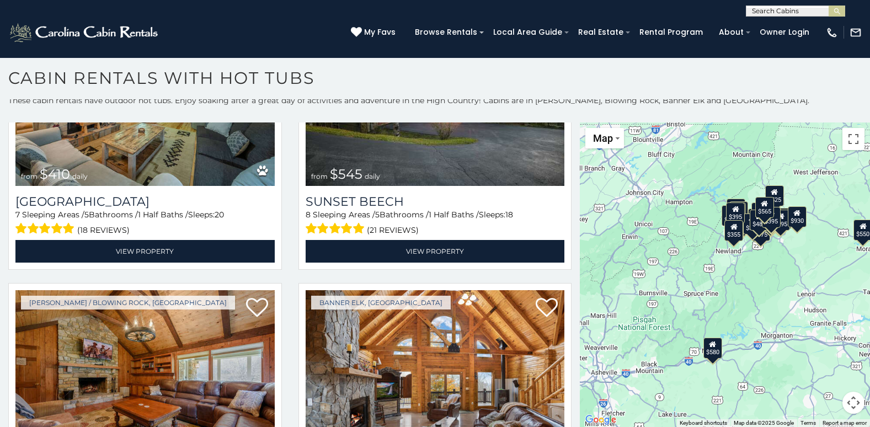
scroll to position [2929, 0]
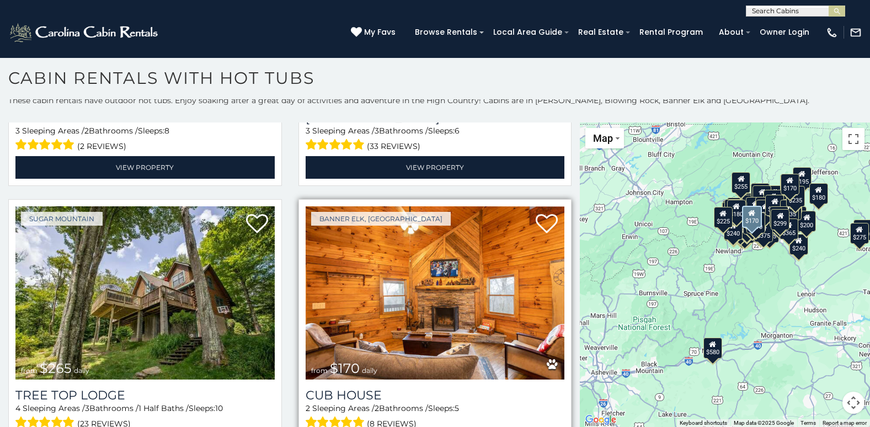
scroll to position [12745, 0]
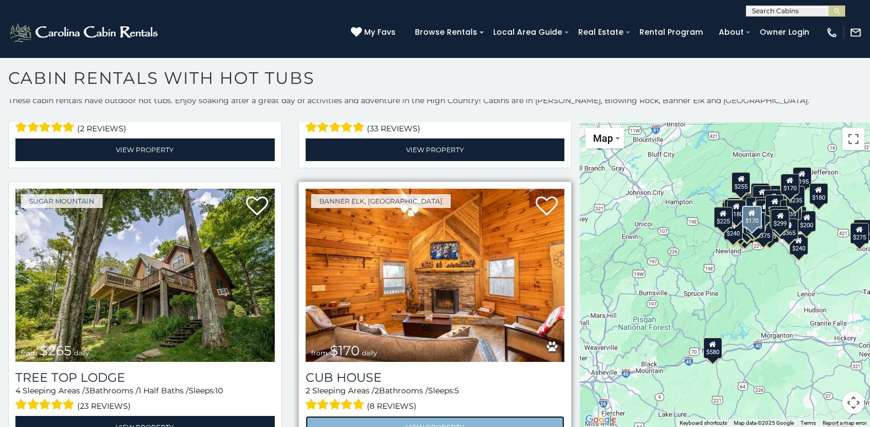
click at [431, 416] on link "View Property" at bounding box center [434, 427] width 259 height 23
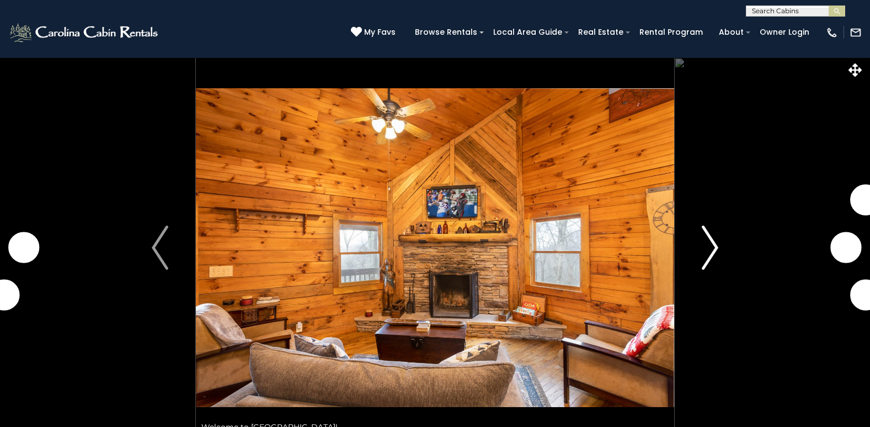
click at [711, 248] on img "Next" at bounding box center [709, 248] width 17 height 44
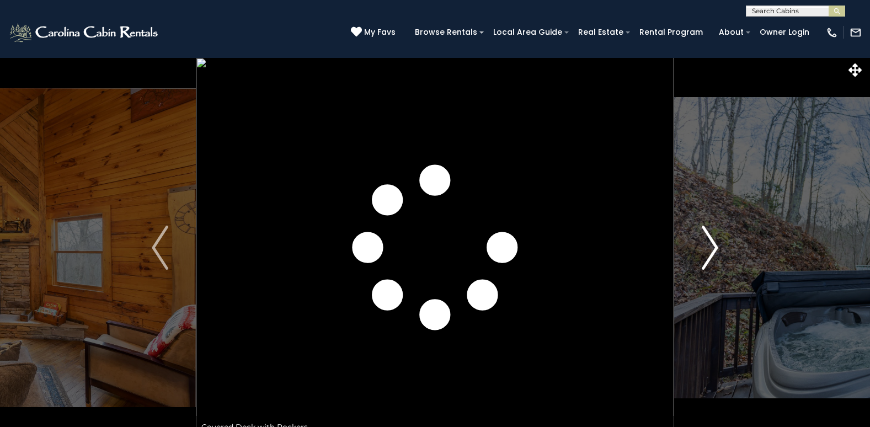
click at [711, 248] on img "Next" at bounding box center [709, 248] width 17 height 44
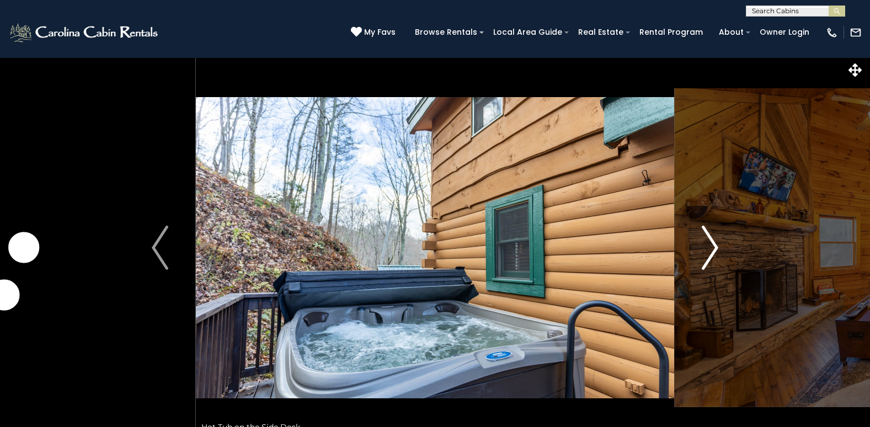
click at [712, 248] on img "Next" at bounding box center [709, 248] width 17 height 44
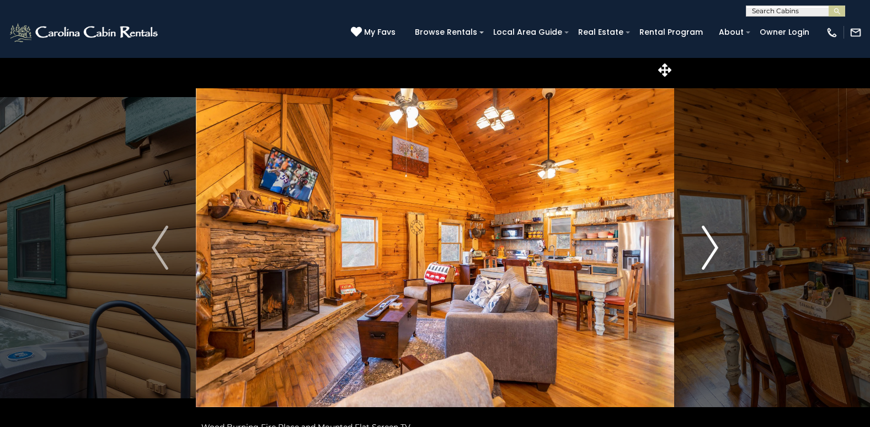
click at [712, 248] on img "Next" at bounding box center [709, 248] width 17 height 44
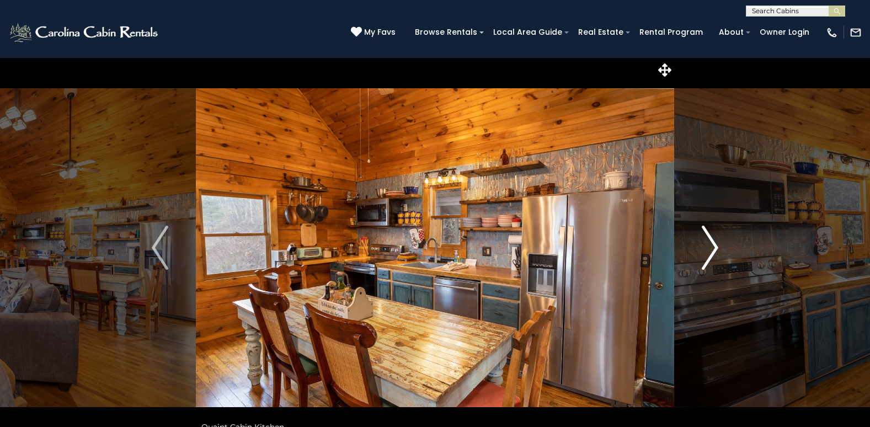
click at [712, 248] on img "Next" at bounding box center [709, 248] width 17 height 44
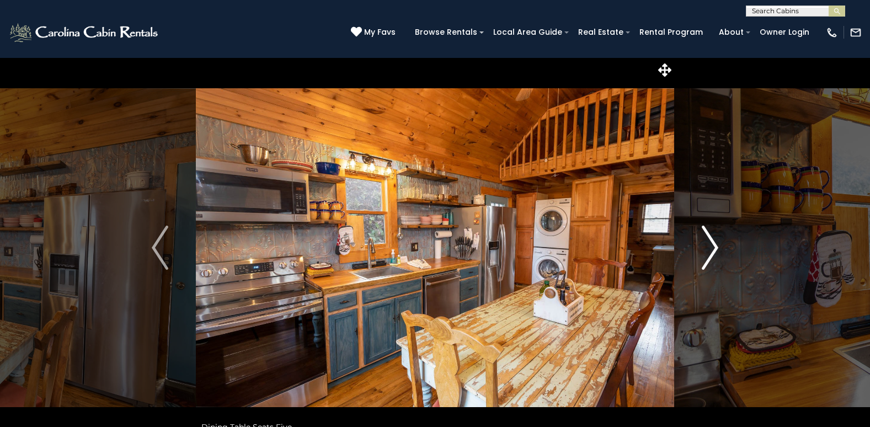
click at [712, 248] on img "Next" at bounding box center [709, 248] width 17 height 44
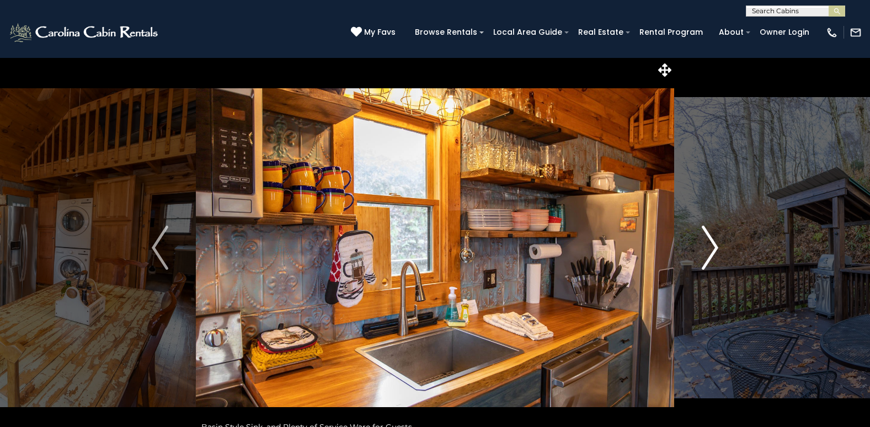
click at [712, 248] on img "Next" at bounding box center [709, 248] width 17 height 44
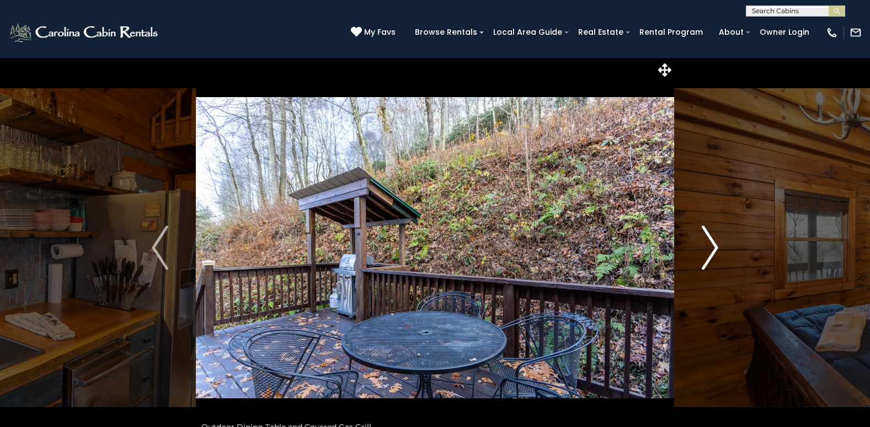
click at [712, 248] on img "Next" at bounding box center [709, 248] width 17 height 44
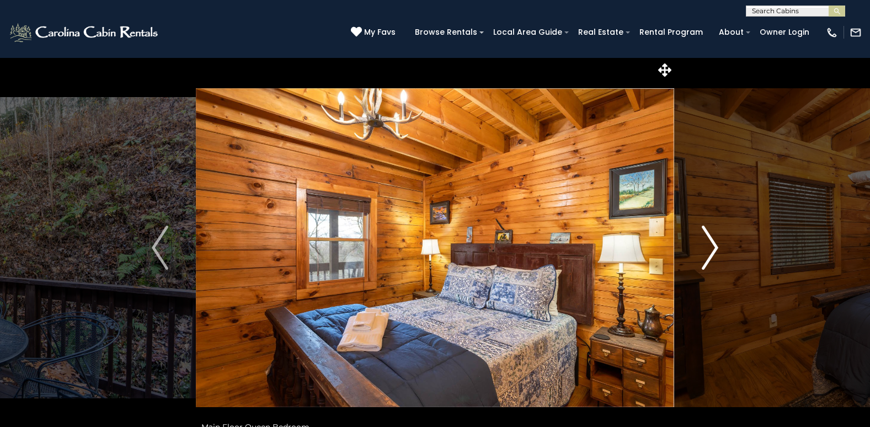
click at [712, 248] on img "Next" at bounding box center [709, 248] width 17 height 44
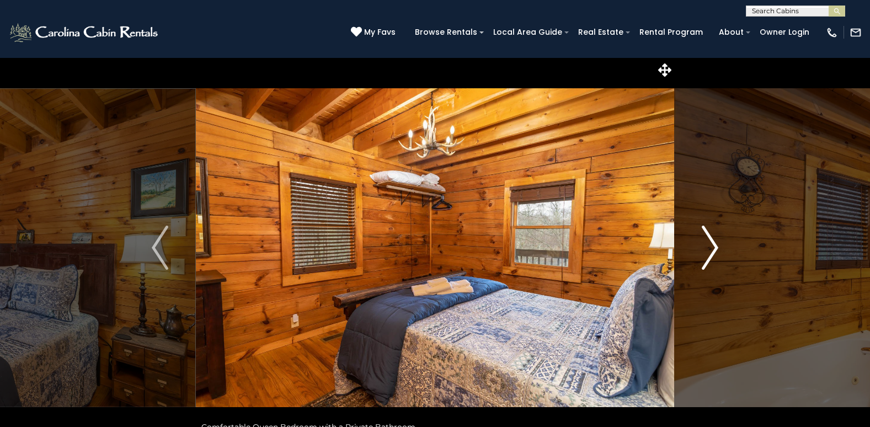
click at [712, 248] on img "Next" at bounding box center [709, 248] width 17 height 44
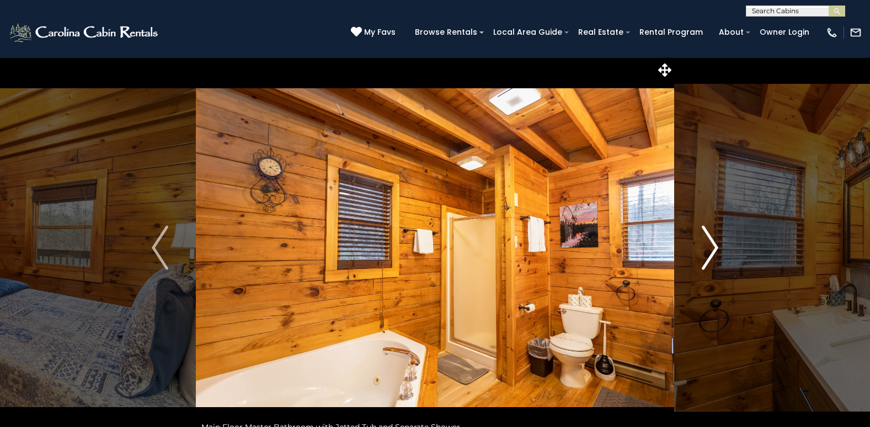
click at [714, 249] on img "Next" at bounding box center [709, 248] width 17 height 44
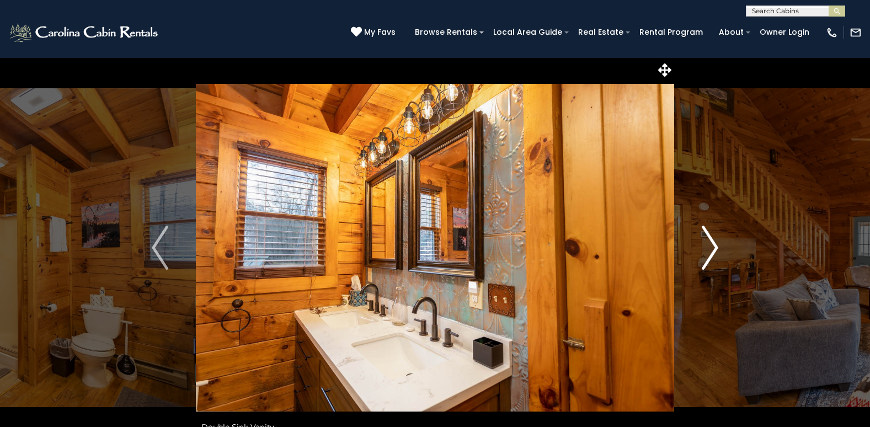
click at [714, 251] on img "Next" at bounding box center [709, 248] width 17 height 44
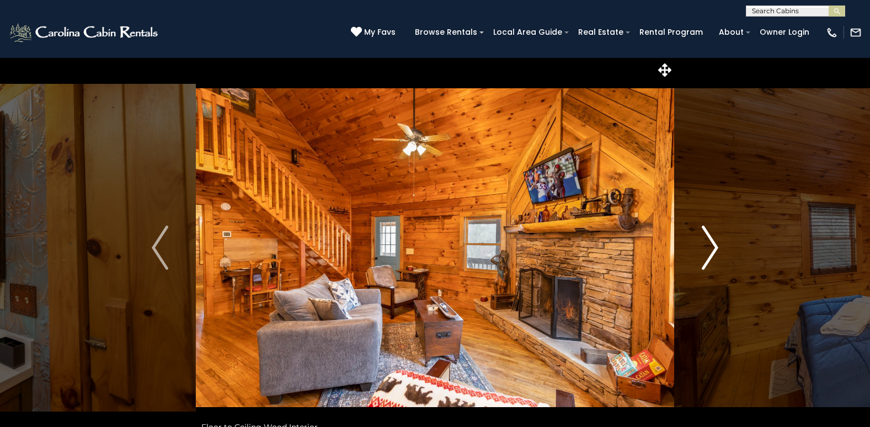
click at [714, 251] on img "Next" at bounding box center [709, 248] width 17 height 44
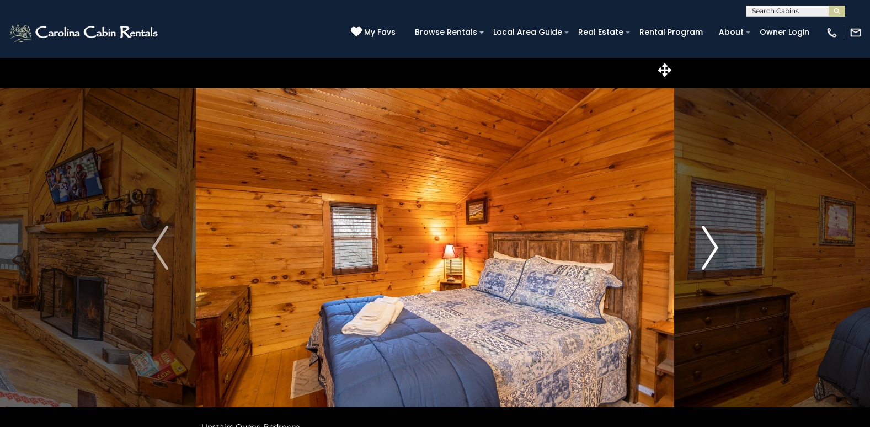
click at [714, 251] on img "Next" at bounding box center [709, 248] width 17 height 44
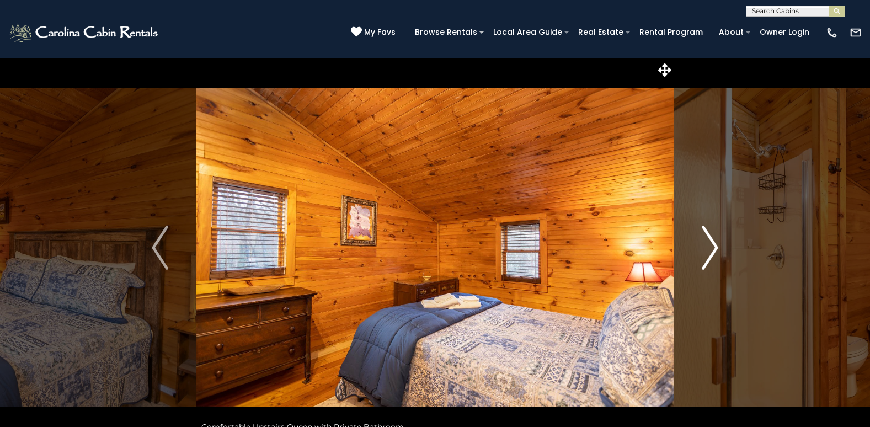
click at [714, 251] on img "Next" at bounding box center [709, 248] width 17 height 44
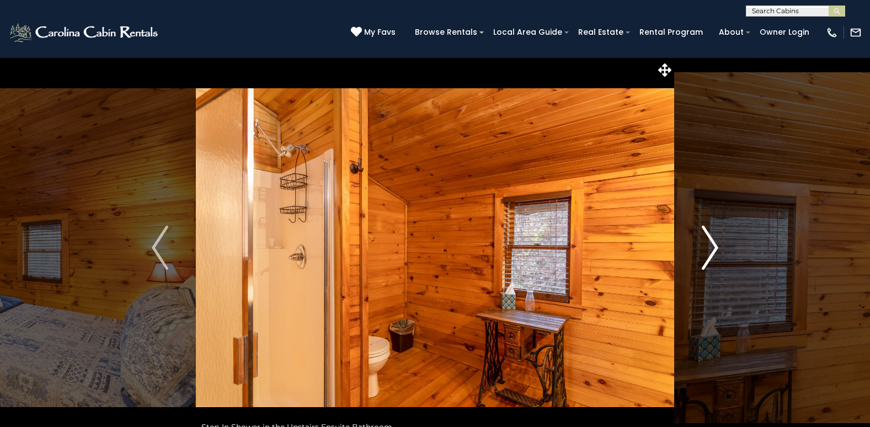
click at [714, 251] on img "Next" at bounding box center [709, 248] width 17 height 44
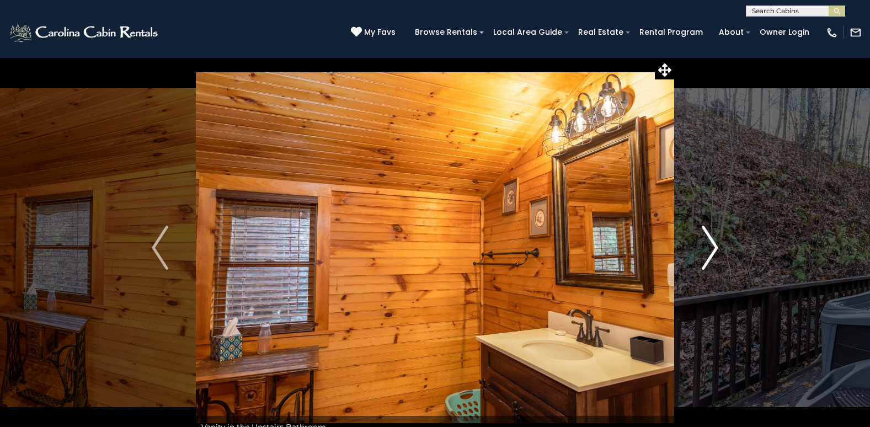
click at [714, 251] on img "Next" at bounding box center [709, 248] width 17 height 44
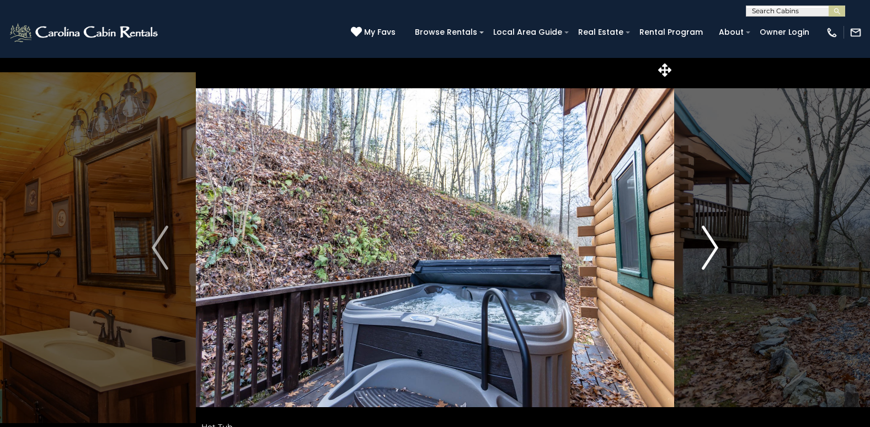
click at [714, 251] on img "Next" at bounding box center [709, 248] width 17 height 44
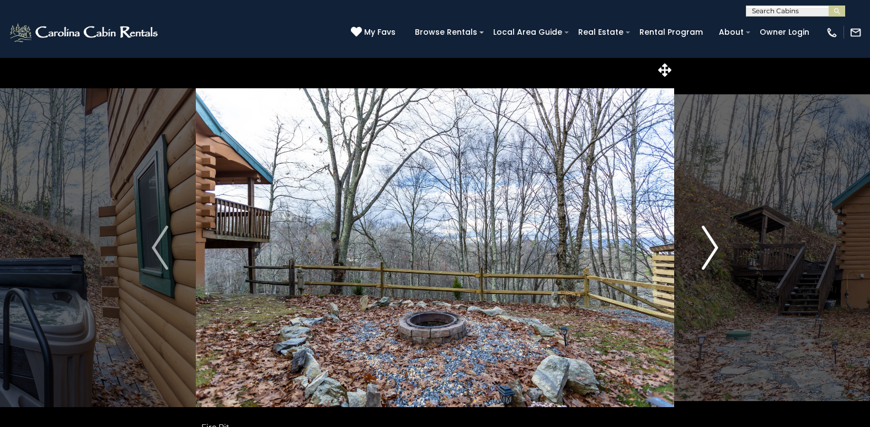
click at [711, 250] on img "Next" at bounding box center [709, 248] width 17 height 44
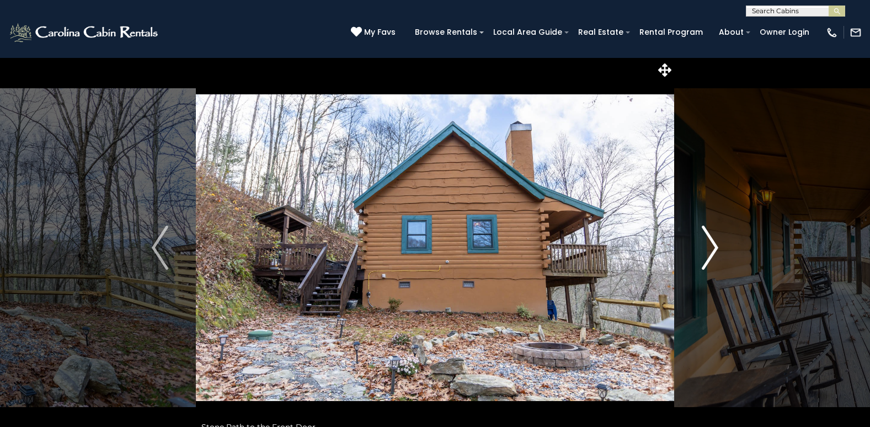
click at [712, 252] on img "Next" at bounding box center [709, 248] width 17 height 44
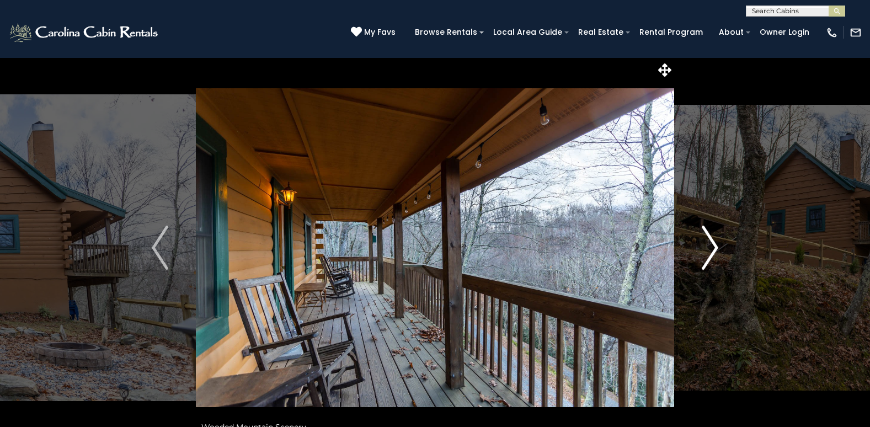
click at [712, 252] on img "Next" at bounding box center [709, 248] width 17 height 44
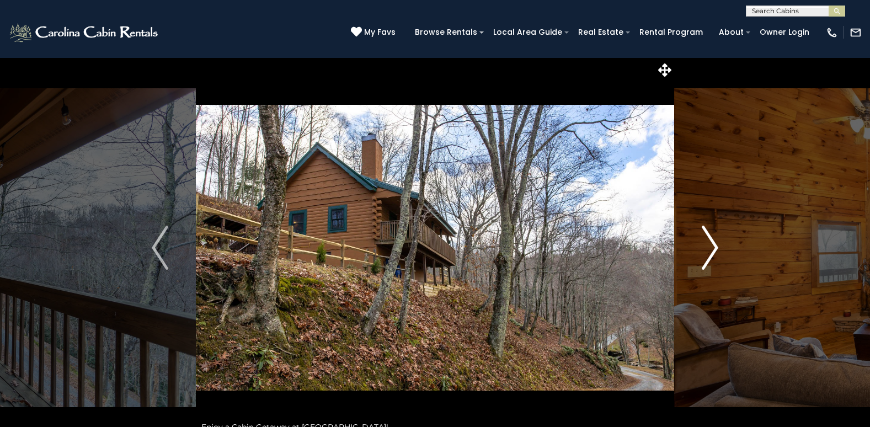
click at [713, 253] on img "Next" at bounding box center [709, 248] width 17 height 44
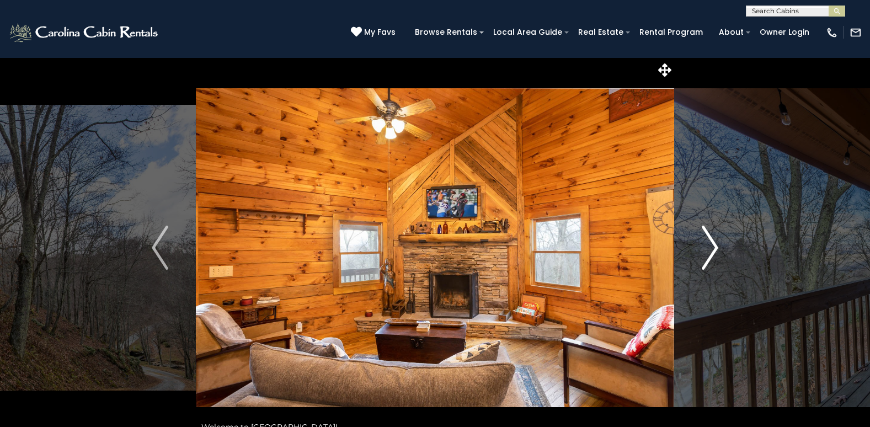
click at [713, 253] on img "Next" at bounding box center [709, 248] width 17 height 44
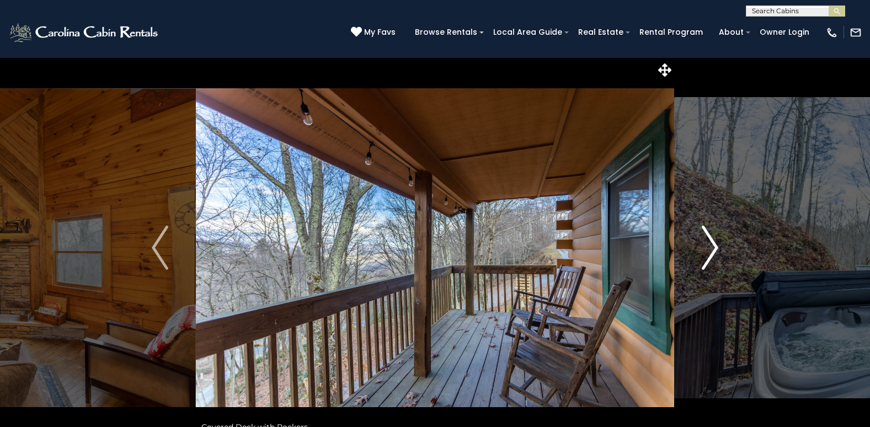
click at [713, 253] on img "Next" at bounding box center [709, 248] width 17 height 44
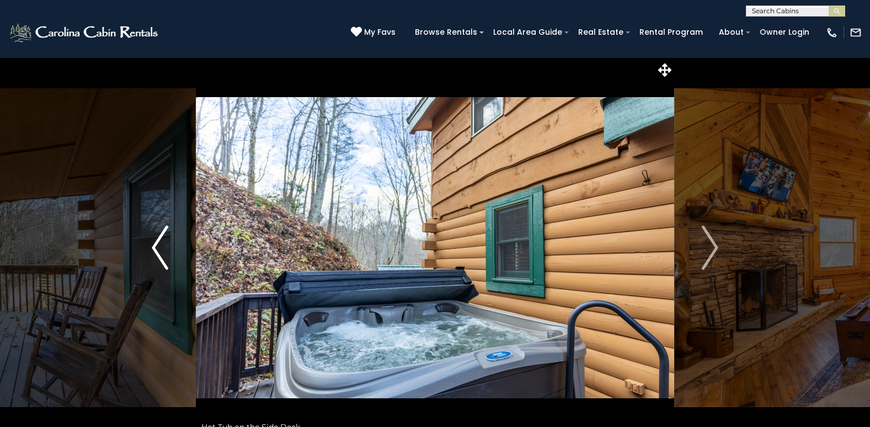
click at [155, 248] on img "Previous" at bounding box center [160, 248] width 17 height 44
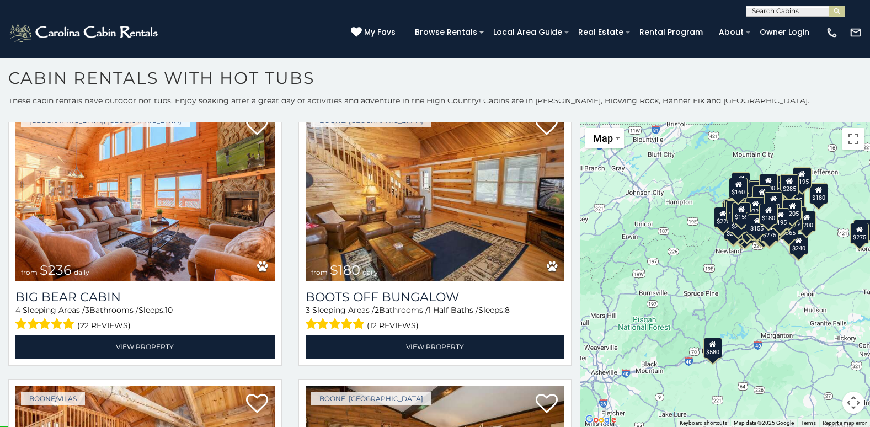
scroll to position [19512, 0]
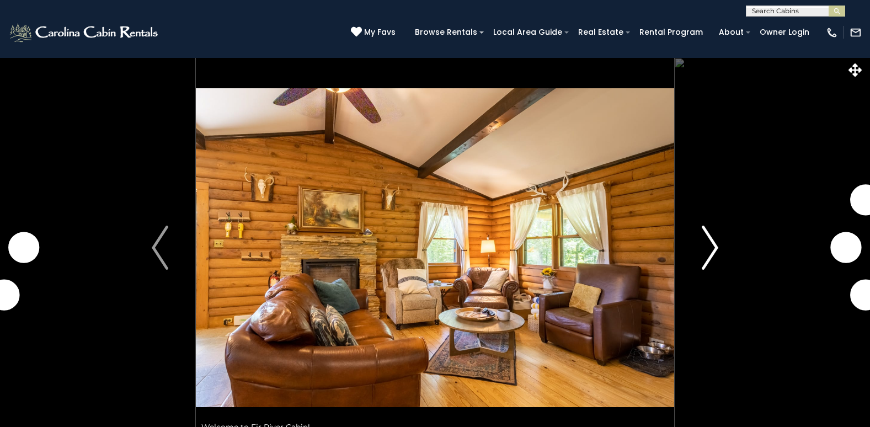
click at [713, 244] on img "Next" at bounding box center [709, 248] width 17 height 44
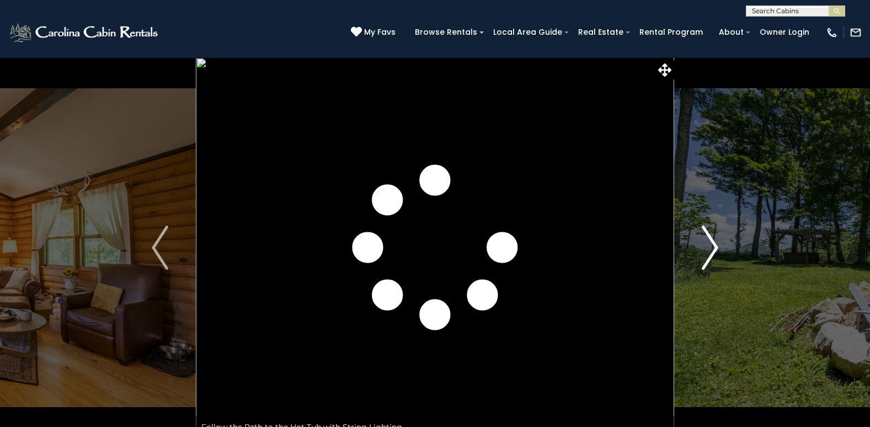
click at [713, 244] on img "Next" at bounding box center [709, 248] width 17 height 44
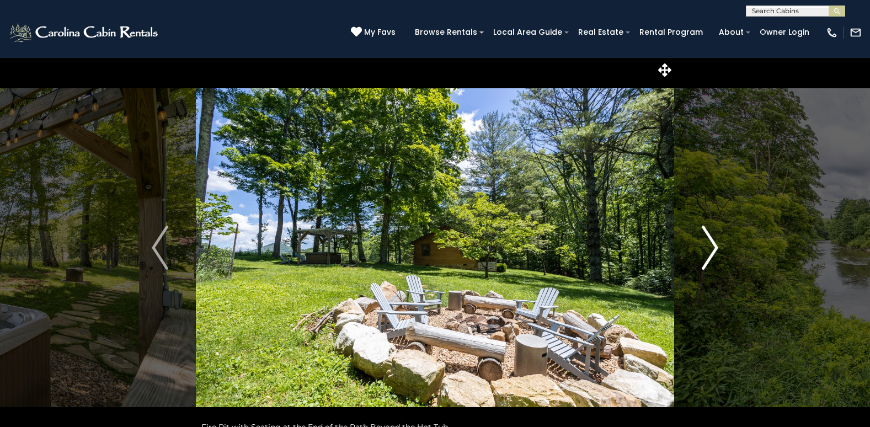
click at [713, 244] on img "Next" at bounding box center [709, 248] width 17 height 44
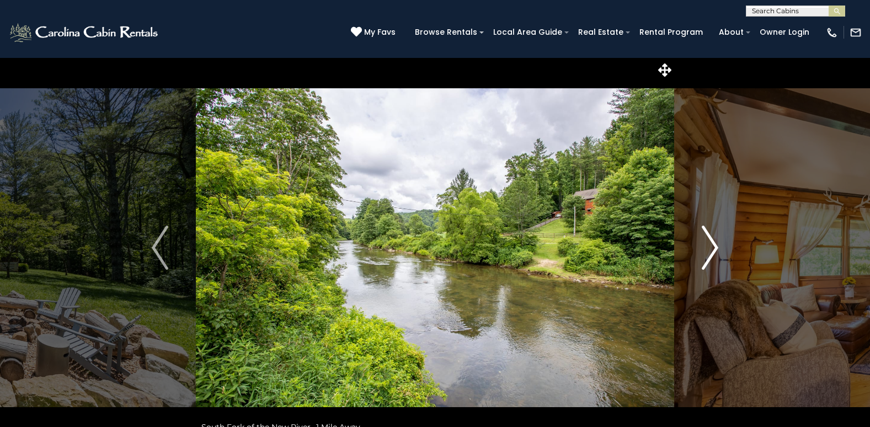
click at [713, 244] on img "Next" at bounding box center [709, 248] width 17 height 44
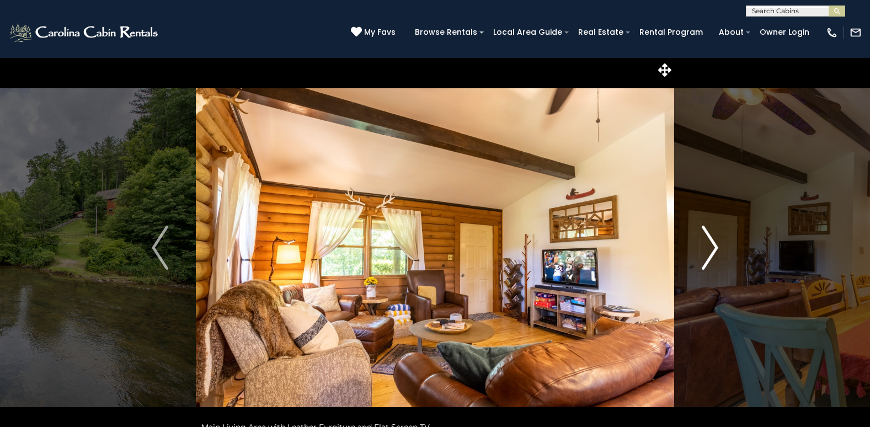
click at [713, 244] on img "Next" at bounding box center [709, 248] width 17 height 44
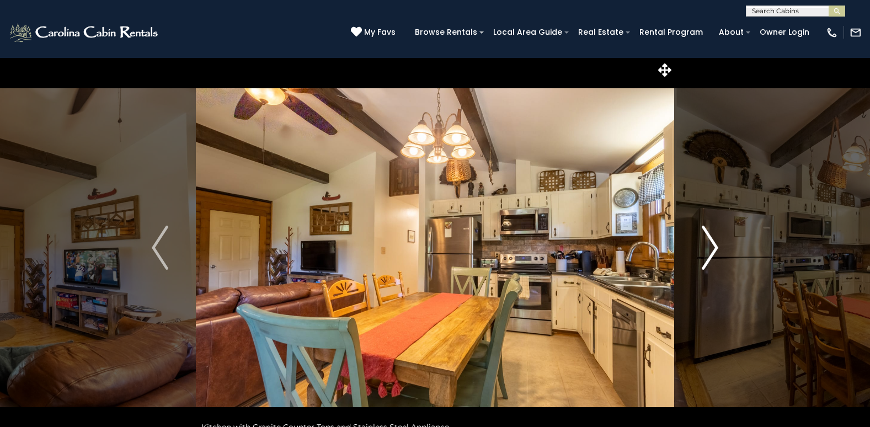
click at [713, 244] on img "Next" at bounding box center [709, 248] width 17 height 44
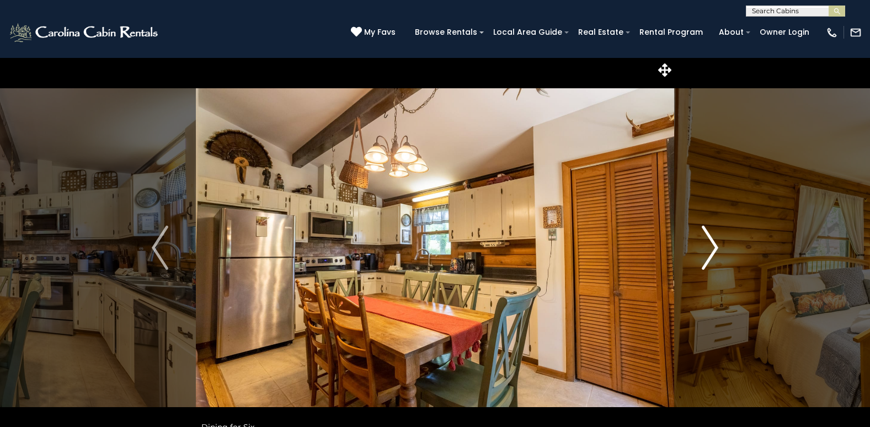
click at [713, 244] on img "Next" at bounding box center [709, 248] width 17 height 44
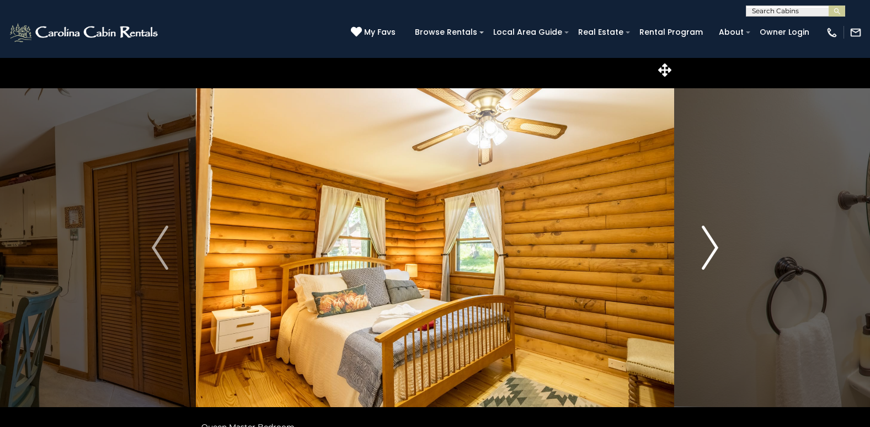
click at [713, 244] on img "Next" at bounding box center [709, 248] width 17 height 44
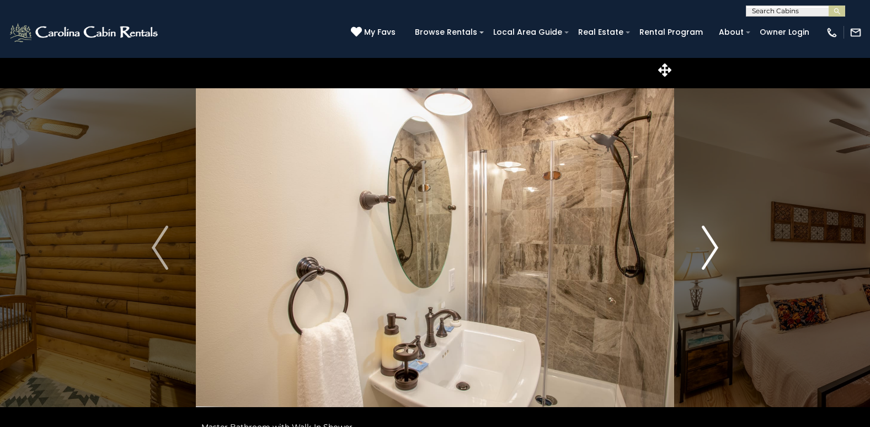
click at [713, 244] on img "Next" at bounding box center [709, 248] width 17 height 44
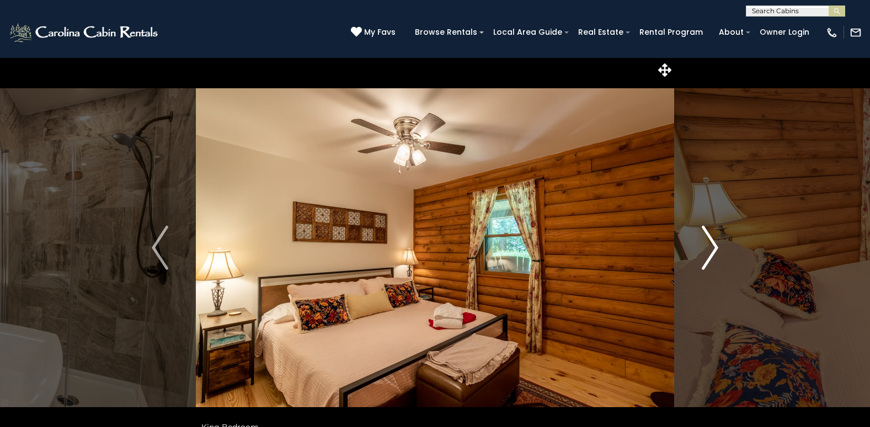
click at [713, 244] on img "Next" at bounding box center [709, 248] width 17 height 44
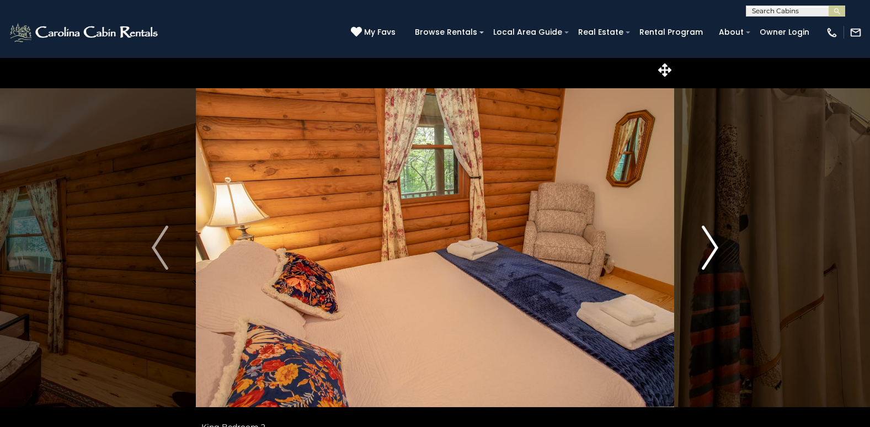
click at [713, 244] on img "Next" at bounding box center [709, 248] width 17 height 44
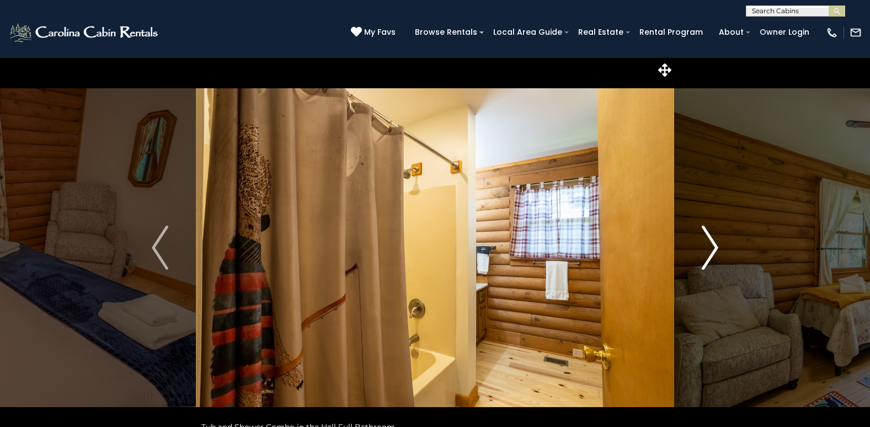
click at [713, 244] on img "Next" at bounding box center [709, 248] width 17 height 44
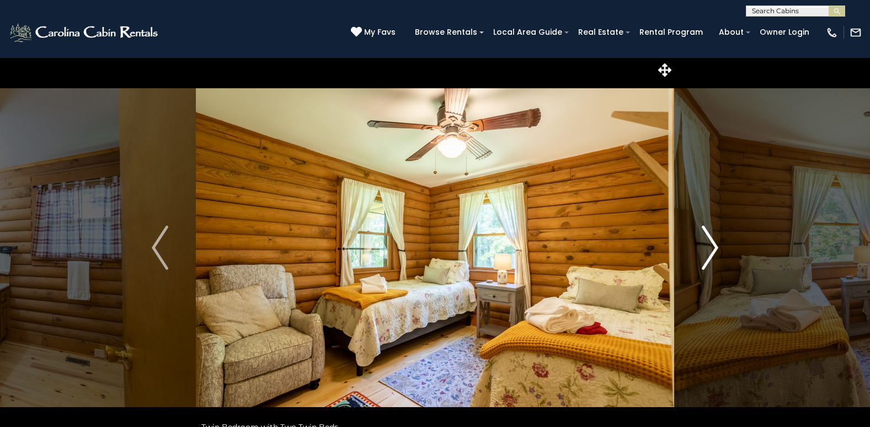
click at [713, 244] on img "Next" at bounding box center [709, 248] width 17 height 44
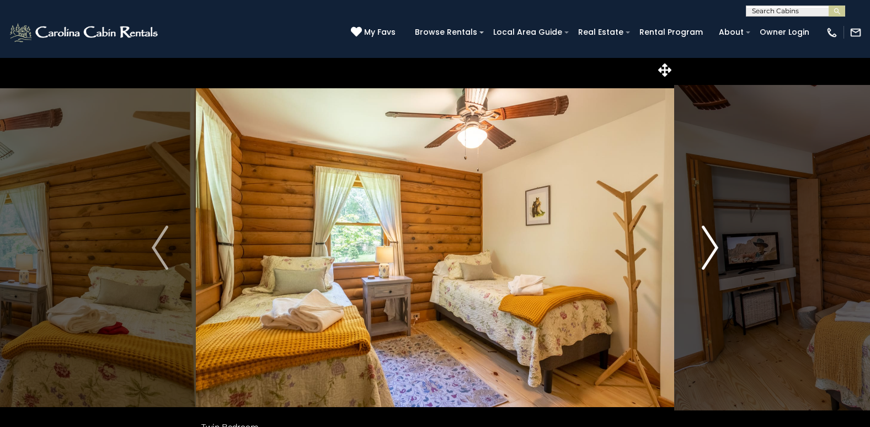
click at [713, 244] on img "Next" at bounding box center [709, 248] width 17 height 44
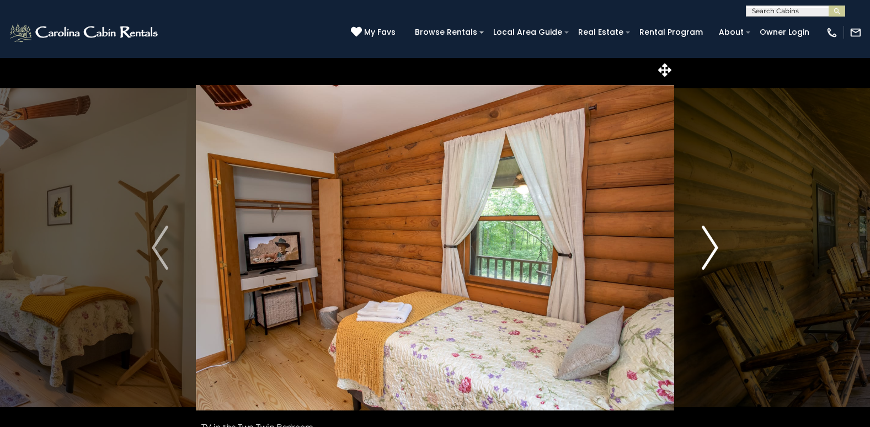
click at [713, 244] on img "Next" at bounding box center [709, 248] width 17 height 44
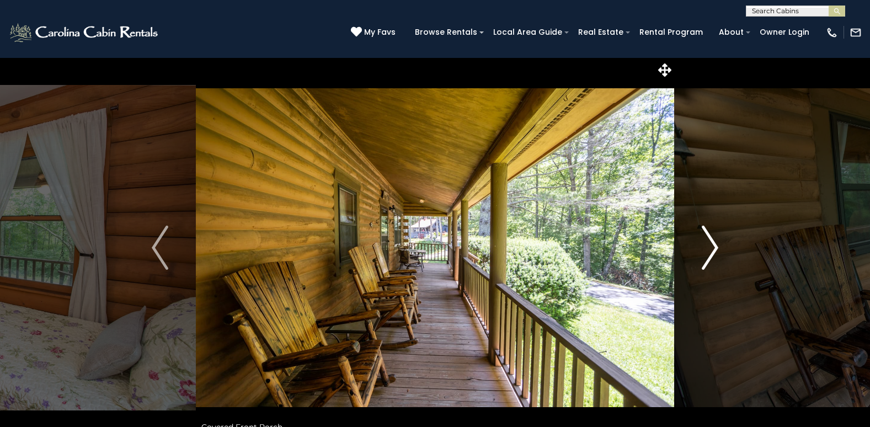
click at [713, 244] on img "Next" at bounding box center [709, 248] width 17 height 44
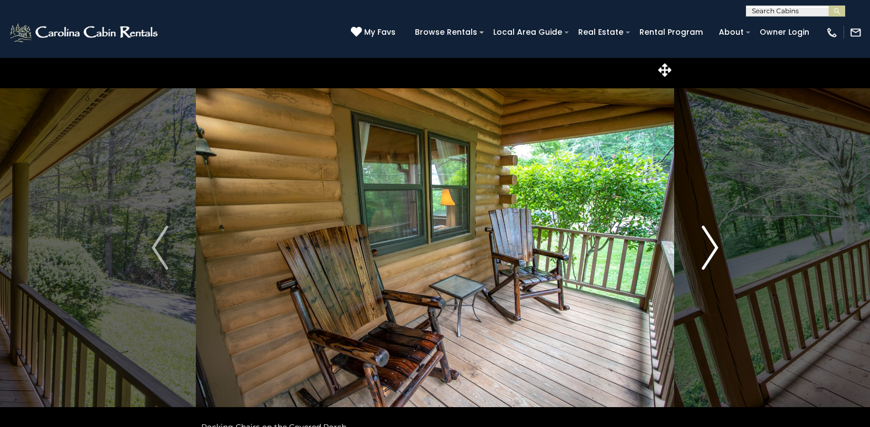
click at [713, 244] on img "Next" at bounding box center [709, 248] width 17 height 44
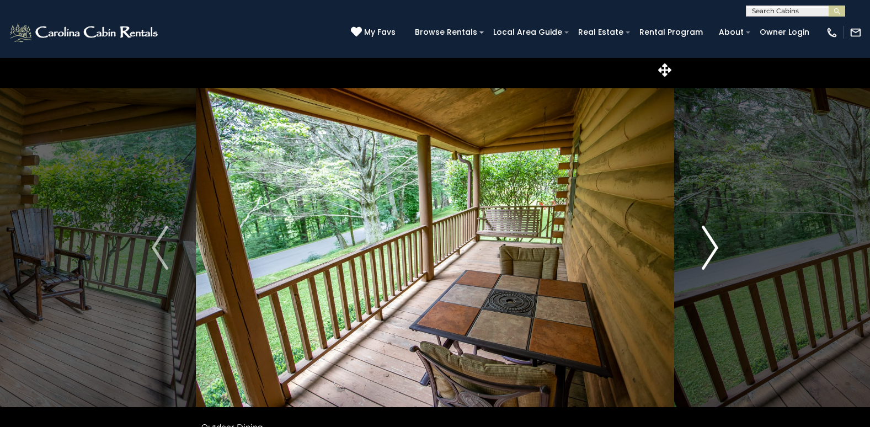
click at [713, 244] on img "Next" at bounding box center [709, 248] width 17 height 44
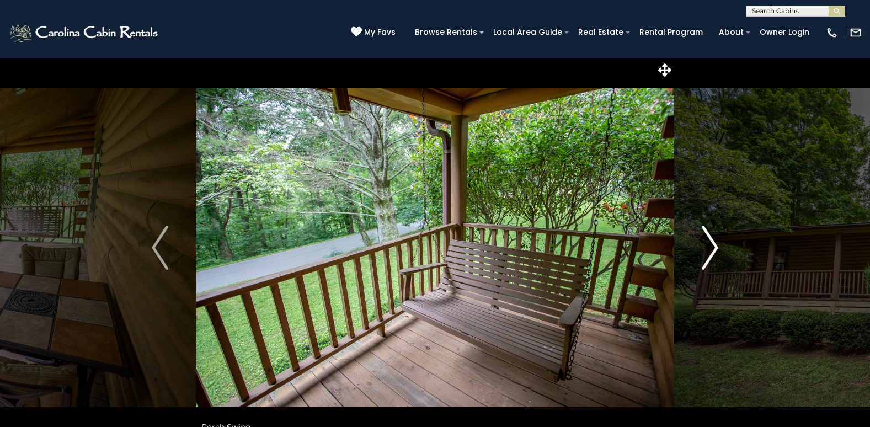
click at [713, 244] on img "Next" at bounding box center [709, 248] width 17 height 44
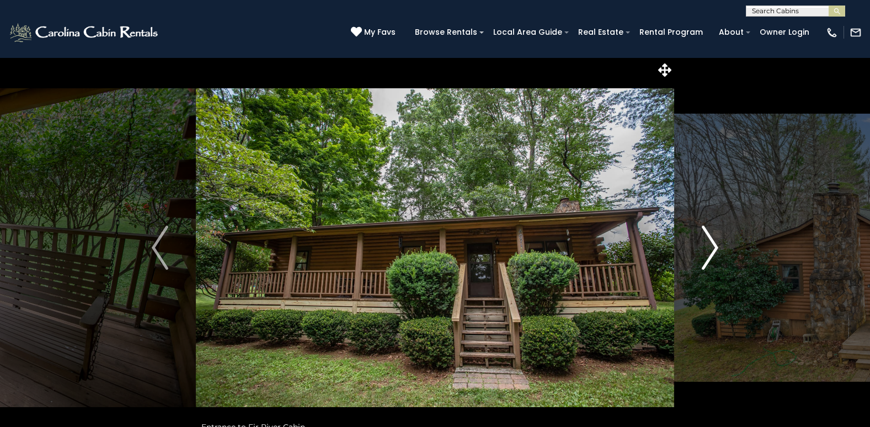
click at [713, 244] on img "Next" at bounding box center [709, 248] width 17 height 44
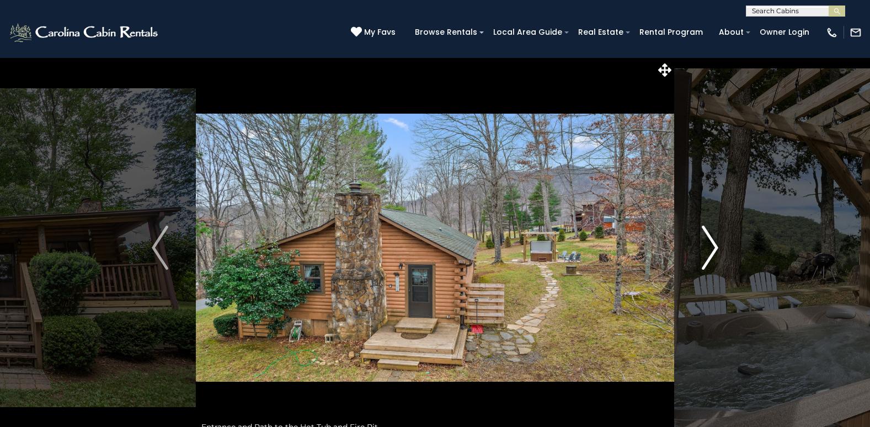
click at [713, 244] on img "Next" at bounding box center [709, 248] width 17 height 44
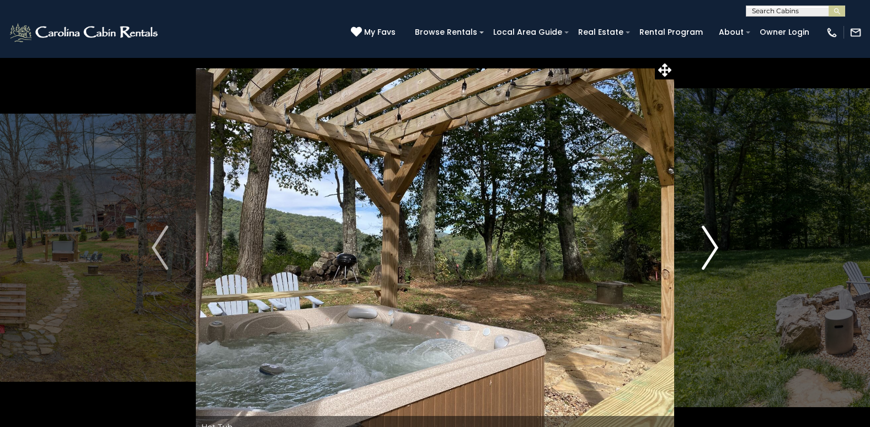
click at [717, 243] on img "Next" at bounding box center [709, 248] width 17 height 44
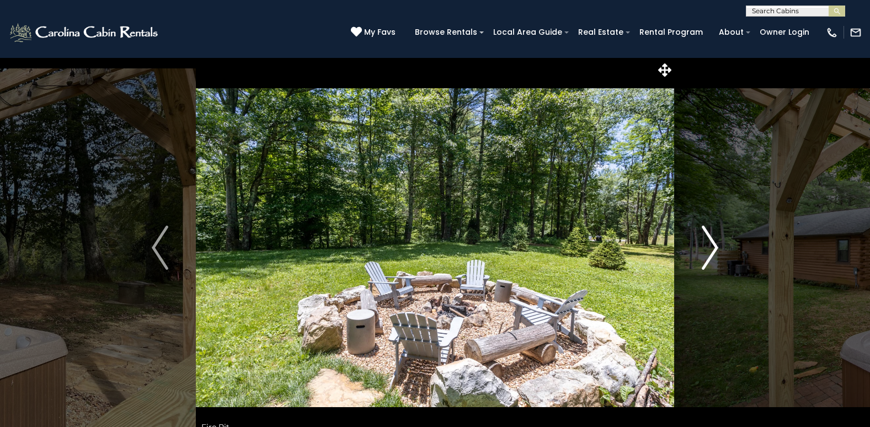
click at [717, 243] on img "Next" at bounding box center [709, 248] width 17 height 44
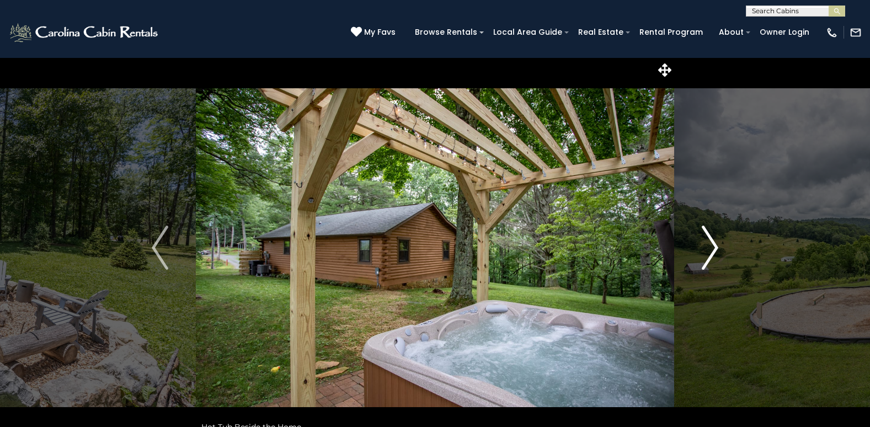
click at [717, 243] on img "Next" at bounding box center [709, 248] width 17 height 44
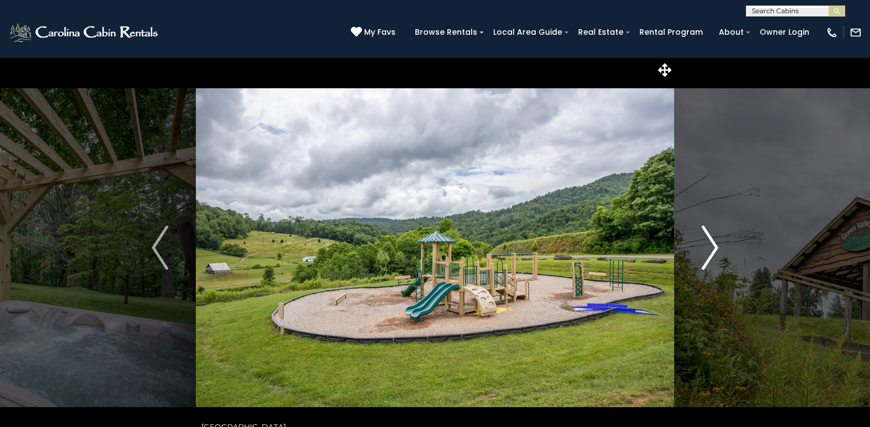
click at [717, 243] on img "Next" at bounding box center [709, 248] width 17 height 44
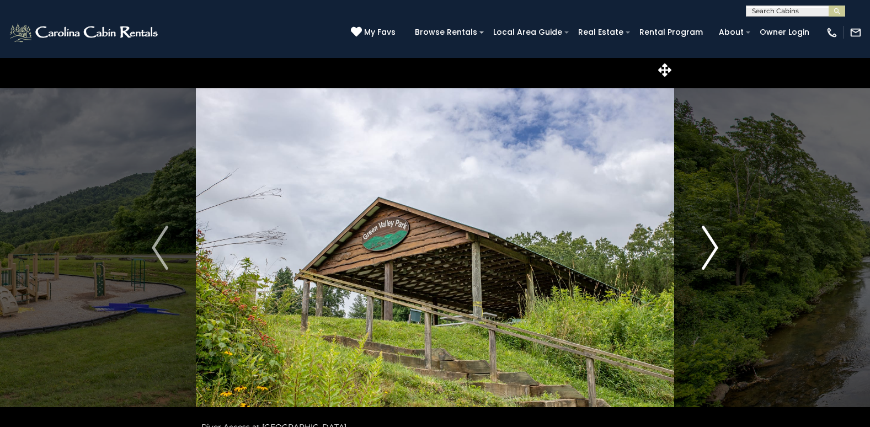
click at [717, 243] on img "Next" at bounding box center [709, 248] width 17 height 44
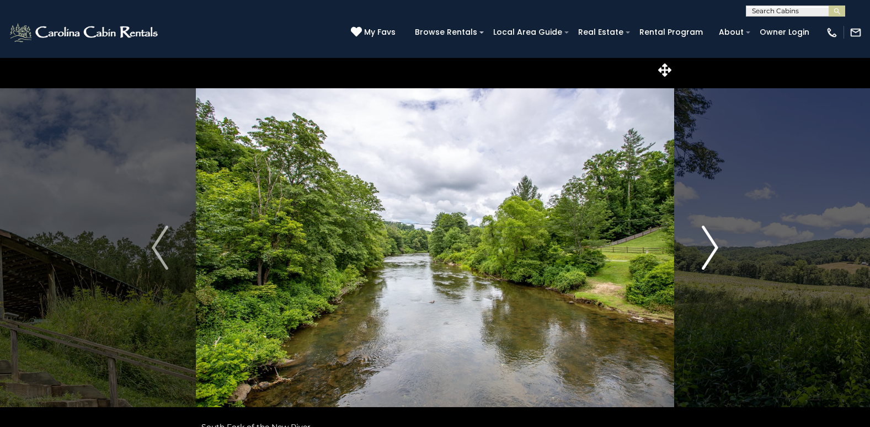
click at [717, 243] on img "Next" at bounding box center [709, 248] width 17 height 44
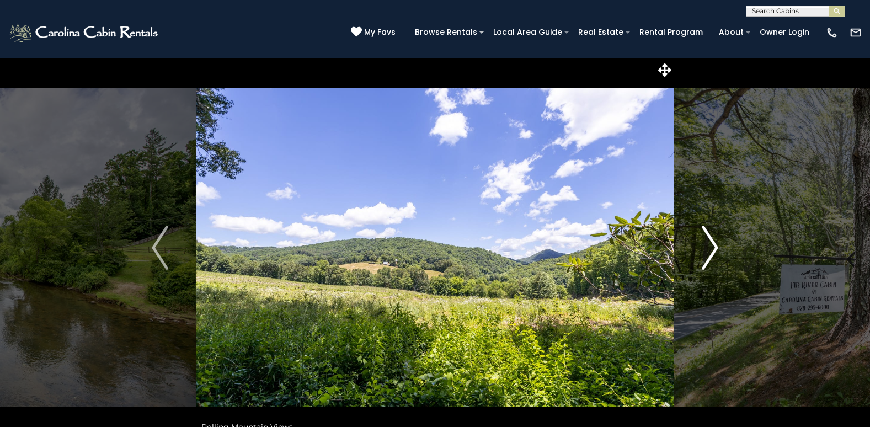
click at [717, 243] on img "Next" at bounding box center [709, 248] width 17 height 44
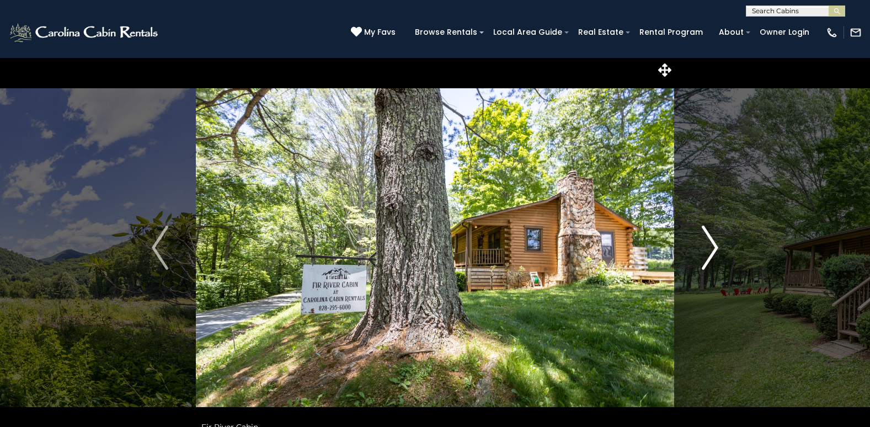
click at [717, 243] on img "Next" at bounding box center [709, 248] width 17 height 44
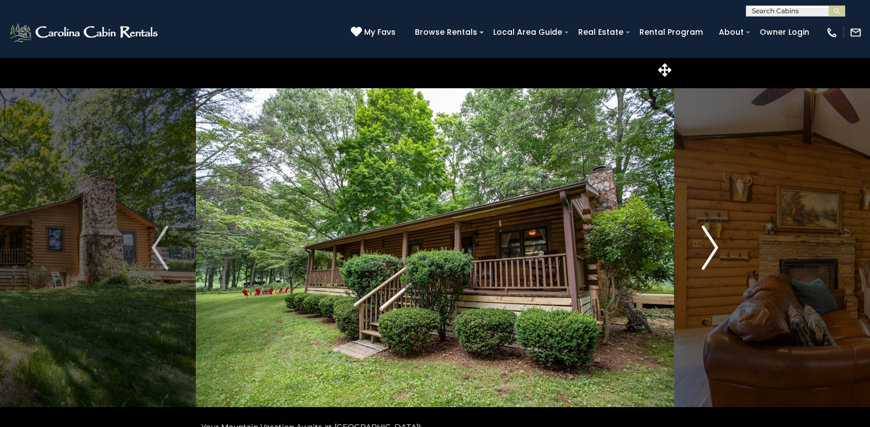
click at [717, 243] on img "Next" at bounding box center [709, 248] width 17 height 44
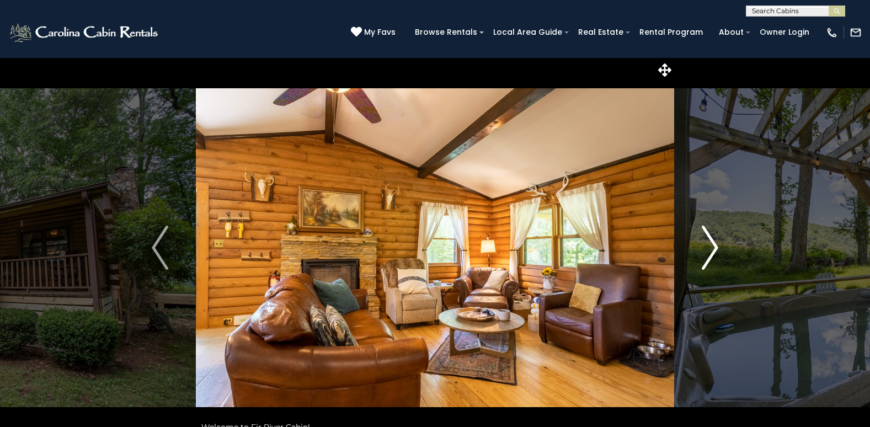
click at [717, 243] on img "Next" at bounding box center [709, 248] width 17 height 44
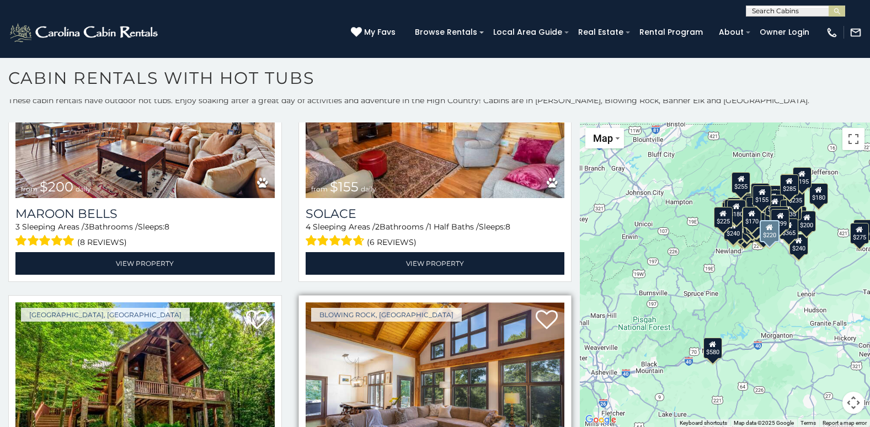
scroll to position [13462, 0]
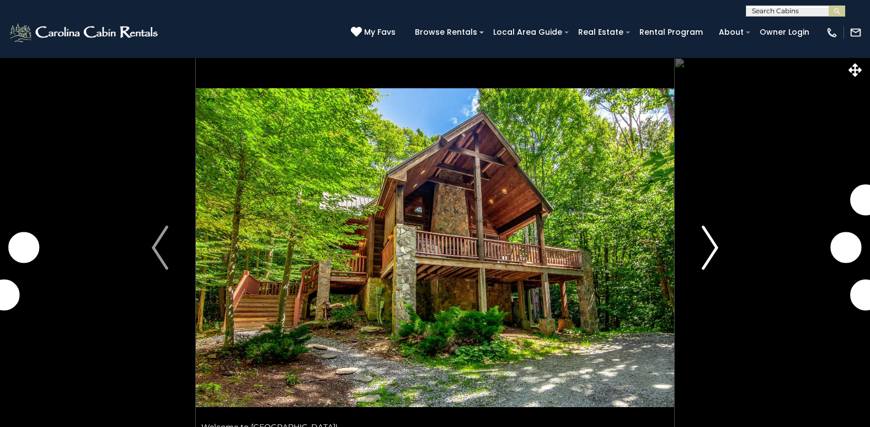
click at [713, 244] on img "Next" at bounding box center [709, 248] width 17 height 44
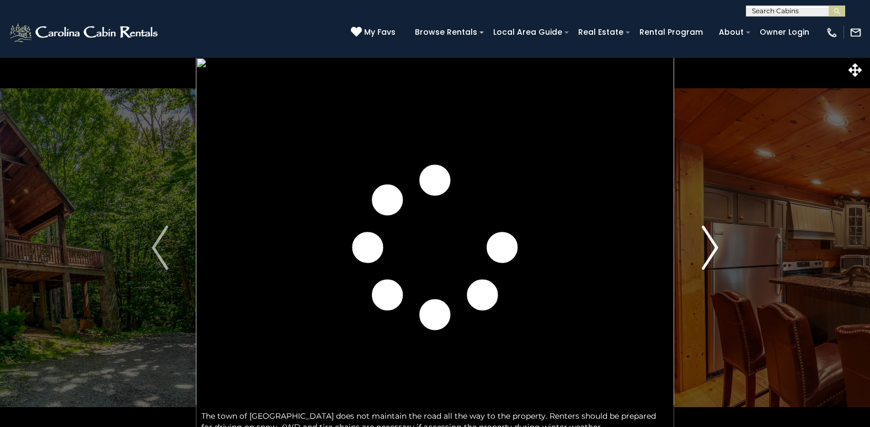
click at [713, 244] on img "Next" at bounding box center [709, 248] width 17 height 44
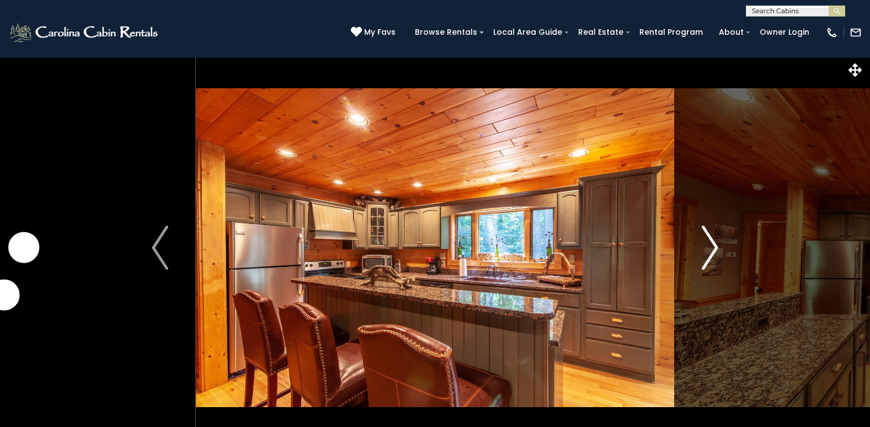
click at [713, 244] on img "Next" at bounding box center [709, 248] width 17 height 44
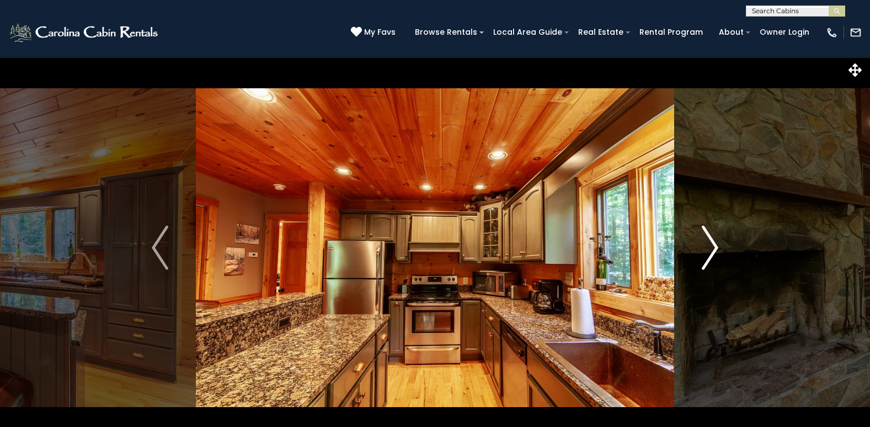
click at [713, 244] on img "Next" at bounding box center [709, 248] width 17 height 44
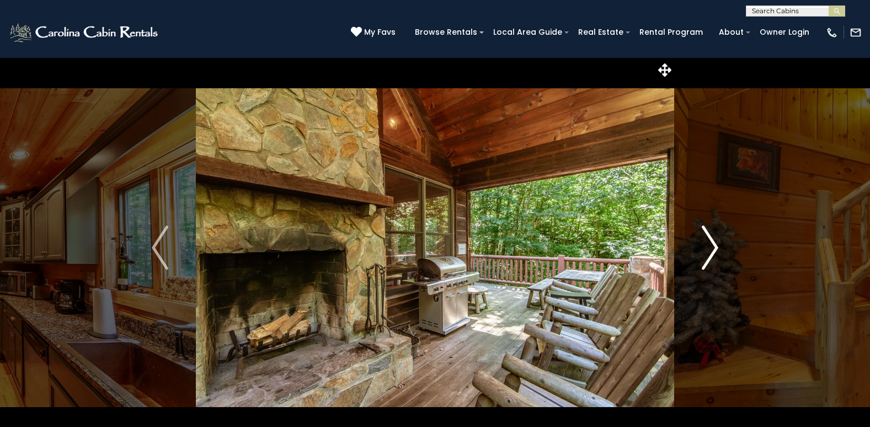
click at [713, 244] on img "Next" at bounding box center [709, 248] width 17 height 44
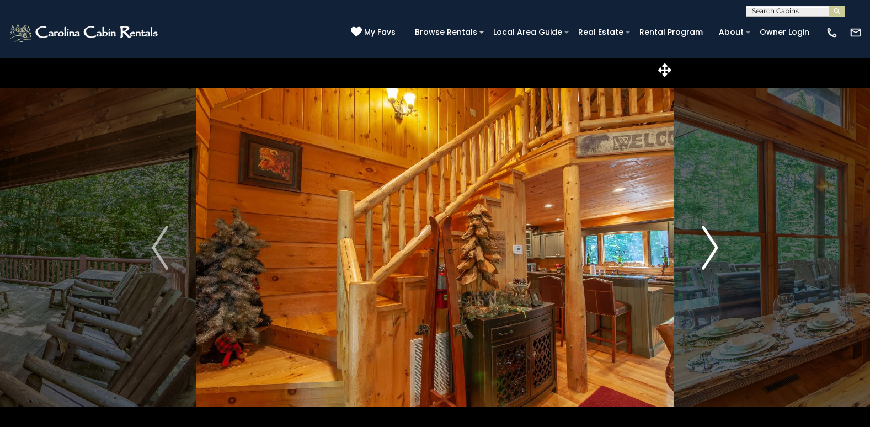
click at [713, 244] on img "Next" at bounding box center [709, 248] width 17 height 44
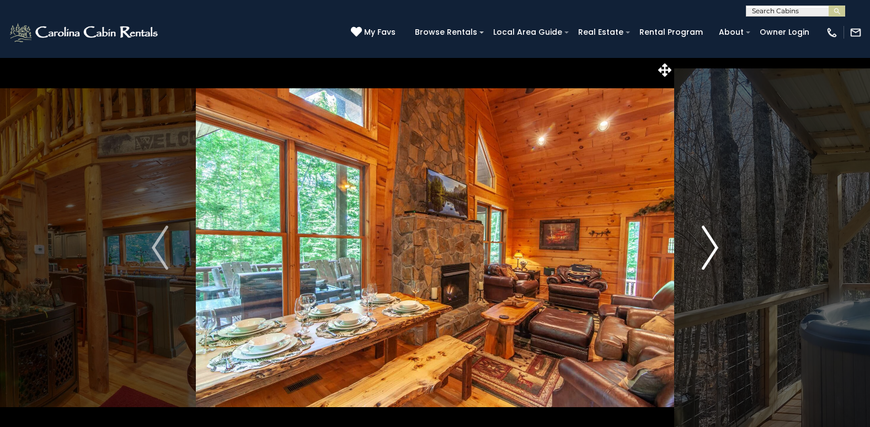
click at [713, 244] on img "Next" at bounding box center [709, 248] width 17 height 44
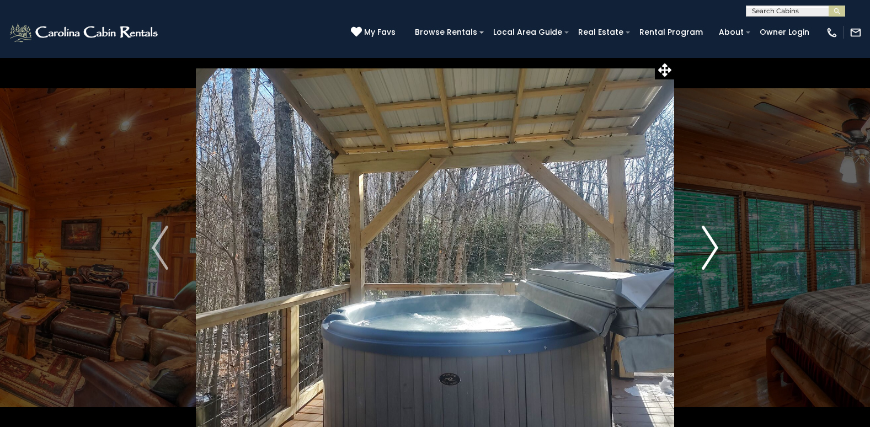
click at [713, 244] on img "Next" at bounding box center [709, 248] width 17 height 44
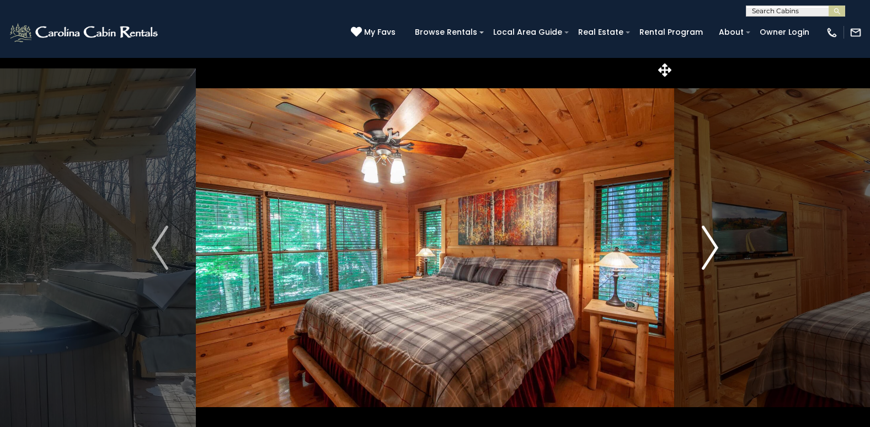
click at [713, 244] on img "Next" at bounding box center [709, 248] width 17 height 44
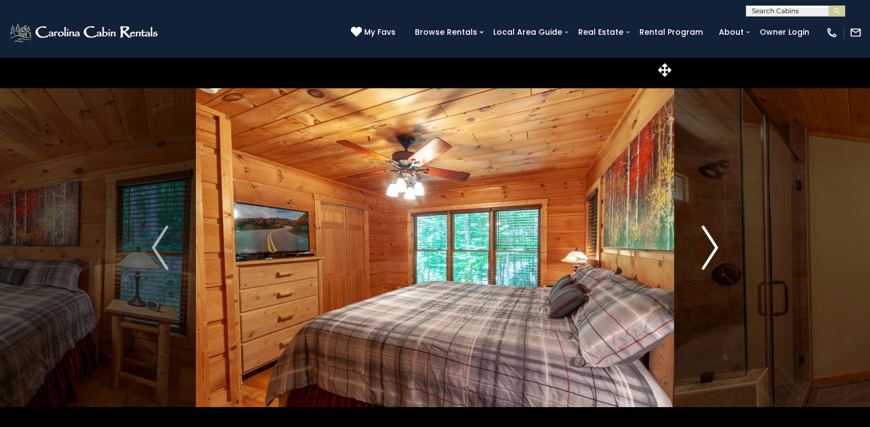
click at [713, 244] on img "Next" at bounding box center [709, 248] width 17 height 44
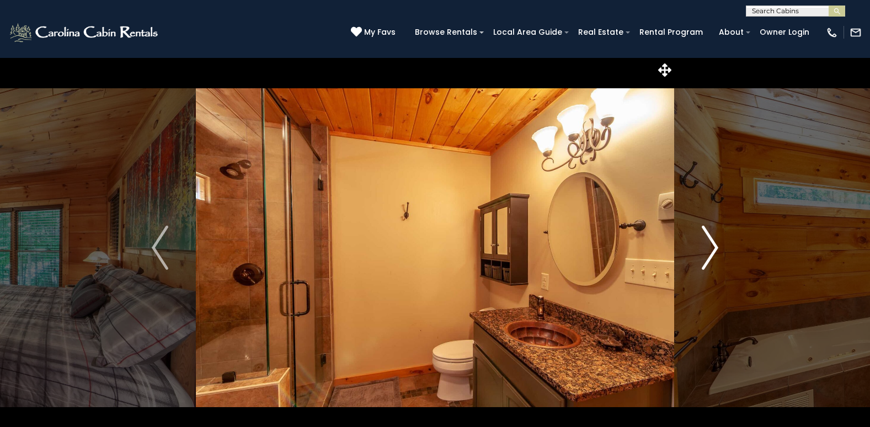
click at [713, 244] on img "Next" at bounding box center [709, 248] width 17 height 44
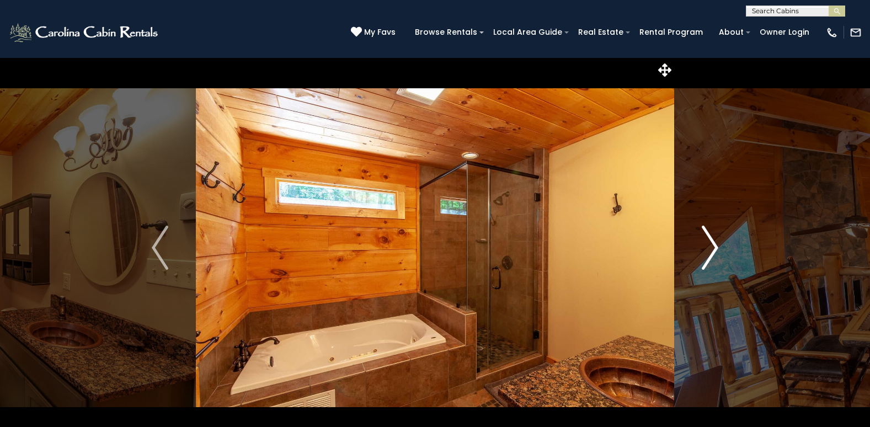
click at [713, 244] on img "Next" at bounding box center [709, 248] width 17 height 44
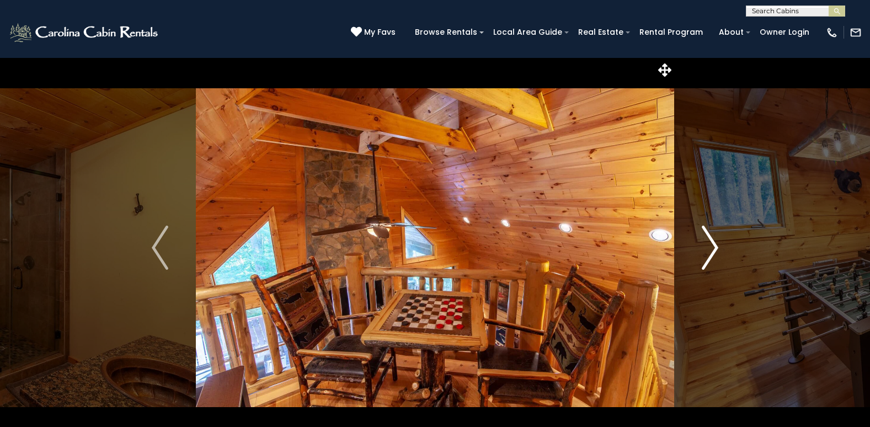
click at [713, 244] on img "Next" at bounding box center [709, 248] width 17 height 44
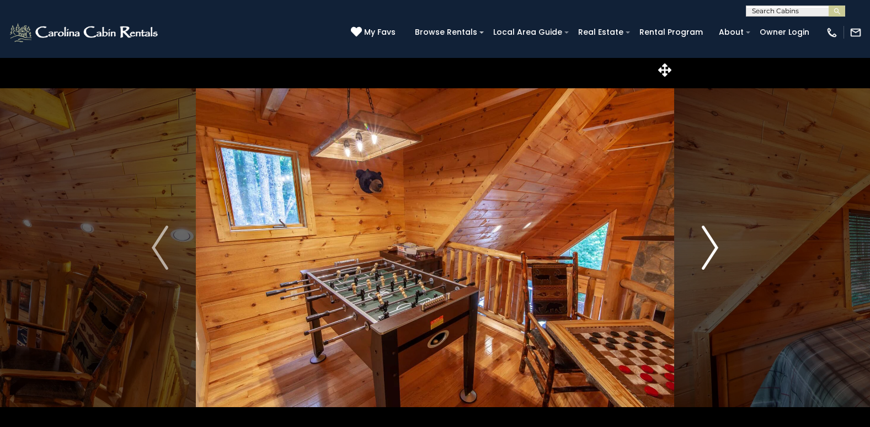
click at [713, 244] on img "Next" at bounding box center [709, 248] width 17 height 44
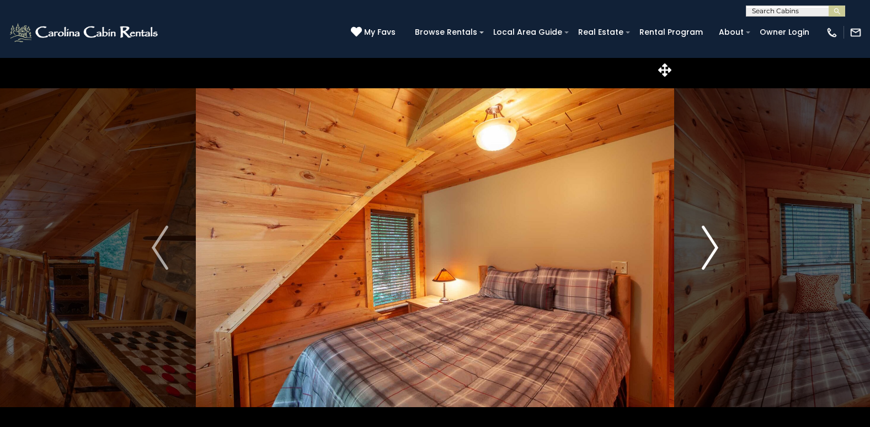
click at [713, 244] on img "Next" at bounding box center [709, 248] width 17 height 44
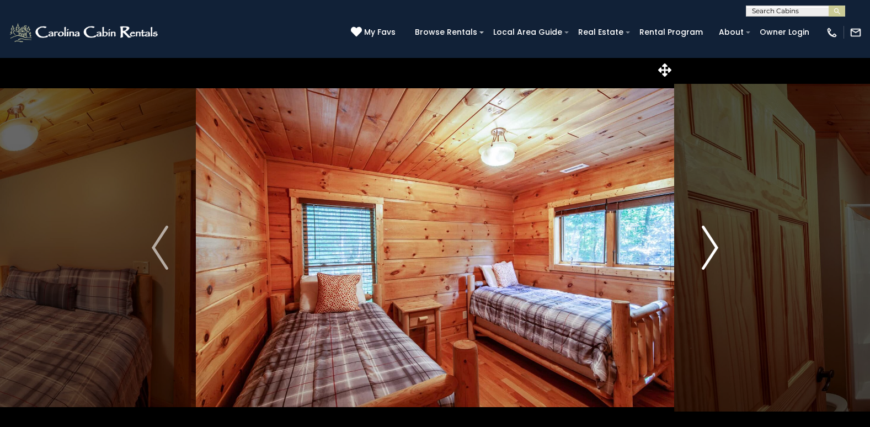
click at [713, 244] on img "Next" at bounding box center [709, 248] width 17 height 44
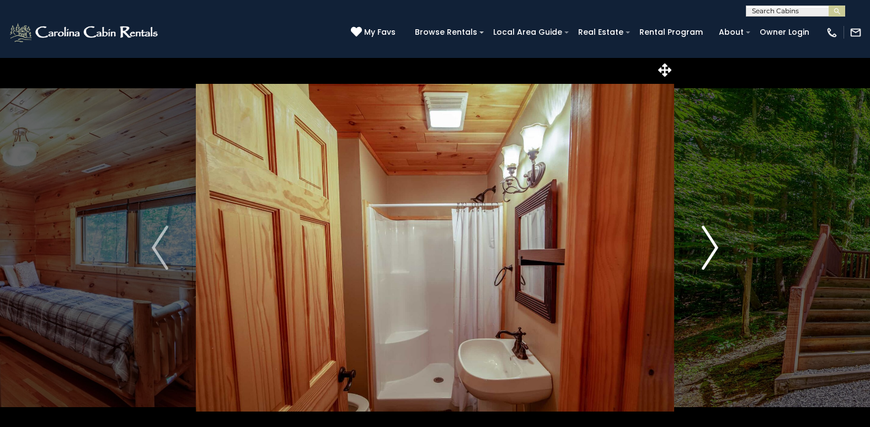
click at [713, 244] on img "Next" at bounding box center [709, 248] width 17 height 44
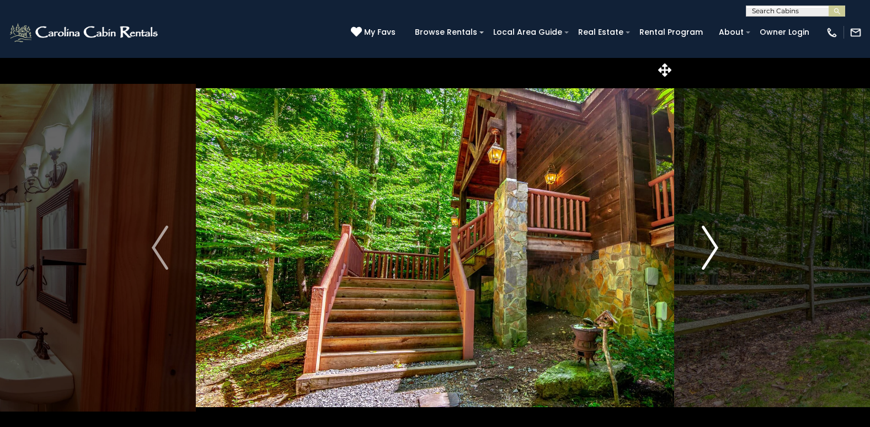
click at [713, 244] on img "Next" at bounding box center [709, 248] width 17 height 44
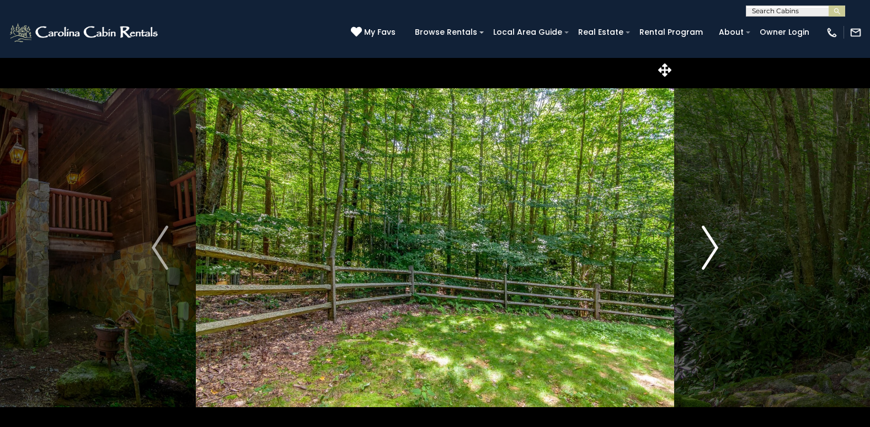
click at [713, 244] on img "Next" at bounding box center [709, 248] width 17 height 44
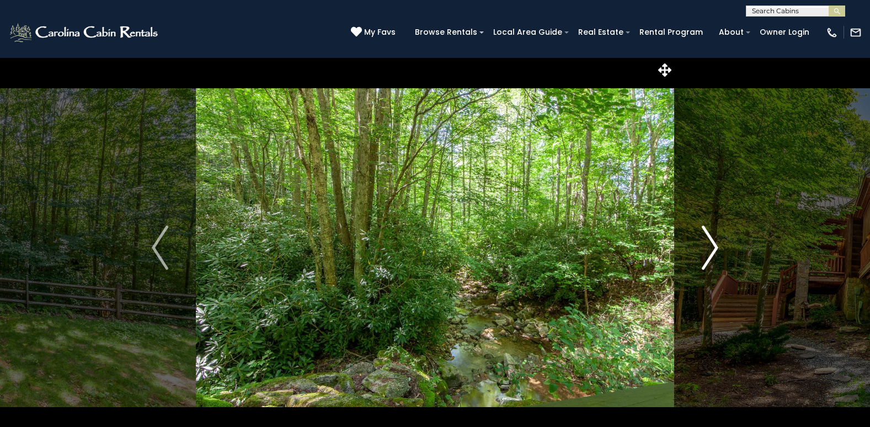
click at [713, 244] on img "Next" at bounding box center [709, 248] width 17 height 44
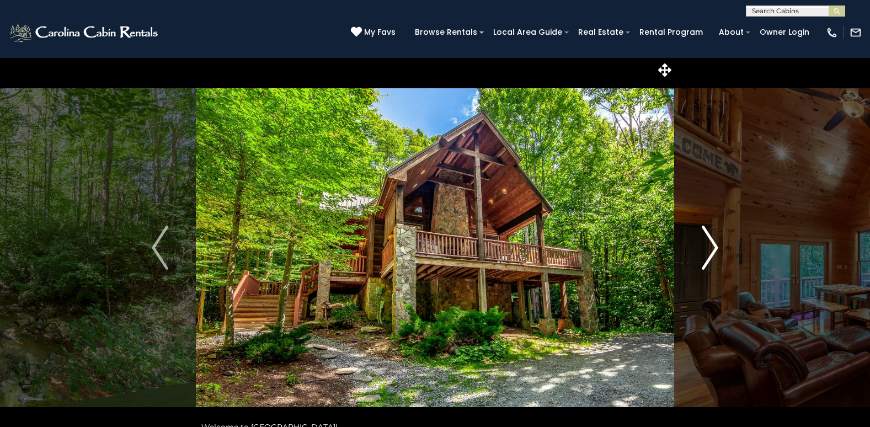
click at [713, 244] on img "Next" at bounding box center [709, 248] width 17 height 44
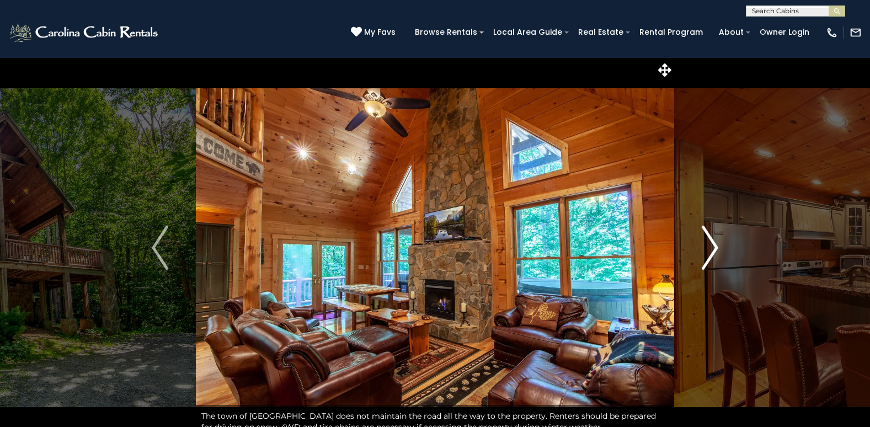
click at [713, 244] on img "Next" at bounding box center [709, 248] width 17 height 44
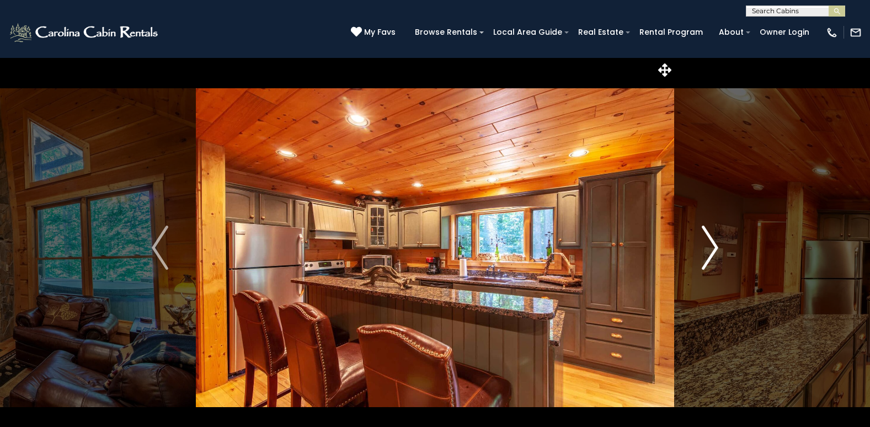
click at [713, 244] on img "Next" at bounding box center [709, 248] width 17 height 44
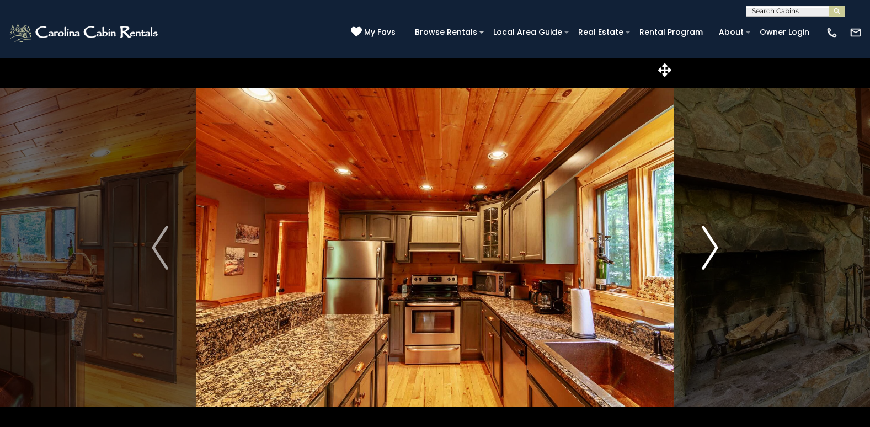
click at [713, 244] on img "Next" at bounding box center [709, 248] width 17 height 44
